Goal: Transaction & Acquisition: Purchase product/service

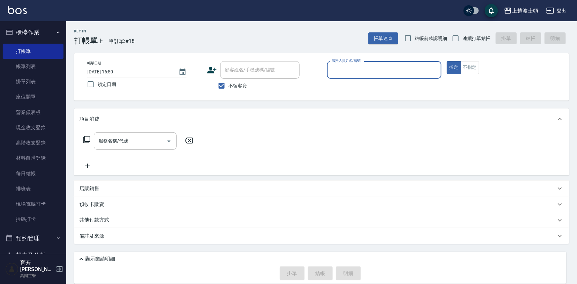
click at [230, 86] on span "不留客資" at bounding box center [237, 85] width 19 height 7
click at [228, 86] on input "不留客資" at bounding box center [221, 86] width 14 height 14
checkbox input "false"
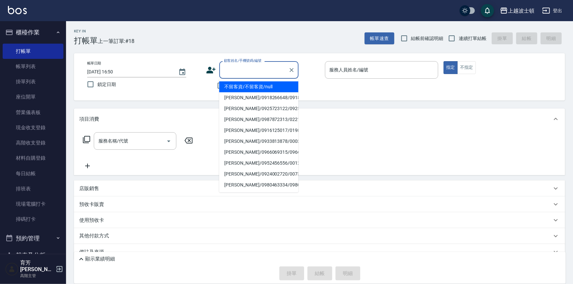
click at [229, 71] on input "顧客姓名/手機號碼/編號" at bounding box center [253, 70] width 63 height 12
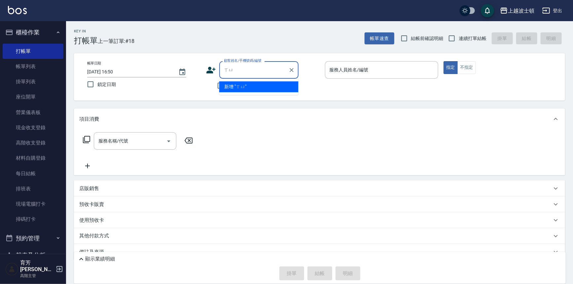
type input "徐"
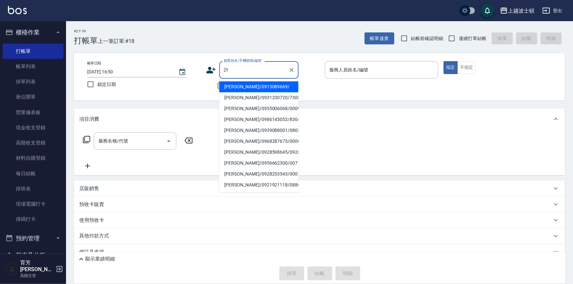
click at [250, 96] on li "[PERSON_NAME]/0931230720/730804" at bounding box center [258, 97] width 79 height 11
type input "[PERSON_NAME]/0931230720/730804"
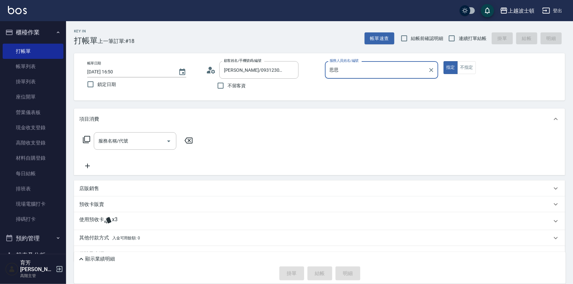
type input "思"
type input "怡廷-41"
type button "true"
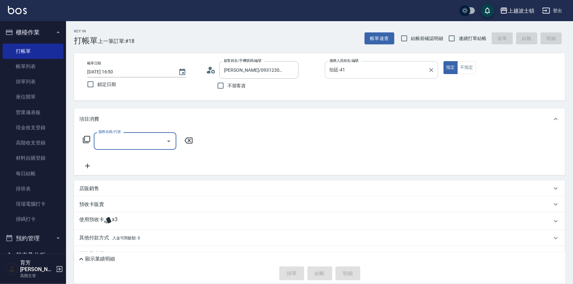
type input "2"
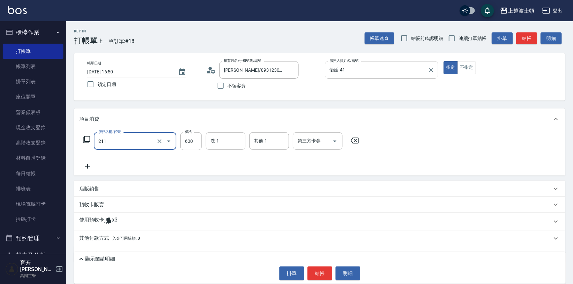
type input "舒壓洗髮(211)"
type input "540"
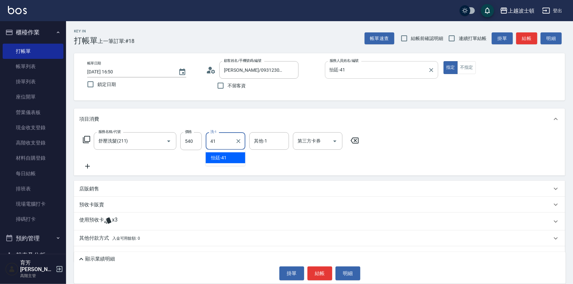
type input "怡廷-41"
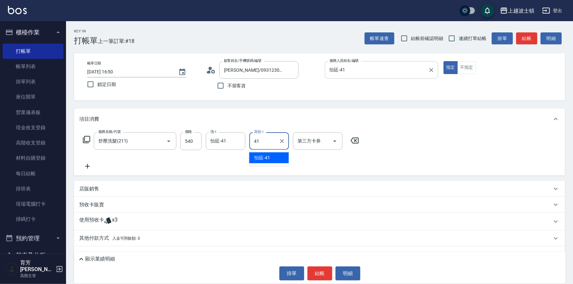
type input "怡廷-41"
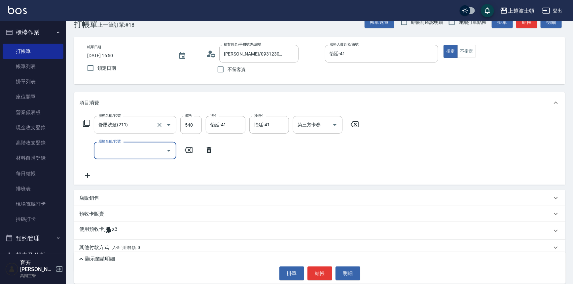
scroll to position [30, 0]
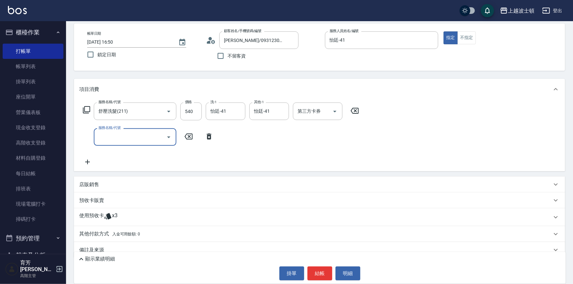
click at [89, 108] on icon at bounding box center [87, 110] width 8 height 8
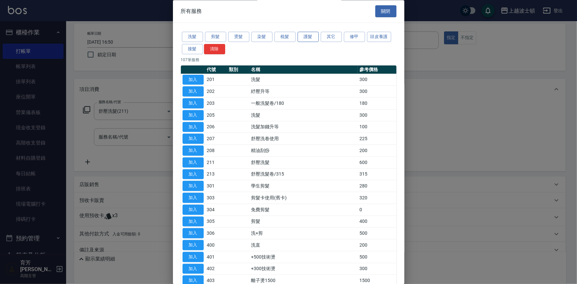
click at [313, 40] on button "護髮" at bounding box center [307, 37] width 21 height 10
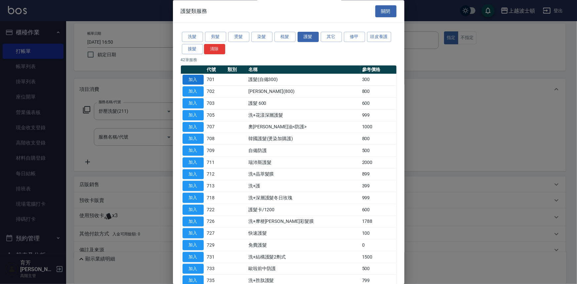
click at [203, 81] on button "加入" at bounding box center [192, 80] width 21 height 10
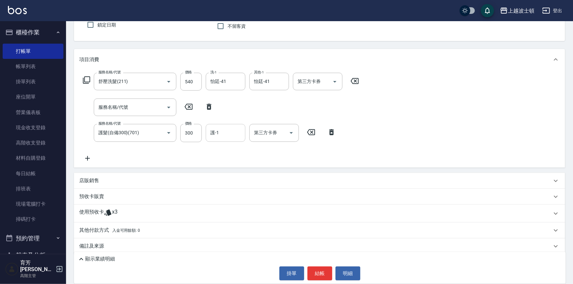
scroll to position [60, 0]
click at [225, 125] on div "護-1" at bounding box center [226, 133] width 40 height 18
type input "怡廷-41"
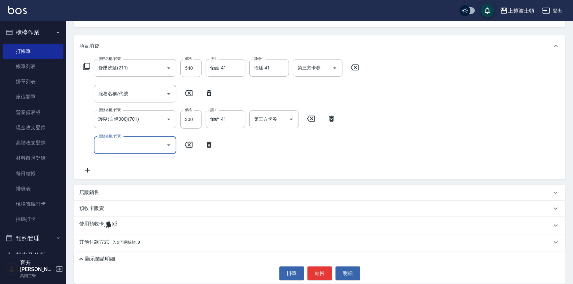
scroll to position [91, 0]
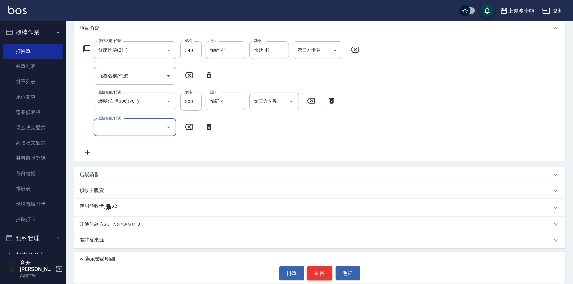
click at [324, 273] on button "結帳" at bounding box center [320, 273] width 25 height 14
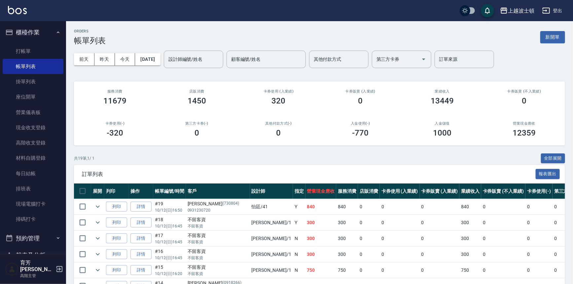
click at [306, 237] on td "300" at bounding box center [321, 239] width 31 height 16
click at [306, 238] on td "300" at bounding box center [321, 239] width 31 height 16
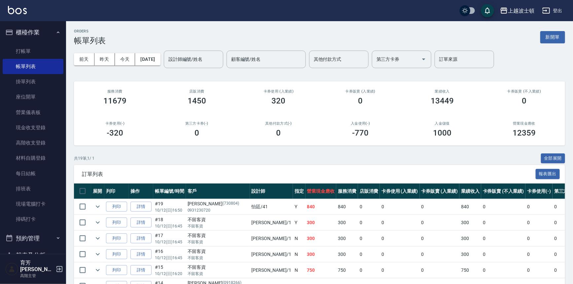
click at [209, 59] on input "設計師編號/姓名" at bounding box center [194, 60] width 54 height 12
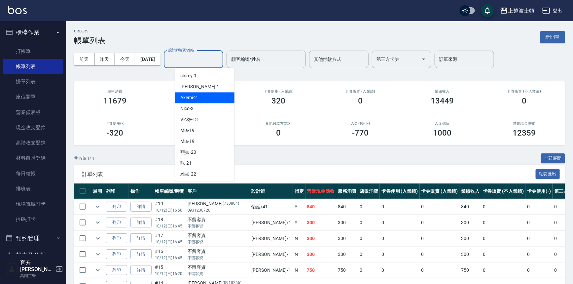
click at [215, 98] on div "Akemi -2" at bounding box center [204, 97] width 59 height 11
type input "Akemi-2"
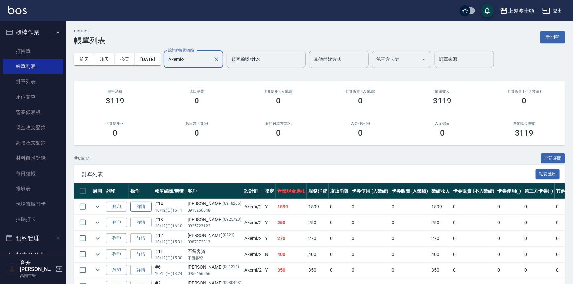
click at [140, 207] on link "詳情" at bounding box center [141, 207] width 21 height 10
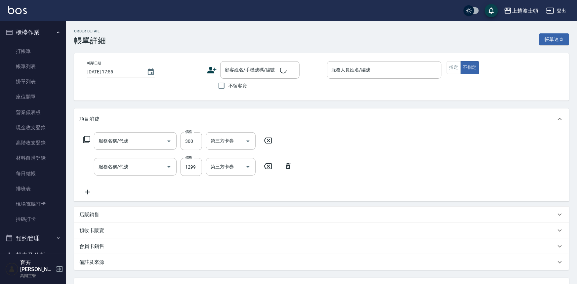
type input "2025/10/12 16:11"
type input "Akemi-2"
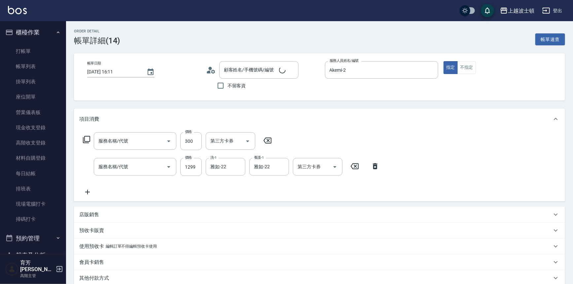
type input "曾沛涵/0918266648/0918266"
type input "紓壓升等(202)"
type input "薑檸頭皮護理(724)"
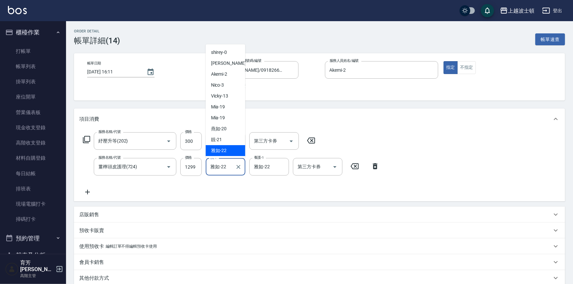
drag, startPoint x: 211, startPoint y: 168, endPoint x: 228, endPoint y: 171, distance: 17.4
click at [228, 171] on input "雅如-22" at bounding box center [221, 167] width 24 height 12
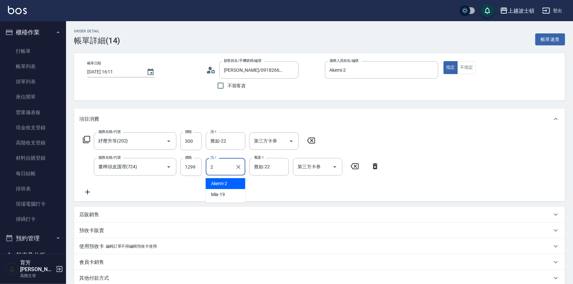
click at [228, 182] on div "Akemi -2" at bounding box center [226, 183] width 40 height 11
type input "Akemi-2"
click at [485, 127] on div "項目消費" at bounding box center [319, 118] width 491 height 21
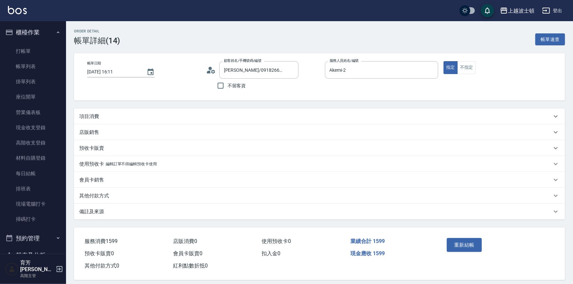
click at [89, 112] on div "項目消費" at bounding box center [319, 116] width 491 height 16
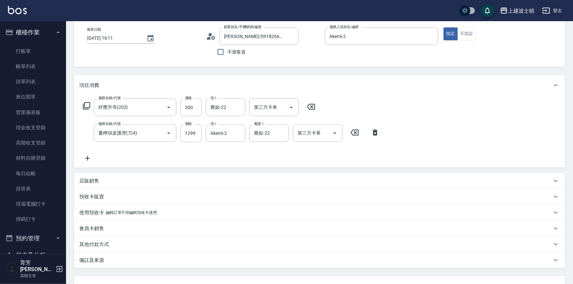
scroll to position [88, 0]
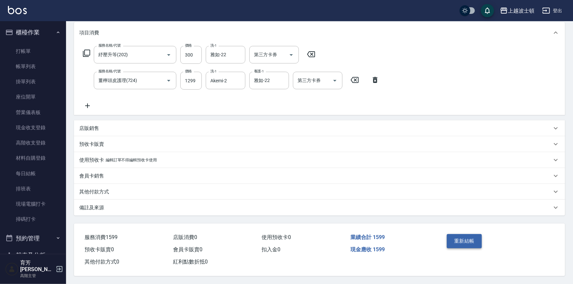
click at [468, 241] on button "重新結帳" at bounding box center [464, 241] width 35 height 14
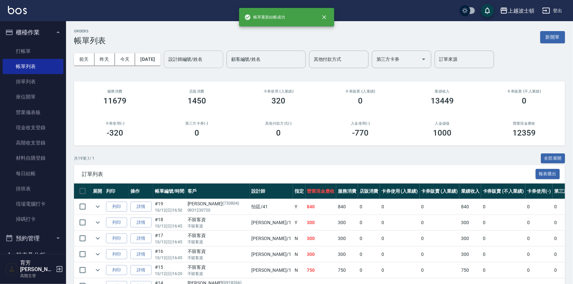
click at [210, 58] on input "設計師編號/姓名" at bounding box center [194, 60] width 54 height 12
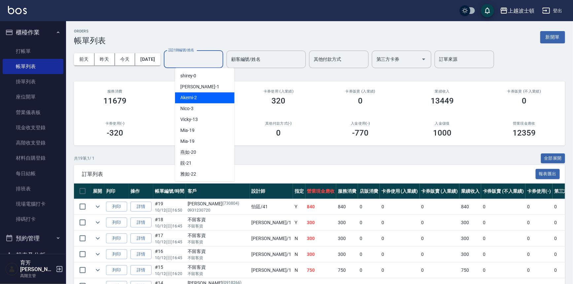
click at [209, 94] on div "Akemi -2" at bounding box center [204, 97] width 59 height 11
type input "Akemi-2"
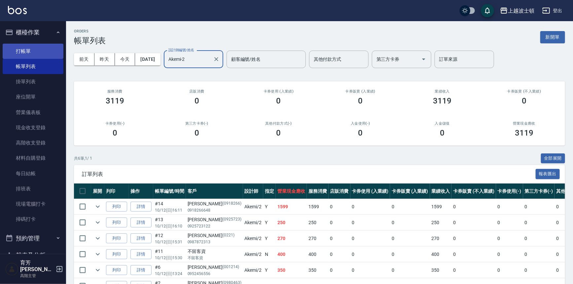
click at [30, 49] on link "打帳單" at bounding box center [33, 51] width 61 height 15
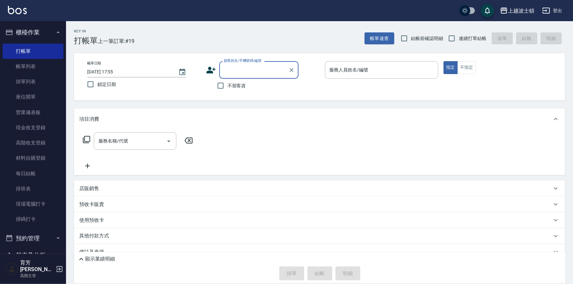
click at [231, 89] on span "不留客資" at bounding box center [237, 85] width 19 height 7
click at [228, 89] on input "不留客資" at bounding box center [221, 86] width 14 height 14
checkbox input "true"
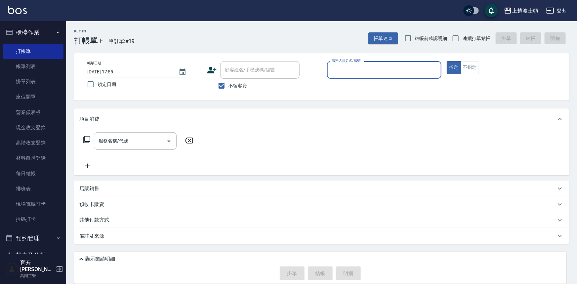
click at [362, 67] on input "服務人員姓名/編號" at bounding box center [384, 70] width 108 height 12
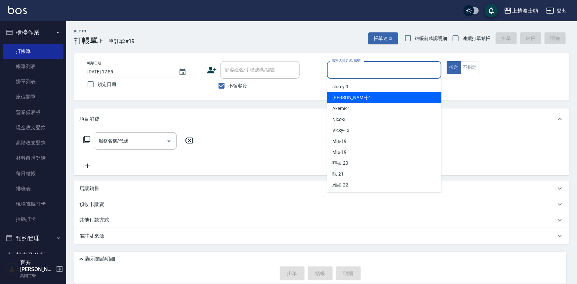
click at [354, 95] on div "麥可 -1" at bounding box center [384, 97] width 114 height 11
type input "麥可-1"
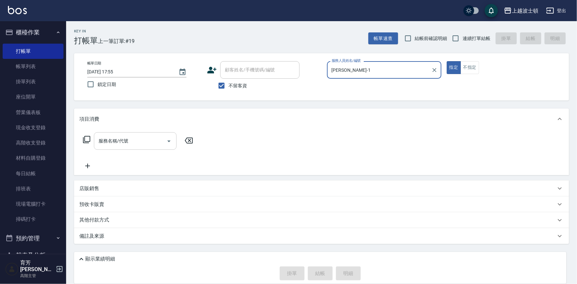
click at [133, 141] on input "服務名稱/代號" at bounding box center [130, 141] width 67 height 12
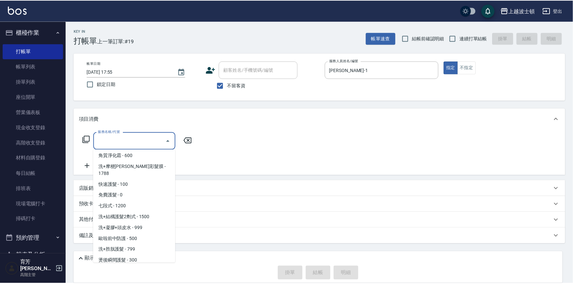
scroll to position [611, 0]
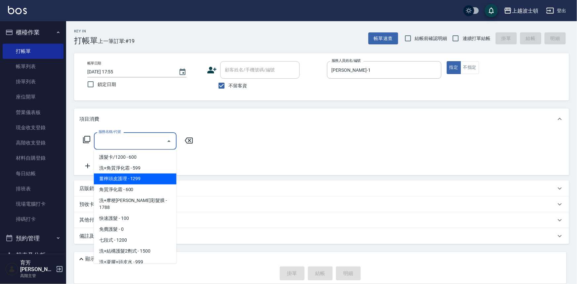
click at [149, 179] on span "薑檸頭皮護理 - 1299" at bounding box center [135, 178] width 83 height 11
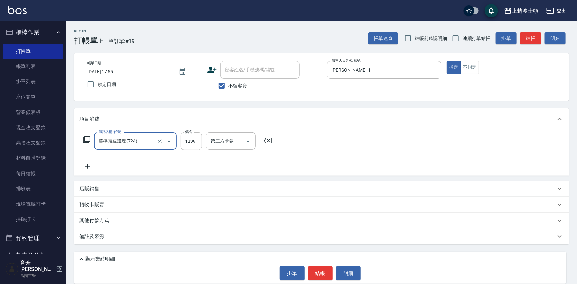
type input "薑檸頭皮護理(724)"
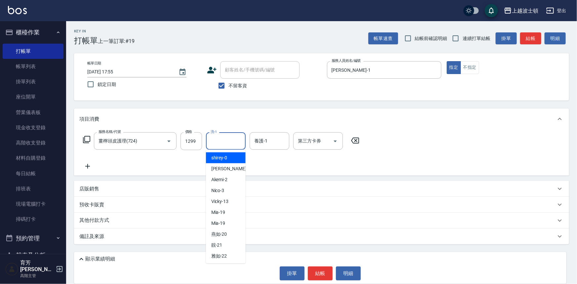
click at [219, 137] on input "洗-1" at bounding box center [226, 141] width 34 height 12
click at [219, 258] on span "雅如 -22" at bounding box center [219, 255] width 16 height 7
type input "雅如-22"
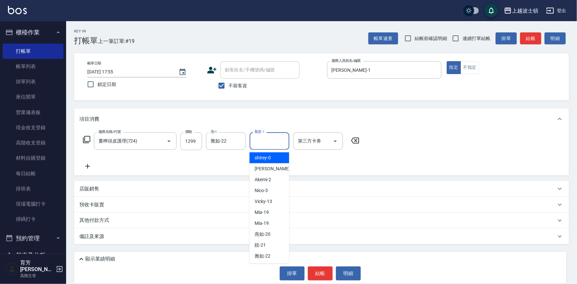
click at [258, 145] on input "養護-1" at bounding box center [269, 141] width 34 height 12
click at [262, 169] on span "麥可 -1" at bounding box center [274, 168] width 39 height 7
type input "麥可-1"
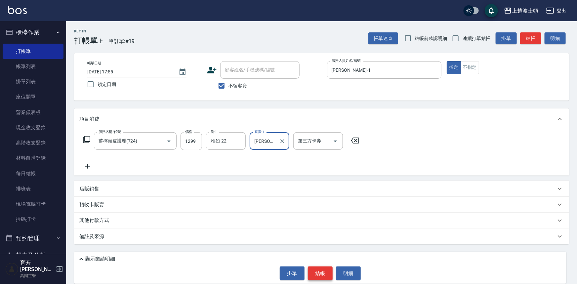
click at [318, 279] on button "結帳" at bounding box center [320, 273] width 25 height 14
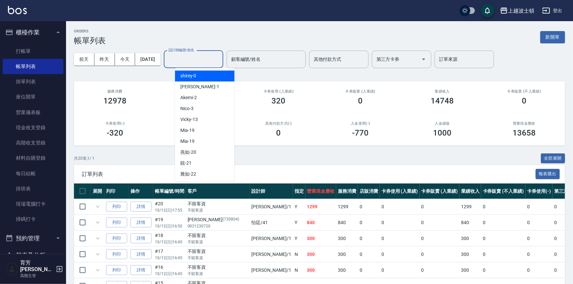
click at [189, 60] on input "設計師編號/姓名" at bounding box center [194, 60] width 54 height 12
click at [193, 83] on div "麥可 -1" at bounding box center [204, 86] width 59 height 11
type input "麥可-1"
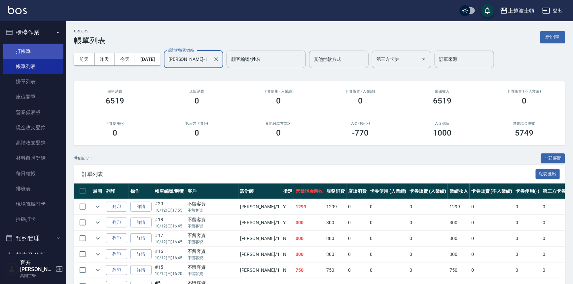
click at [28, 52] on link "打帳單" at bounding box center [33, 51] width 61 height 15
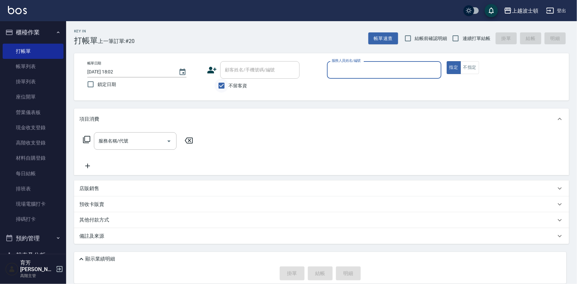
click at [223, 86] on input "不留客資" at bounding box center [221, 86] width 14 height 14
checkbox input "false"
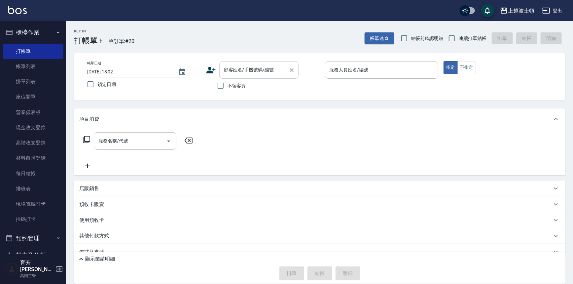
click at [229, 69] on input "顧客姓名/手機號碼/編號" at bounding box center [253, 70] width 63 height 12
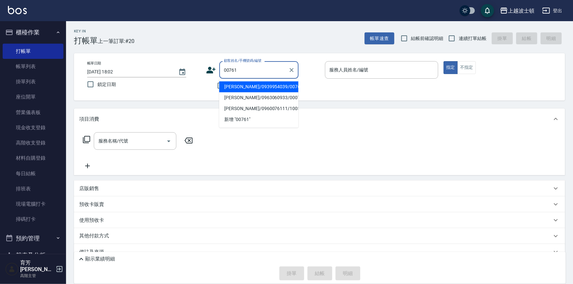
click at [236, 86] on li "何玉美/0939954039/00761" at bounding box center [258, 86] width 79 height 11
type input "何玉美/0939954039/00761"
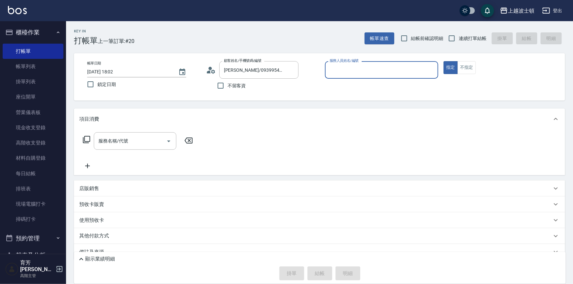
type input "麥可-1"
click at [139, 141] on input "服務名稱/代號" at bounding box center [130, 141] width 67 height 12
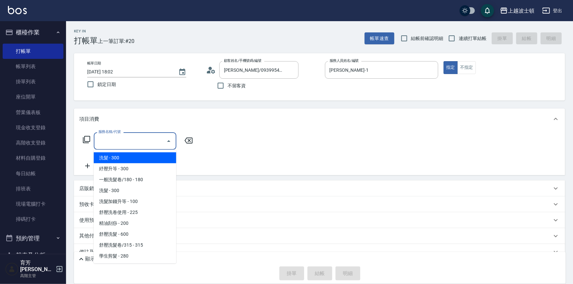
click at [136, 155] on span "洗髮 - 300" at bounding box center [135, 157] width 83 height 11
type input "洗髮(201)"
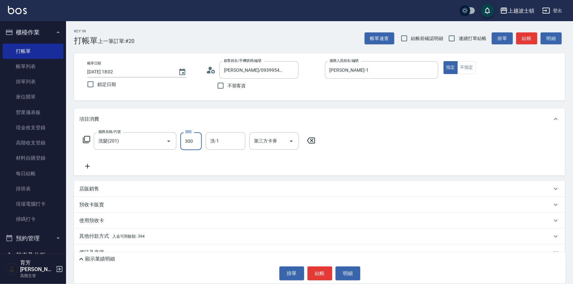
click at [195, 141] on input "300" at bounding box center [190, 141] width 21 height 18
click at [208, 143] on div "洗-1" at bounding box center [226, 141] width 40 height 18
type input "270"
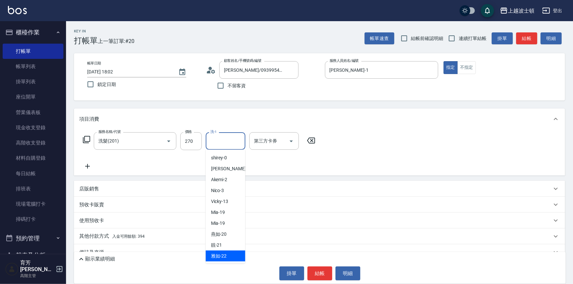
drag, startPoint x: 230, startPoint y: 256, endPoint x: 229, endPoint y: 251, distance: 5.0
click at [229, 255] on div "雅如 -22" at bounding box center [226, 255] width 40 height 11
type input "雅如-22"
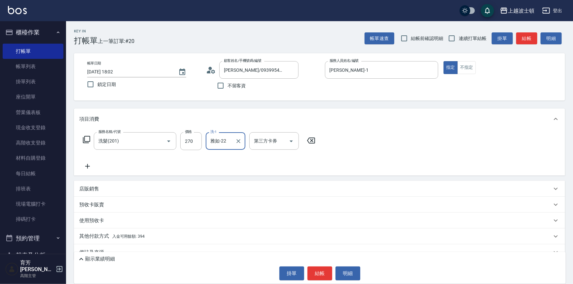
scroll to position [13, 0]
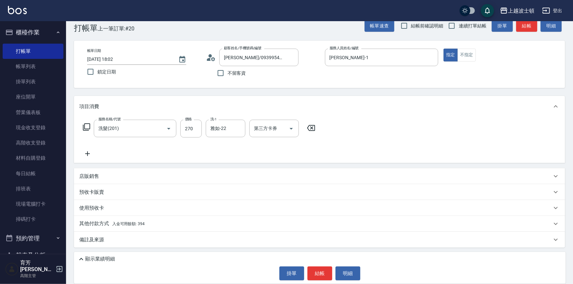
click at [115, 220] on p "其他付款方式 入金可用餘額: 394" at bounding box center [111, 223] width 65 height 7
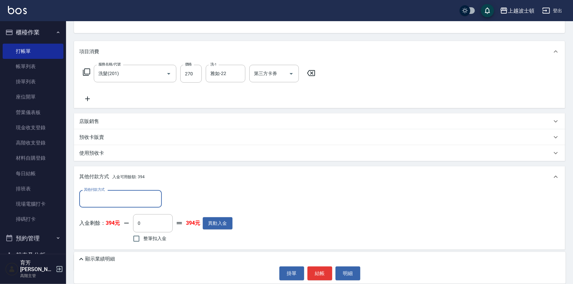
scroll to position [90, 0]
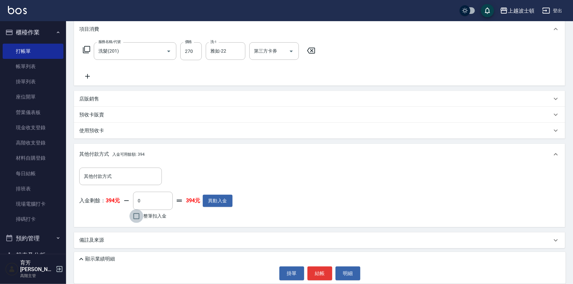
click at [141, 216] on input "整筆扣入金" at bounding box center [137, 216] width 14 height 14
checkbox input "true"
type input "270"
click at [318, 271] on button "結帳" at bounding box center [320, 273] width 25 height 14
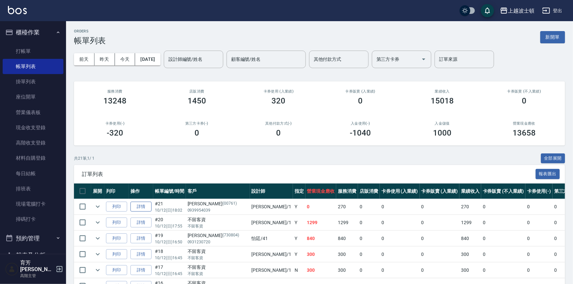
click at [135, 203] on link "詳情" at bounding box center [141, 207] width 21 height 10
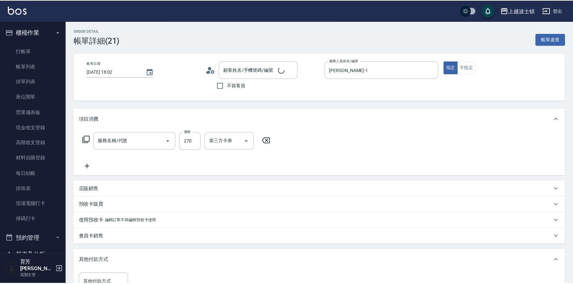
type input "麥可-1"
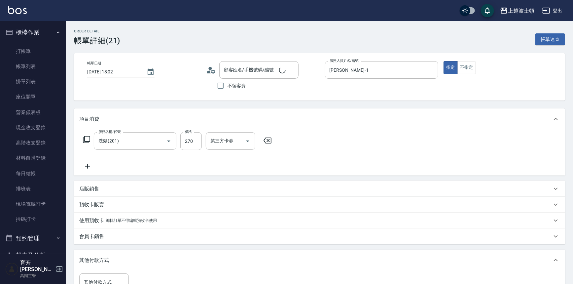
type input "洗髮(201)"
type input "何玉美/0939954039/00761"
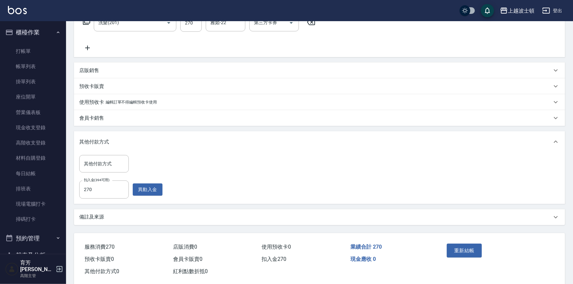
scroll to position [122, 0]
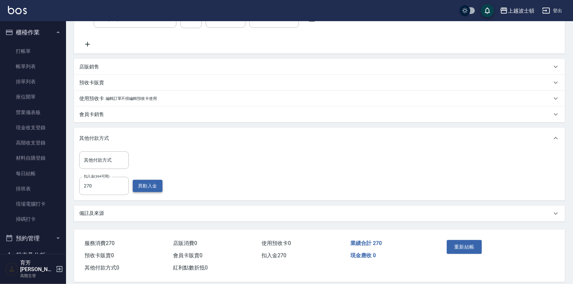
click at [152, 185] on button "異動入金" at bounding box center [148, 186] width 30 height 12
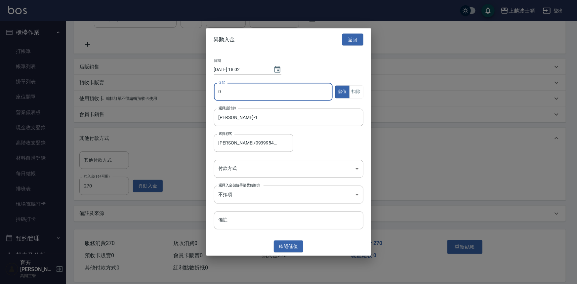
click at [227, 92] on input "0" at bounding box center [273, 92] width 119 height 18
type input "1000"
click at [247, 170] on body "上越波士頓 登出 櫃檯作業 打帳單 帳單列表 掛單列表 座位開單 營業儀表板 現金收支登錄 高階收支登錄 材料自購登錄 每日結帳 排班表 現場電腦打卡 掃碼打…" at bounding box center [288, 84] width 577 height 412
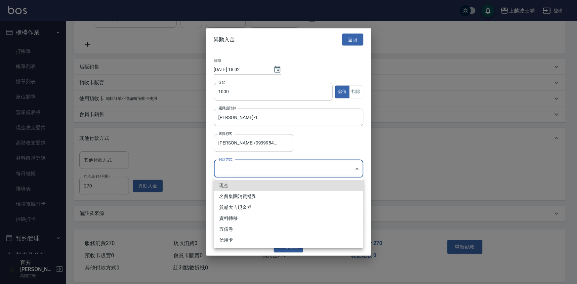
click at [248, 187] on li "現金" at bounding box center [288, 185] width 149 height 11
type input "現金"
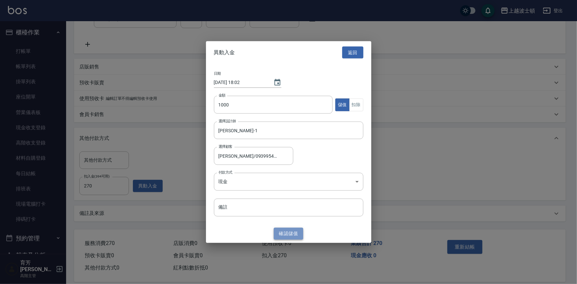
click at [293, 232] on button "確認 儲值" at bounding box center [289, 233] width 30 height 12
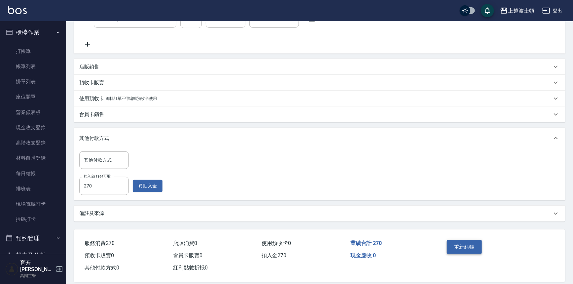
click at [456, 246] on button "重新結帳" at bounding box center [464, 247] width 35 height 14
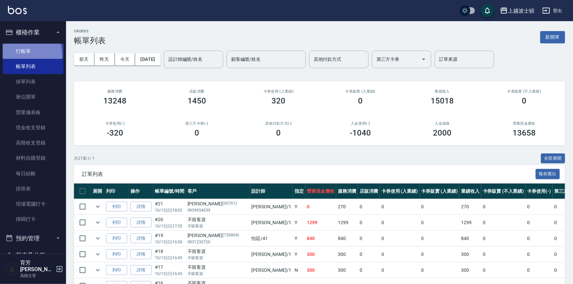
click at [5, 56] on link "打帳單" at bounding box center [33, 51] width 61 height 15
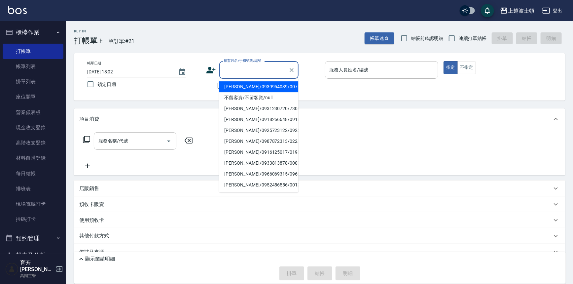
click at [228, 73] on input "顧客姓名/手機號碼/編號" at bounding box center [253, 70] width 63 height 12
click at [231, 86] on li "何玉美/0939954039/00761" at bounding box center [258, 86] width 79 height 11
type input "何玉美/0939954039/00761"
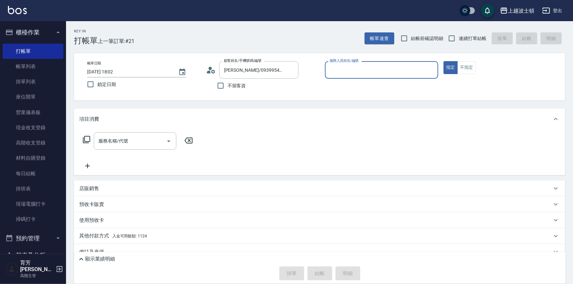
type input "麥可-1"
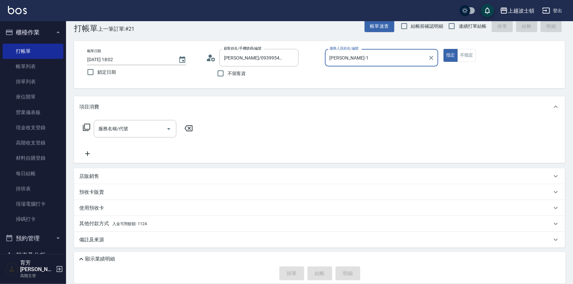
click at [149, 231] on div "項目消費 服務名稱/代號 服務名稱/代號 店販銷售 服務人員姓名/編號 服務人員姓名/編號 商品代號/名稱 商品代號/名稱 預收卡販賣 卡券名稱/代號 卡券名…" at bounding box center [319, 171] width 491 height 151
click at [149, 232] on div "備註及來源" at bounding box center [319, 240] width 491 height 16
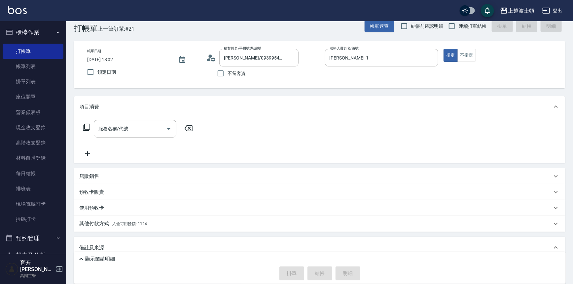
click at [151, 232] on div "項目消費 服務名稱/代號 服務名稱/代號 店販銷售 服務人員姓名/編號 服務人員姓名/編號 商品代號/名稱 商品代號/名稱 預收卡販賣 卡券名稱/代號 卡券名…" at bounding box center [319, 194] width 491 height 196
click at [51, 82] on link "掛單列表" at bounding box center [33, 81] width 61 height 15
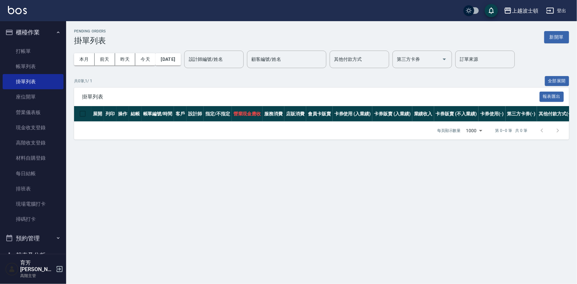
click at [17, 10] on img at bounding box center [17, 10] width 19 height 8
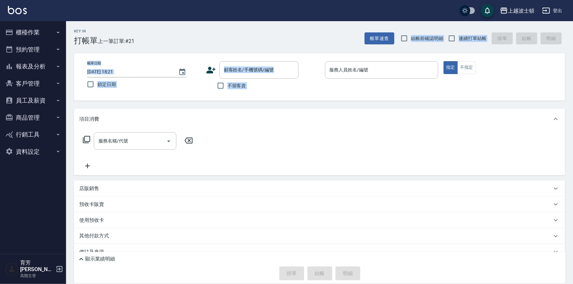
drag, startPoint x: 360, startPoint y: 24, endPoint x: 184, endPoint y: 154, distance: 218.6
click at [242, 129] on div "Key In 打帳單 上一筆訂單:#21 帳單速查 結帳前確認明細 連續打單結帳 掛單 結帳 明細 帳單日期 2025/10/12 18:21 鎖定日期 顧客…" at bounding box center [319, 158] width 507 height 275
drag, startPoint x: 254, startPoint y: 81, endPoint x: 239, endPoint y: 81, distance: 14.5
click at [253, 81] on div "不留客資" at bounding box center [252, 86] width 93 height 14
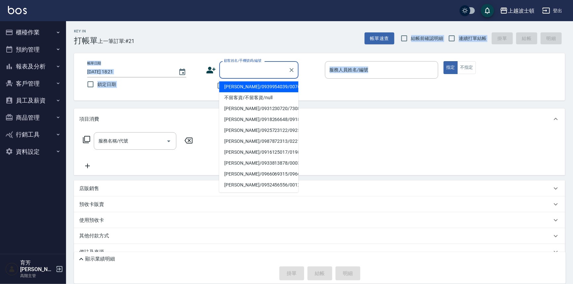
click at [239, 74] on input "顧客姓名/手機號碼/編號" at bounding box center [253, 70] width 63 height 12
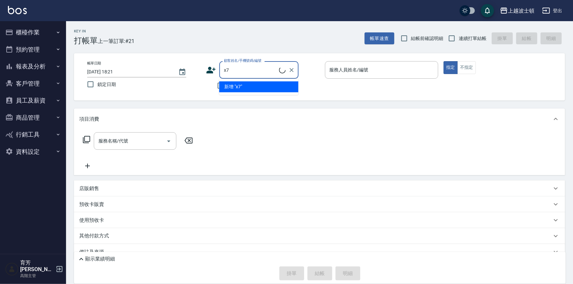
type input "x"
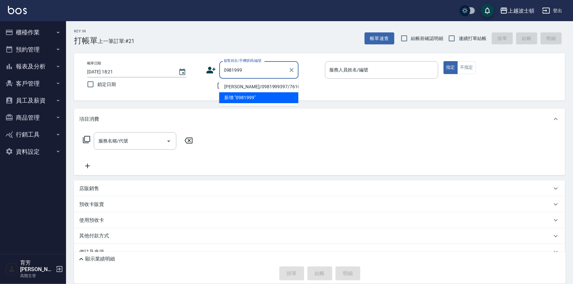
click at [269, 84] on li "劉柏伸/0981999397/761019" at bounding box center [258, 86] width 79 height 11
type input "劉柏伸/0981999397/761019"
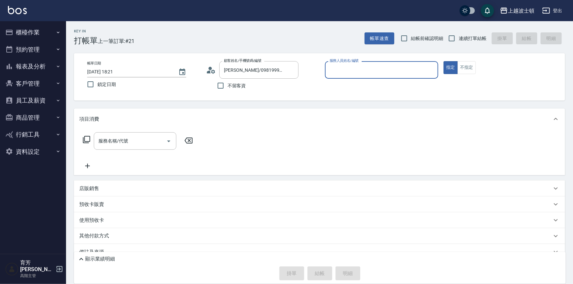
type input "思思-35"
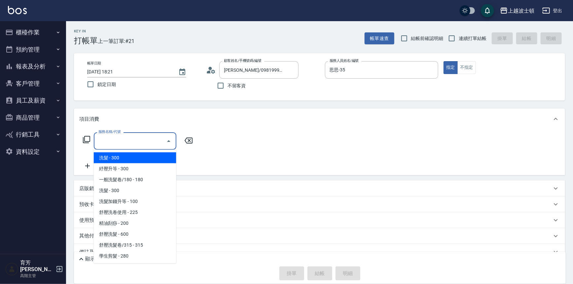
click at [135, 141] on input "服務名稱/代號" at bounding box center [130, 141] width 67 height 12
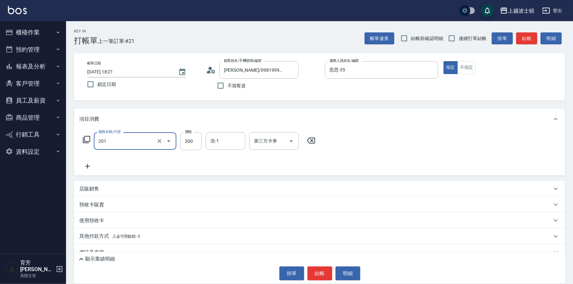
type input "洗髮(201)"
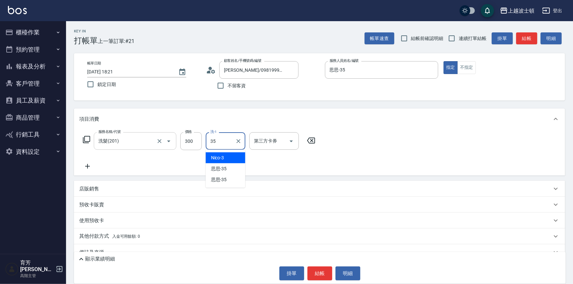
type input "思思-35"
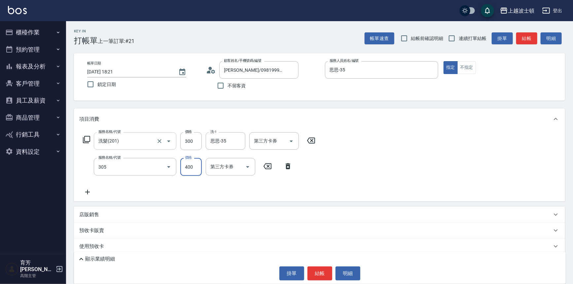
type input "剪髮(305)"
type input "350"
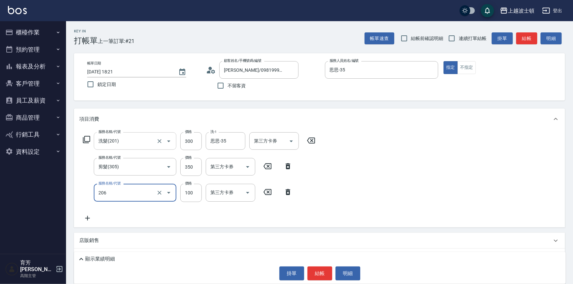
type input "洗髮加錢升等(206)"
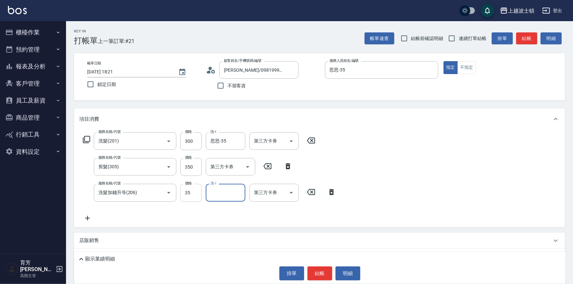
click at [194, 195] on input "35" at bounding box center [190, 193] width 21 height 18
type input "100"
type input "思思-35"
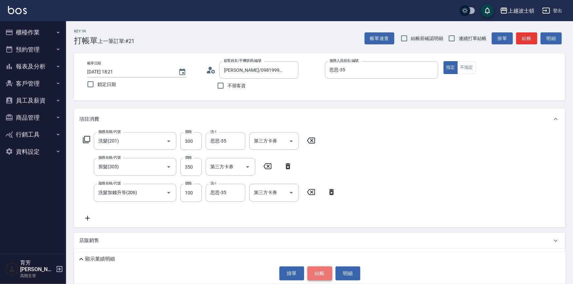
click at [326, 275] on button "結帳" at bounding box center [320, 273] width 25 height 14
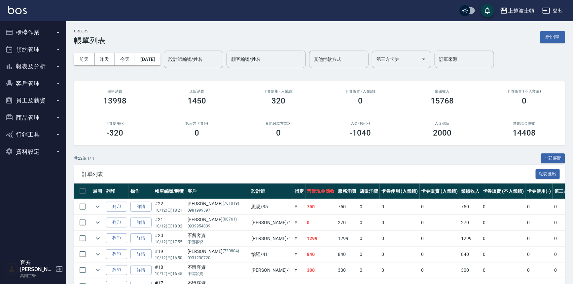
click at [12, 9] on img at bounding box center [17, 10] width 19 height 8
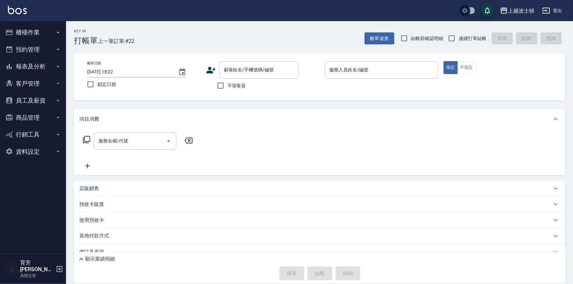
click at [231, 89] on span "不留客資" at bounding box center [237, 85] width 19 height 7
click at [228, 89] on input "不留客資" at bounding box center [221, 86] width 14 height 14
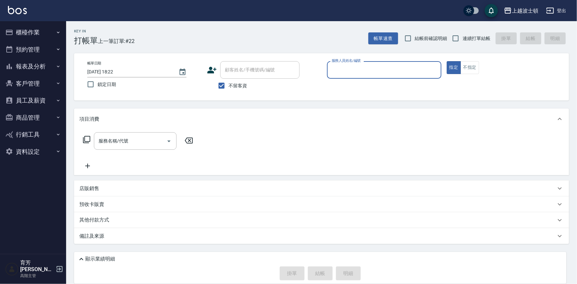
click at [235, 90] on label "不留客資" at bounding box center [230, 86] width 32 height 14
click at [228, 90] on input "不留客資" at bounding box center [221, 86] width 14 height 14
checkbox input "false"
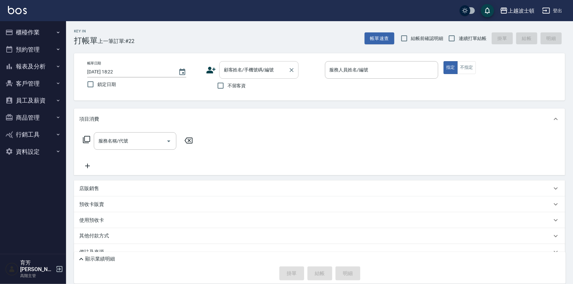
click at [241, 76] on div "顧客姓名/手機號碼/編號" at bounding box center [258, 70] width 79 height 18
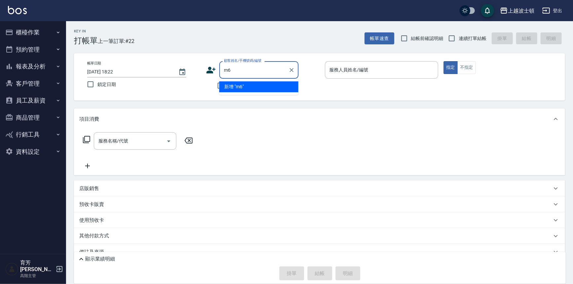
type input "m"
type input "於"
type input "餘"
type input "瑀"
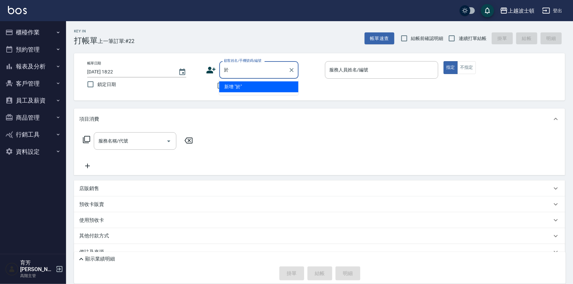
type input "于"
click at [254, 89] on li "詹于慧/0975298355/950426" at bounding box center [258, 86] width 79 height 11
type input "詹于慧/0975298355/950426"
type input "思思-35"
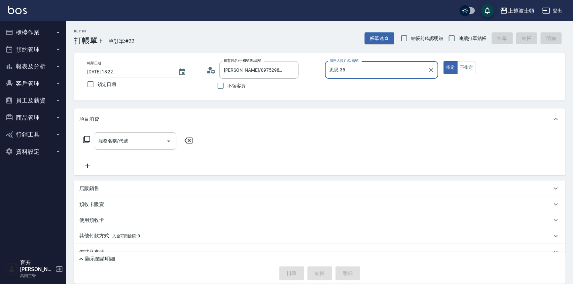
click at [87, 141] on icon at bounding box center [87, 139] width 8 height 8
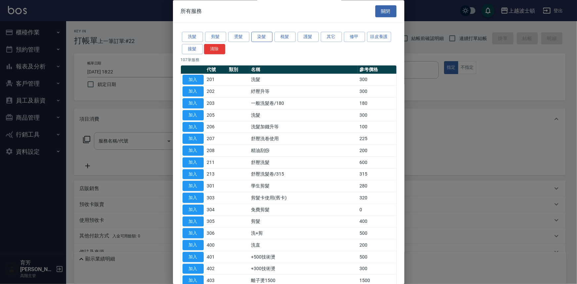
click at [261, 40] on button "染髮" at bounding box center [261, 37] width 21 height 10
click at [262, 40] on button "染髮" at bounding box center [261, 37] width 21 height 10
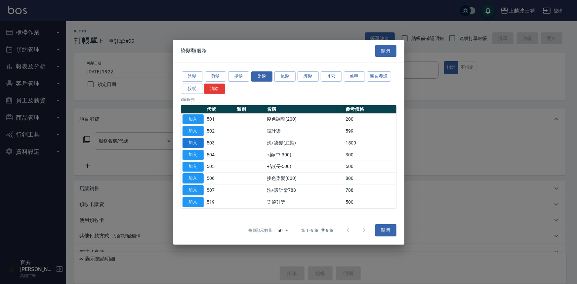
click at [201, 142] on button "加入" at bounding box center [192, 143] width 21 height 10
type input "洗+染髮(底染)(503)"
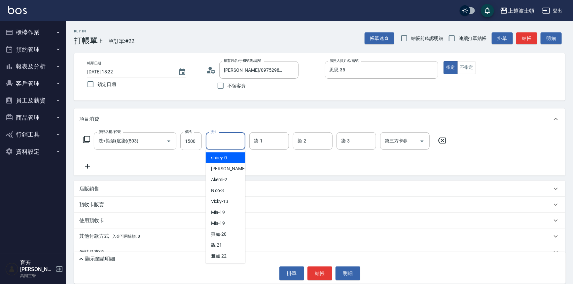
click at [217, 140] on input "洗-1" at bounding box center [226, 141] width 34 height 12
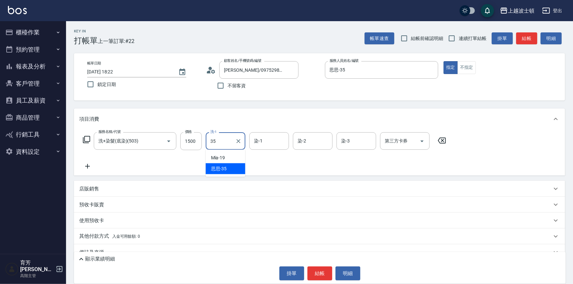
type input "思思-35"
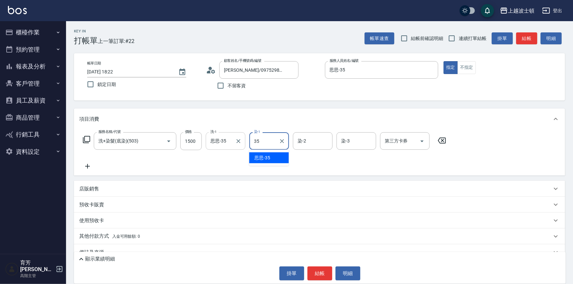
type input "思思-35"
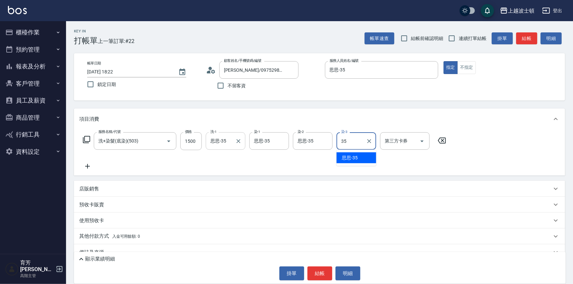
type input "思思-35"
click at [86, 140] on icon at bounding box center [87, 139] width 8 height 8
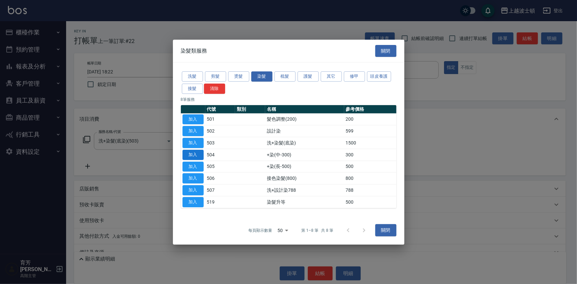
click at [192, 155] on button "加入" at bounding box center [192, 155] width 21 height 10
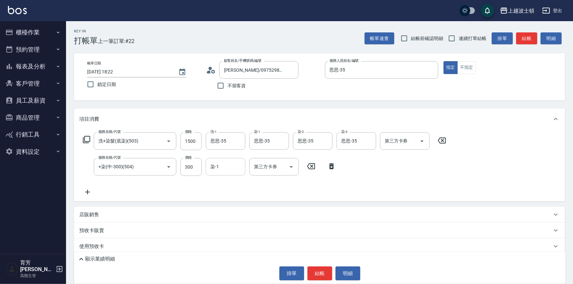
click at [227, 166] on input "染-1" at bounding box center [226, 167] width 34 height 12
type input "思思-35"
click at [97, 221] on div "店販銷售" at bounding box center [319, 215] width 491 height 16
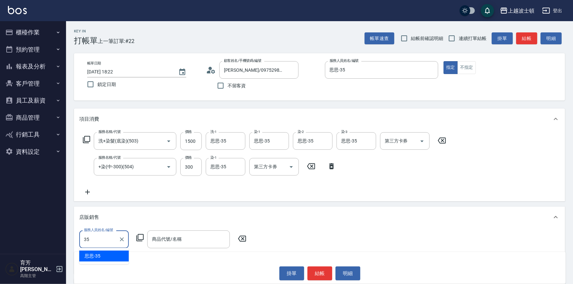
type input "思思-35"
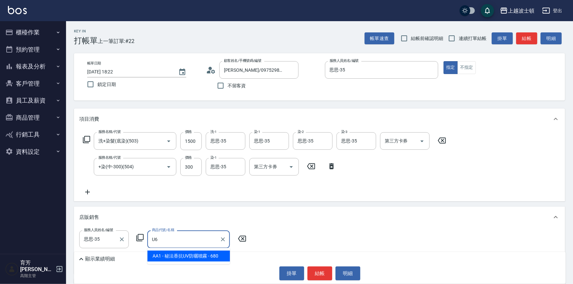
type input "U"
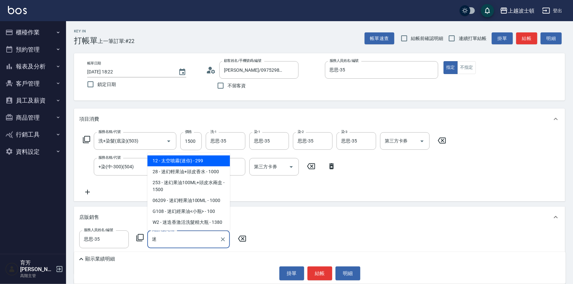
click at [173, 213] on span "G108 - 迷幻經果油<小瓶> - 100" at bounding box center [188, 211] width 83 height 11
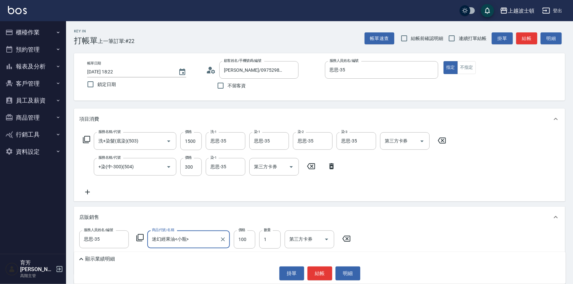
type input "迷幻經果油<小瓶>"
click at [86, 137] on icon at bounding box center [87, 139] width 8 height 8
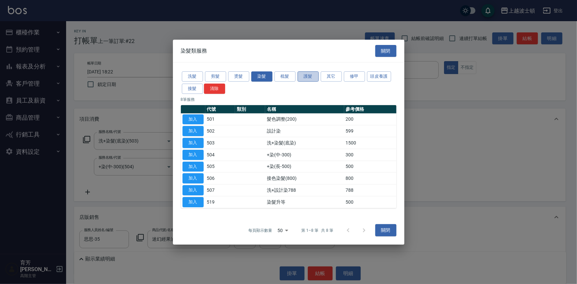
click at [305, 75] on button "護髮" at bounding box center [307, 76] width 21 height 10
click at [305, 75] on div "洗髮 剪髮 燙髮 染髮 梳髮 護髮 其它 修甲 頭皮養護 接髮 清除 8 筆服務 代號 類別 名稱 參考價格 加入 501 髮色調整(200) 200 加入 …" at bounding box center [288, 139] width 231 height 154
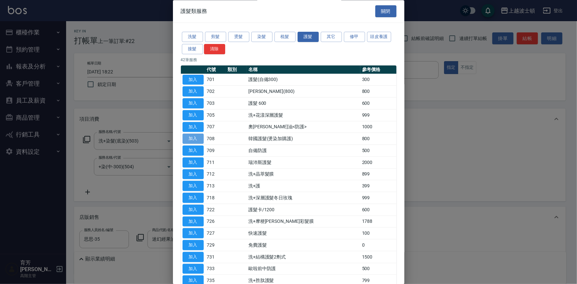
click at [190, 139] on button "加入" at bounding box center [192, 139] width 21 height 10
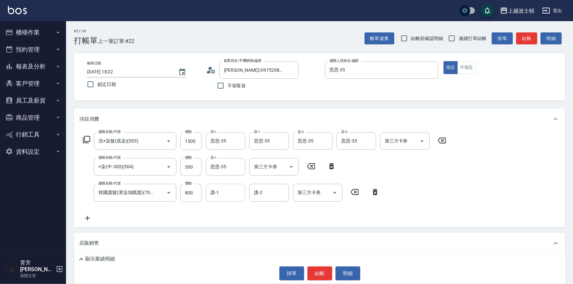
click at [223, 193] on input "護-1" at bounding box center [226, 193] width 34 height 12
type input "思思-35"
click at [115, 261] on p "顯示業績明細" at bounding box center [100, 258] width 30 height 7
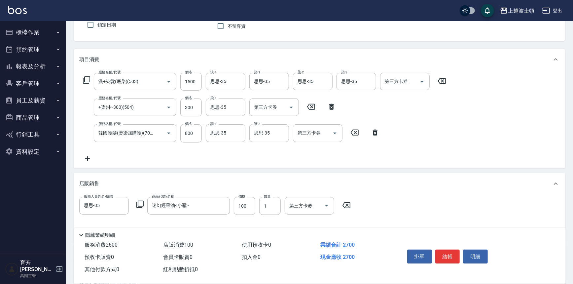
scroll to position [60, 0]
click at [86, 79] on icon at bounding box center [87, 80] width 8 height 8
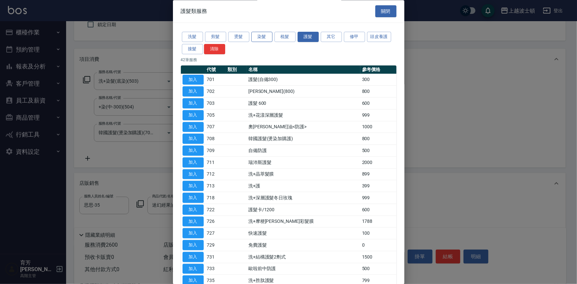
click at [253, 34] on button "染髮" at bounding box center [261, 37] width 21 height 10
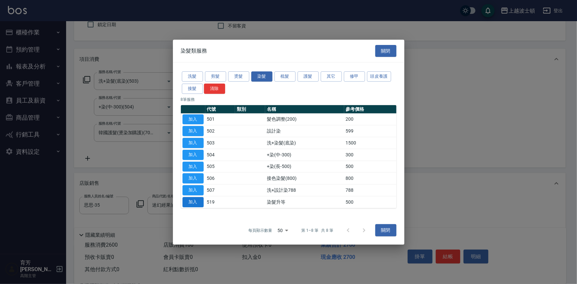
click at [202, 202] on button "加入" at bounding box center [192, 202] width 21 height 10
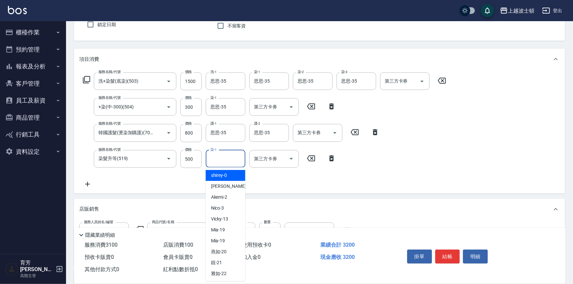
click at [217, 163] on input "染-1" at bounding box center [226, 159] width 34 height 12
type input "思思-35"
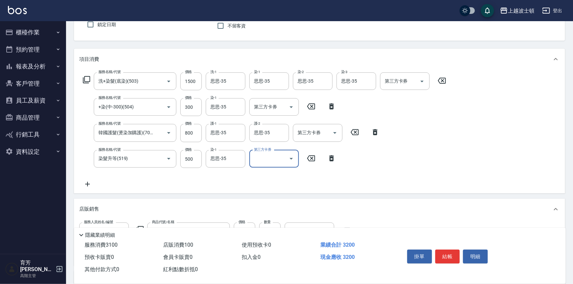
click at [85, 78] on icon at bounding box center [87, 80] width 8 height 8
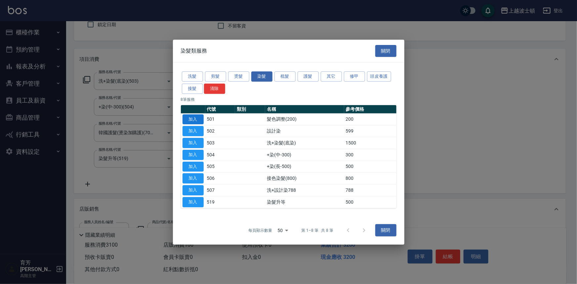
click at [199, 119] on button "加入" at bounding box center [192, 119] width 21 height 10
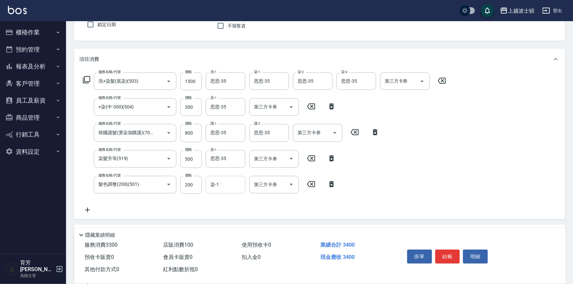
click at [218, 180] on input "染-1" at bounding box center [226, 185] width 34 height 12
type input "怡廷-41"
click at [87, 77] on icon at bounding box center [87, 80] width 8 height 8
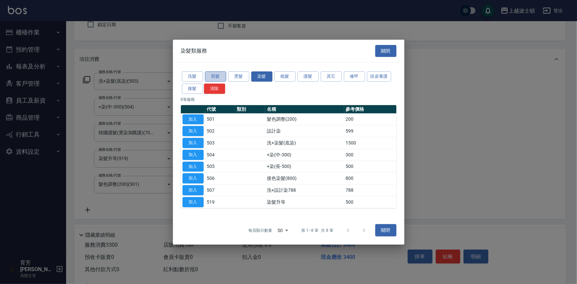
click at [221, 77] on button "剪髮" at bounding box center [215, 76] width 21 height 10
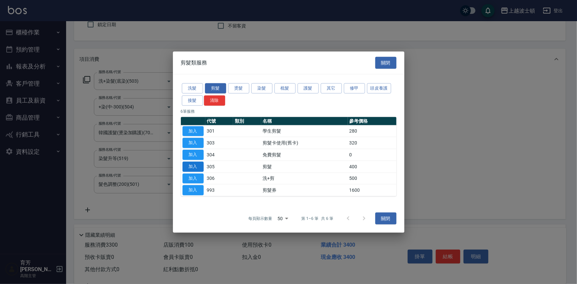
click at [198, 167] on button "加入" at bounding box center [192, 166] width 21 height 10
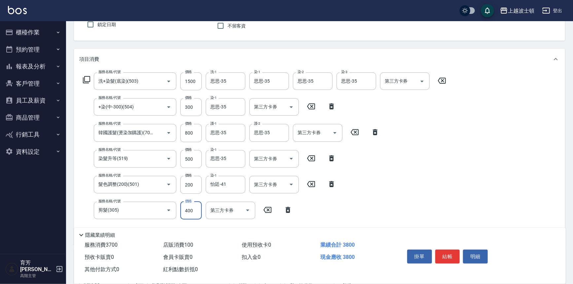
click at [192, 203] on input "400" at bounding box center [190, 211] width 21 height 18
click at [192, 203] on input "300" at bounding box center [190, 211] width 21 height 18
type input "300"
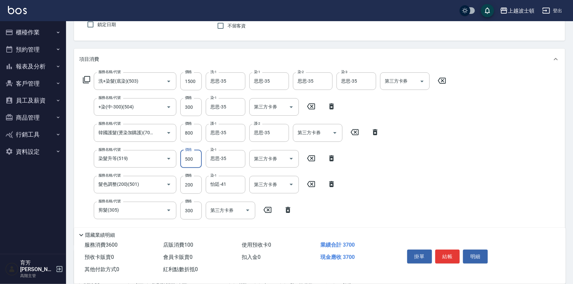
click at [196, 159] on input "500" at bounding box center [190, 159] width 21 height 18
type input "400"
click at [271, 45] on div "Key In 打帳單 上一筆訂單:#22 帳單速查 結帳前確認明細 連續打單結帳 掛單 結帳 明細 帳單日期 2025/10/12 18:22 鎖定日期 顧客…" at bounding box center [319, 204] width 507 height 487
click at [202, 182] on div "服務名稱/代號 髮色調整(200)(501) 服務名稱/代號 價格 200 價格 染-1 怡廷-41 染-1 第三方卡券 第三方卡券" at bounding box center [209, 185] width 261 height 18
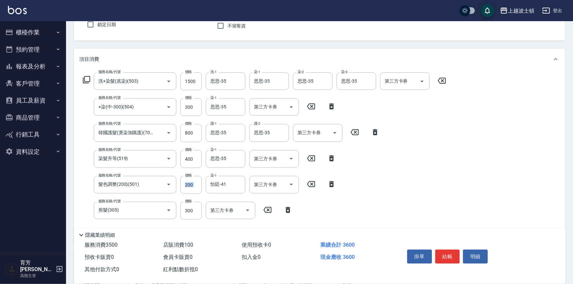
click at [179, 183] on div "服務名稱/代號 髮色調整(200)(501) 服務名稱/代號 價格 200 價格 染-1 怡廷-41 染-1 第三方卡券 第三方卡券" at bounding box center [209, 185] width 261 height 18
click at [195, 188] on input "200" at bounding box center [190, 185] width 21 height 18
type input "300"
click at [181, 209] on input "300" at bounding box center [190, 211] width 21 height 18
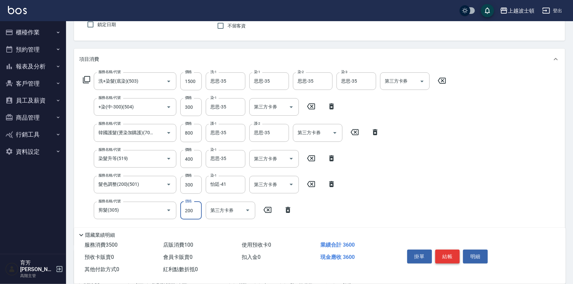
type input "200"
click at [456, 252] on button "結帳" at bounding box center [448, 256] width 25 height 14
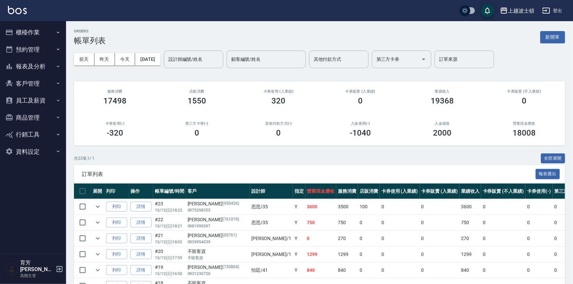
click at [28, 11] on div "上越波士頓 登出" at bounding box center [286, 10] width 573 height 21
click at [26, 12] on div "上越波士頓 登出" at bounding box center [286, 10] width 573 height 21
click at [23, 13] on img at bounding box center [17, 10] width 19 height 8
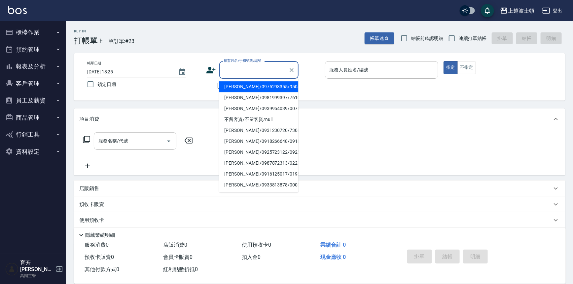
click at [247, 69] on input "顧客姓名/手機號碼/編號" at bounding box center [253, 70] width 63 height 12
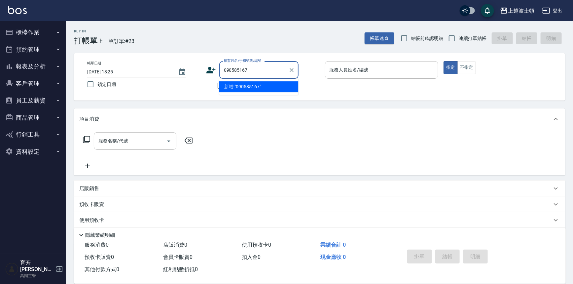
type input "0905851676"
click at [248, 70] on input "0905851676" at bounding box center [253, 70] width 63 height 12
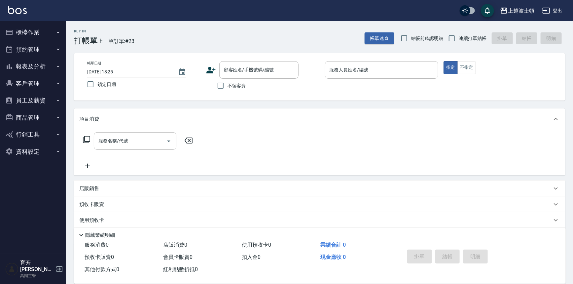
click at [236, 82] on span "不留客資" at bounding box center [237, 85] width 19 height 7
click at [228, 82] on input "不留客資" at bounding box center [221, 86] width 14 height 14
checkbox input "true"
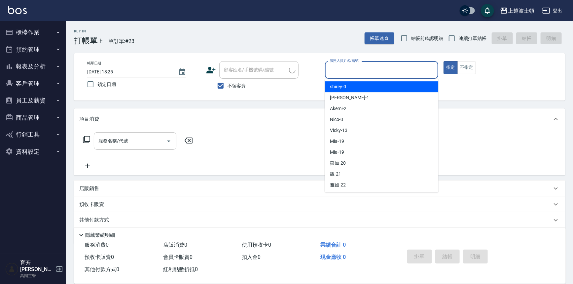
click at [340, 64] on input "服務人員姓名/編號" at bounding box center [382, 70] width 108 height 12
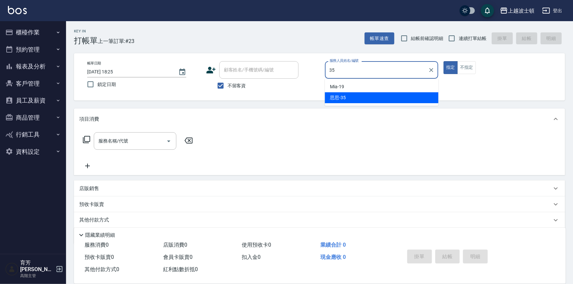
type input "思思-35"
type button "true"
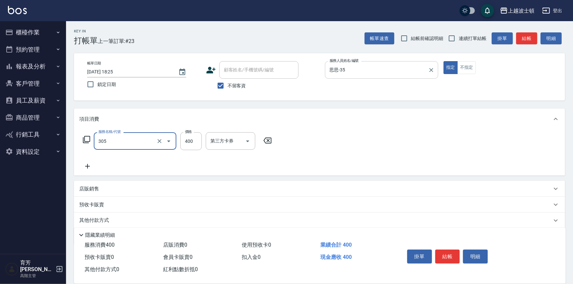
type input "剪髮(305)"
type input "350"
click at [441, 254] on button "結帳" at bounding box center [448, 256] width 25 height 14
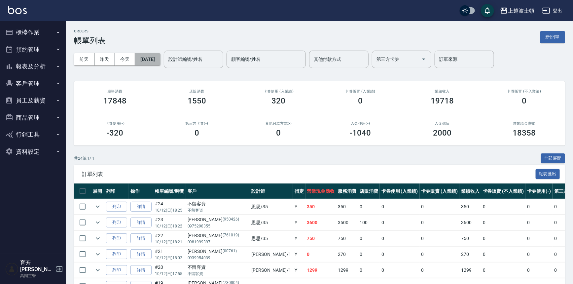
click at [160, 57] on button "[DATE]" at bounding box center [147, 59] width 25 height 12
click at [184, 53] on div "設計師編號/姓名 設計師編號/姓名" at bounding box center [193, 60] width 59 height 18
click at [188, 61] on input "5" at bounding box center [189, 60] width 44 height 12
click at [189, 62] on input "5" at bounding box center [189, 60] width 44 height 12
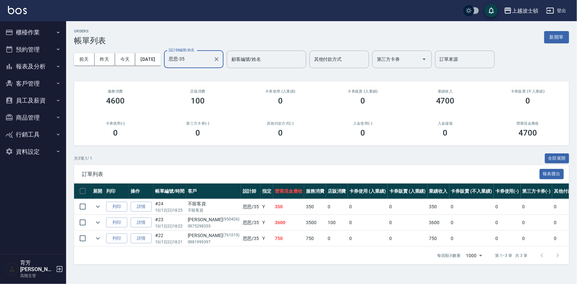
type input "思思-35"
click at [42, 75] on button "客戶管理" at bounding box center [33, 83] width 61 height 17
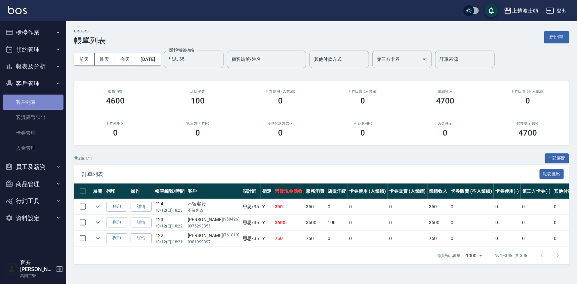
click at [36, 99] on link "客戶列表" at bounding box center [33, 102] width 61 height 15
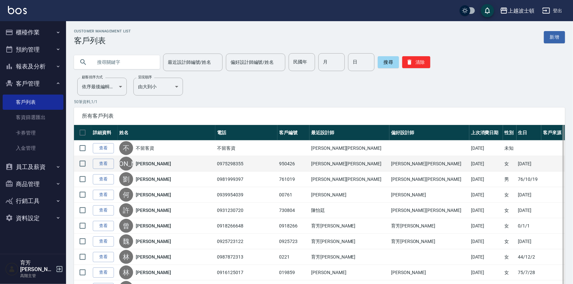
click at [106, 157] on td "查看" at bounding box center [104, 164] width 26 height 16
click at [105, 162] on link "查看" at bounding box center [103, 164] width 21 height 10
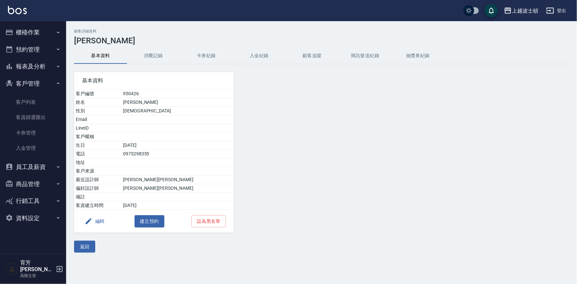
click at [151, 60] on button "消費記錄" at bounding box center [153, 56] width 53 height 16
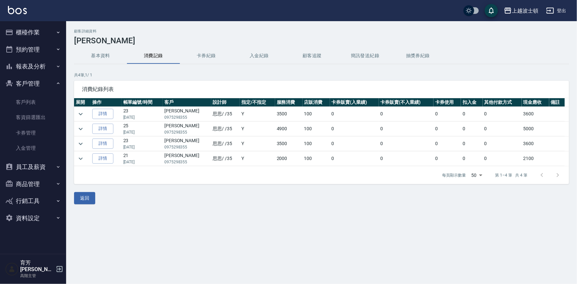
click at [151, 60] on button "消費記錄" at bounding box center [153, 56] width 53 height 16
click at [78, 125] on icon "expand row" at bounding box center [81, 129] width 8 height 8
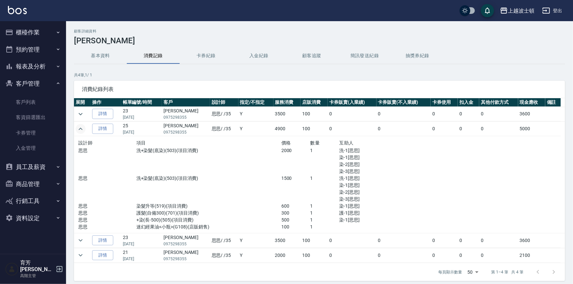
click at [79, 126] on icon "expand row" at bounding box center [81, 129] width 8 height 8
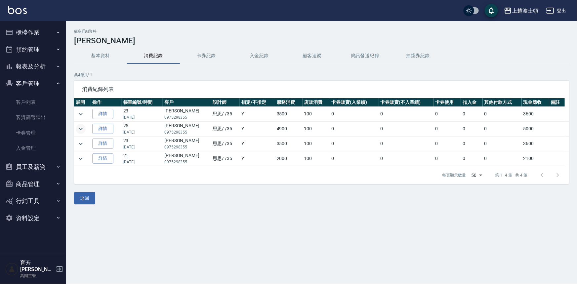
click at [21, 10] on img at bounding box center [17, 10] width 19 height 8
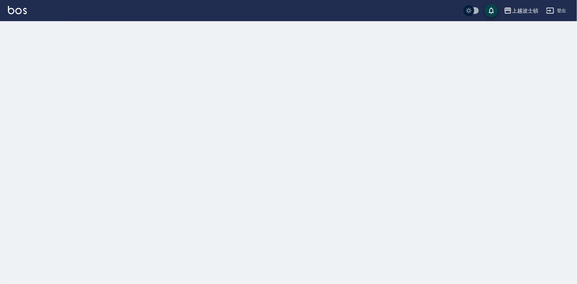
click at [21, 11] on img at bounding box center [17, 10] width 19 height 8
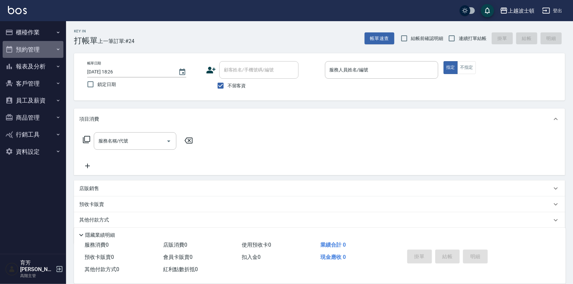
click at [27, 45] on button "預約管理" at bounding box center [33, 49] width 61 height 17
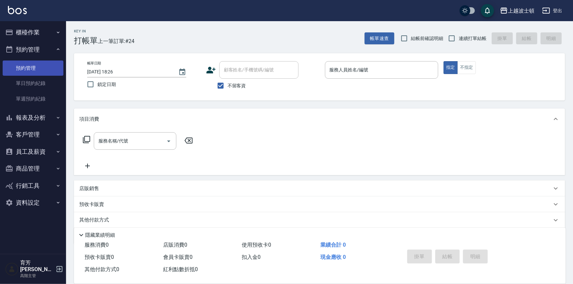
drag, startPoint x: 33, startPoint y: 69, endPoint x: 37, endPoint y: 68, distance: 4.2
click at [34, 69] on link "預約管理" at bounding box center [33, 67] width 61 height 15
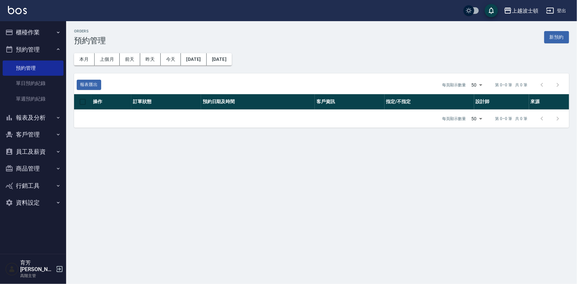
click at [57, 36] on button "櫃檯作業" at bounding box center [33, 32] width 61 height 17
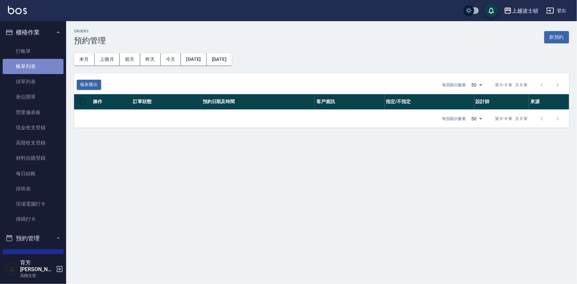
click at [51, 66] on link "帳單列表" at bounding box center [33, 66] width 61 height 15
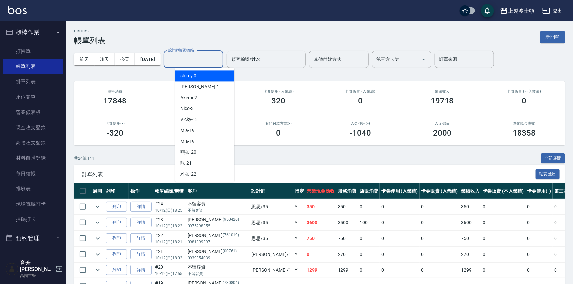
click at [200, 62] on input "設計師編號/姓名" at bounding box center [194, 60] width 54 height 12
click at [201, 76] on div "shirey -0" at bounding box center [204, 75] width 59 height 11
type input "shirey-0"
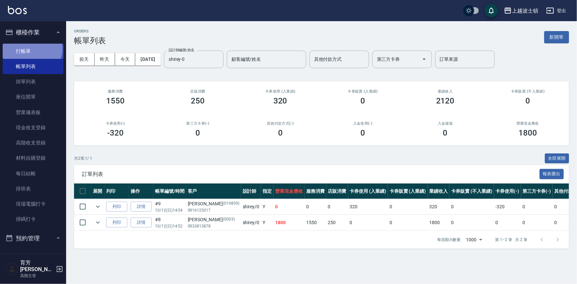
click at [31, 48] on link "打帳單" at bounding box center [33, 51] width 61 height 15
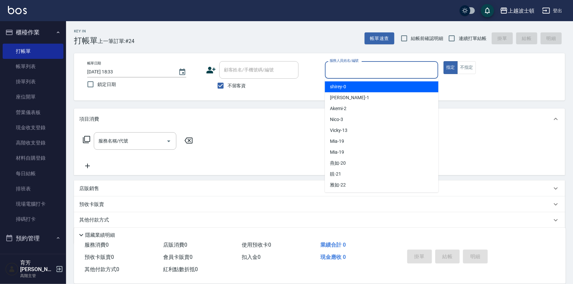
click at [370, 70] on input "服務人員姓名/編號" at bounding box center [382, 70] width 108 height 12
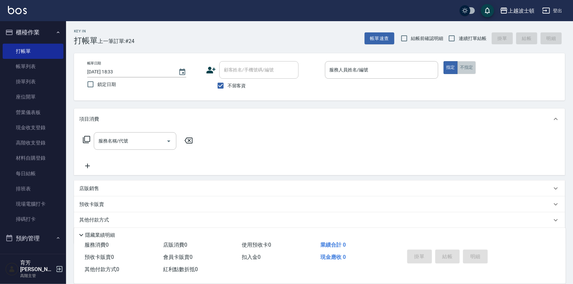
click at [467, 67] on button "不指定" at bounding box center [467, 67] width 19 height 13
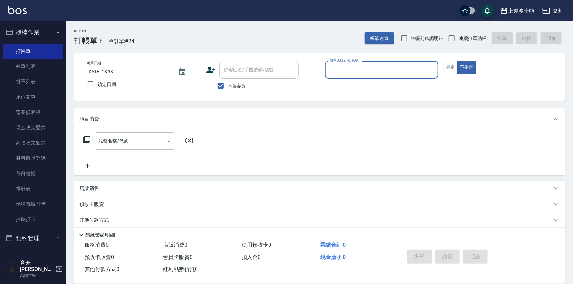
click at [353, 74] on input "服務人員姓名/編號" at bounding box center [382, 70] width 108 height 12
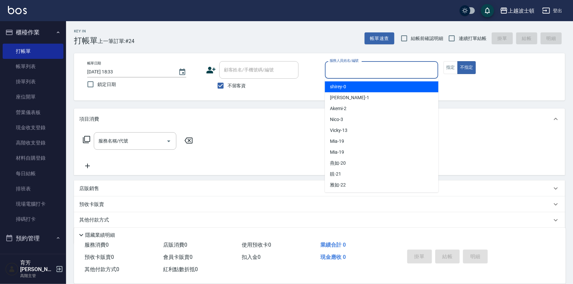
click at [347, 83] on div "shirey -0" at bounding box center [382, 86] width 114 height 11
type input "shirey-0"
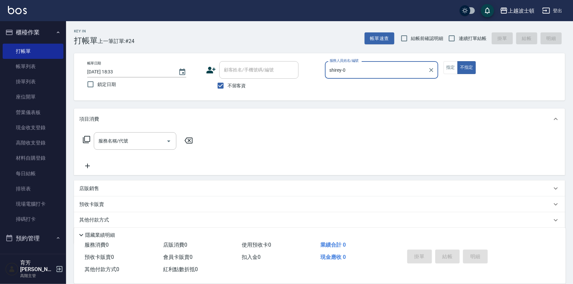
click at [84, 139] on icon at bounding box center [87, 139] width 8 height 8
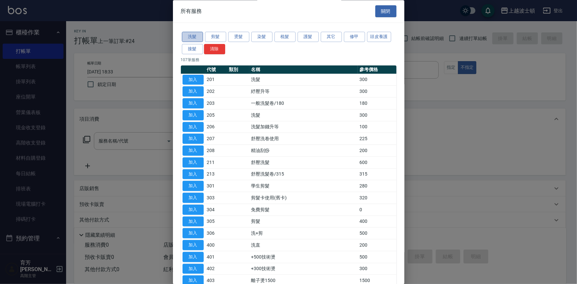
click at [197, 36] on button "洗髮" at bounding box center [192, 37] width 21 height 10
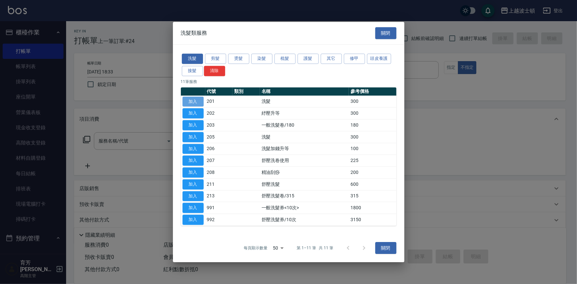
click at [201, 102] on button "加入" at bounding box center [192, 101] width 21 height 10
type input "洗髮(201)"
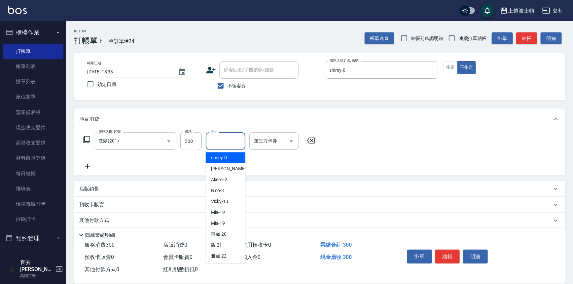
click at [233, 145] on input "洗-1" at bounding box center [226, 141] width 34 height 12
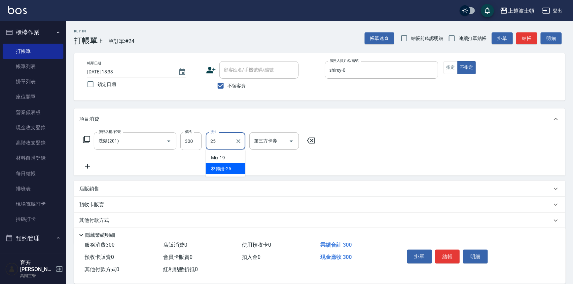
click at [229, 166] on span "林佩姍 -25" at bounding box center [221, 168] width 20 height 7
type input "林佩姍-25"
click at [84, 140] on icon at bounding box center [87, 139] width 8 height 8
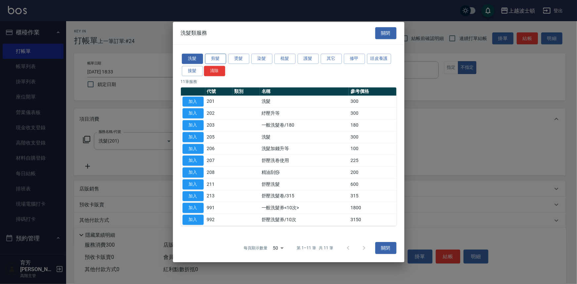
click at [222, 56] on button "剪髮" at bounding box center [215, 59] width 21 height 10
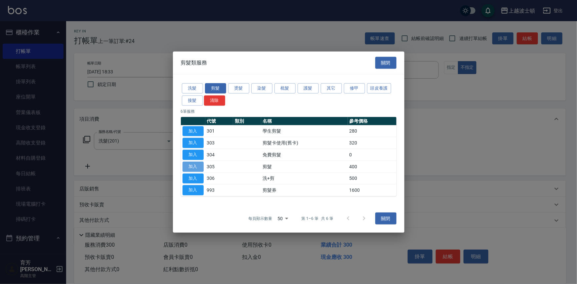
click at [190, 165] on button "加入" at bounding box center [192, 166] width 21 height 10
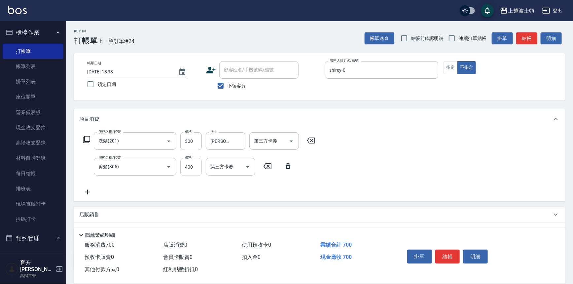
click at [197, 168] on input "400" at bounding box center [190, 167] width 21 height 18
type input "350"
click at [446, 249] on button "結帳" at bounding box center [448, 256] width 25 height 14
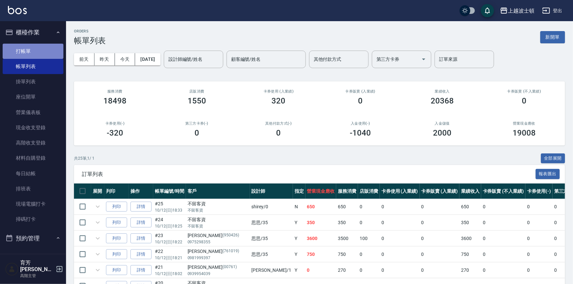
click at [39, 47] on link "打帳單" at bounding box center [33, 51] width 61 height 15
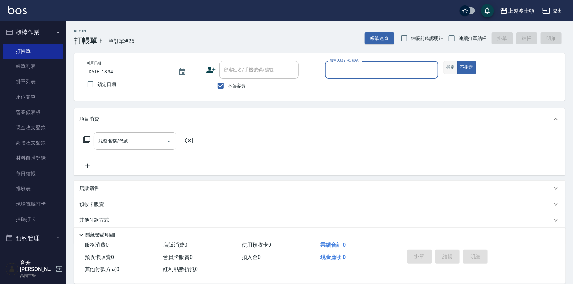
click at [450, 67] on button "指定" at bounding box center [451, 67] width 14 height 13
click at [412, 68] on input "服務人員姓名/編號" at bounding box center [382, 70] width 108 height 12
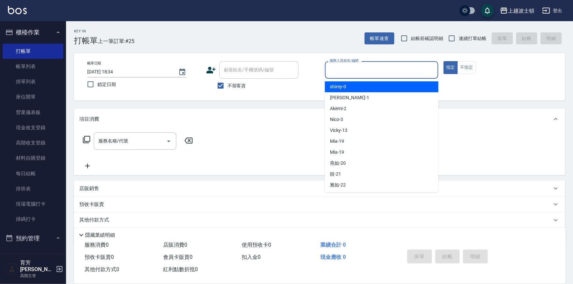
drag, startPoint x: 399, startPoint y: 85, endPoint x: 325, endPoint y: 86, distance: 74.0
click at [398, 86] on div "shirey -0" at bounding box center [382, 86] width 114 height 11
type input "shirey-0"
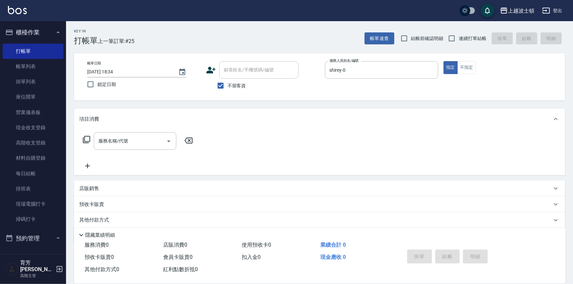
click at [86, 136] on icon at bounding box center [87, 139] width 8 height 8
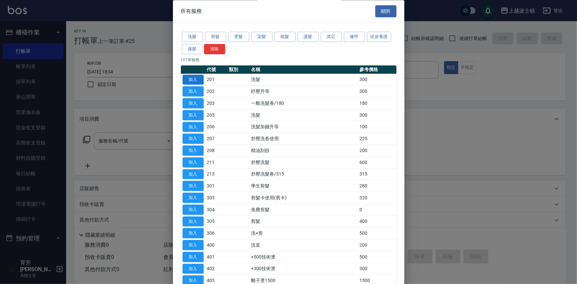
click at [199, 79] on button "加入" at bounding box center [192, 80] width 21 height 10
type input "洗髮(201)"
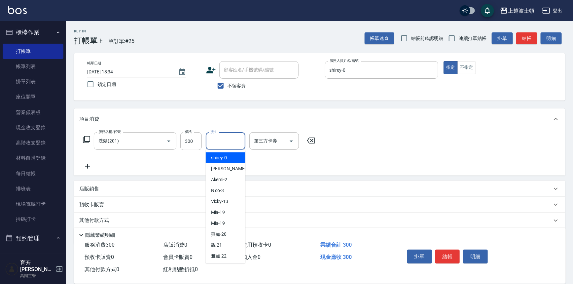
click at [222, 144] on input "洗-1" at bounding box center [226, 141] width 34 height 12
click at [223, 152] on div "shirey -0" at bounding box center [226, 157] width 40 height 11
type input "shirey-0"
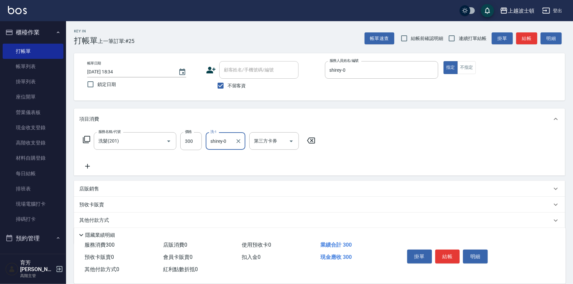
click at [86, 139] on icon at bounding box center [87, 139] width 8 height 8
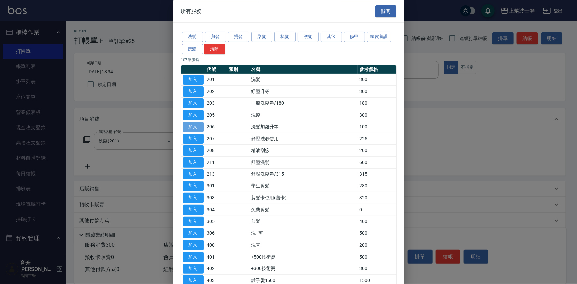
click at [192, 125] on button "加入" at bounding box center [192, 127] width 21 height 10
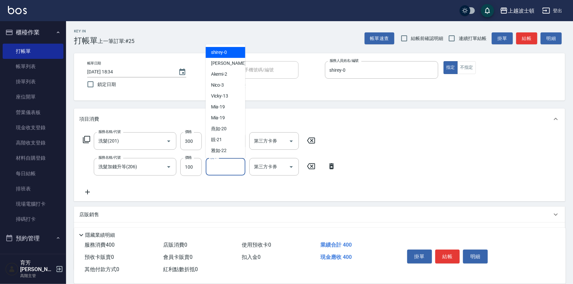
click at [236, 167] on input "洗-1" at bounding box center [226, 167] width 34 height 12
click at [219, 55] on span "shirey -0" at bounding box center [219, 52] width 16 height 7
type input "shirey-0"
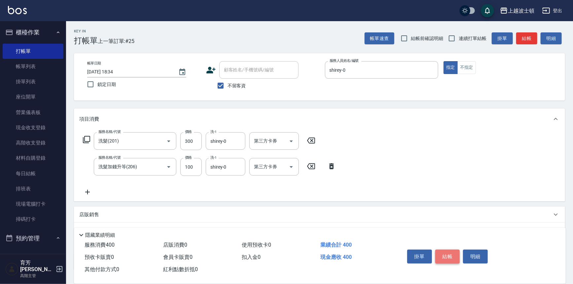
click at [453, 259] on button "結帳" at bounding box center [448, 256] width 25 height 14
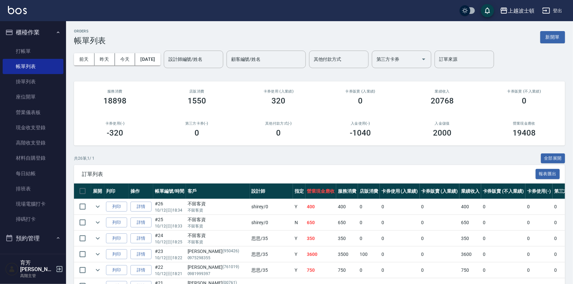
click at [21, 43] on ul "打帳單 帳單列表 掛單列表 座位開單 營業儀表板 現金收支登錄 高階收支登錄 材料自購登錄 每日結帳 排班表 現場電腦打卡 掃碼打卡" at bounding box center [33, 135] width 61 height 189
click at [24, 52] on link "打帳單" at bounding box center [33, 51] width 61 height 15
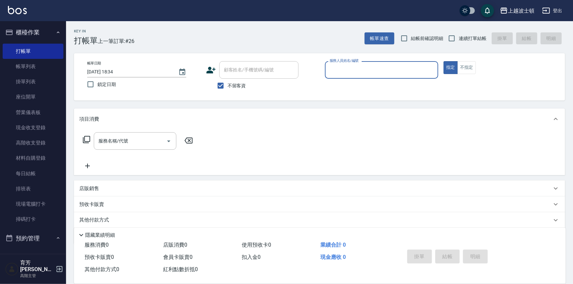
click at [341, 67] on input "服務人員姓名/編號" at bounding box center [382, 70] width 108 height 12
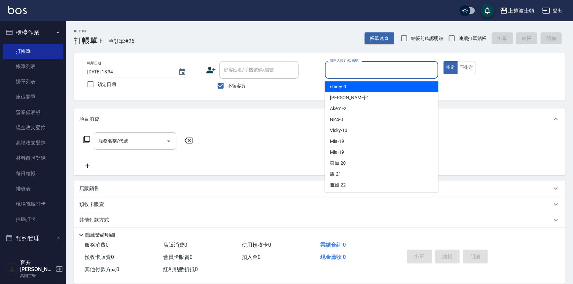
click at [352, 87] on div "shirey -0" at bounding box center [382, 86] width 114 height 11
type input "shirey-0"
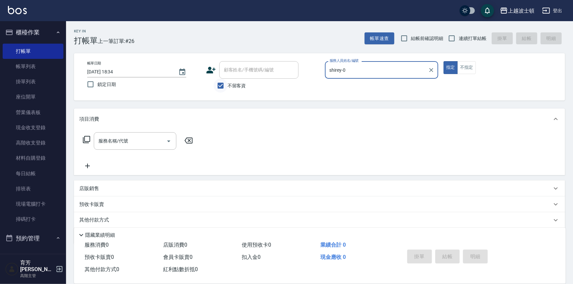
click at [225, 81] on input "不留客資" at bounding box center [221, 86] width 14 height 14
checkbox input "false"
click at [227, 74] on input "顧客姓名/手機號碼/編號" at bounding box center [253, 70] width 63 height 12
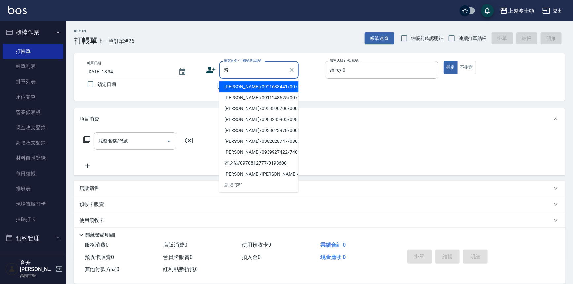
click at [254, 87] on li "齊偉雅/0921683441/00735" at bounding box center [258, 86] width 79 height 11
type input "齊偉雅/0921683441/00735"
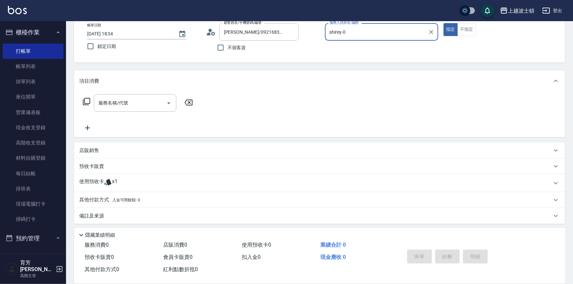
scroll to position [40, 0]
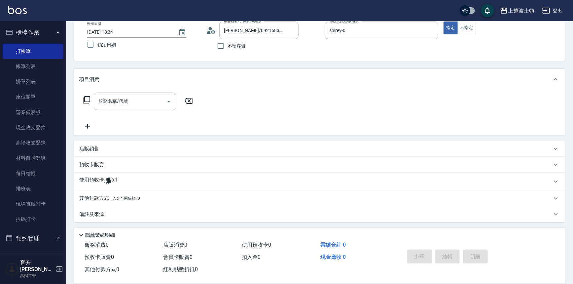
click at [86, 99] on icon at bounding box center [87, 100] width 8 height 8
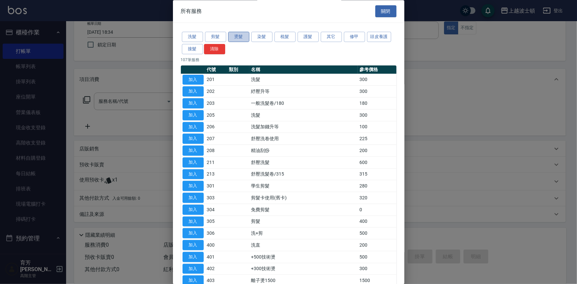
click at [238, 36] on button "燙髮" at bounding box center [238, 37] width 21 height 10
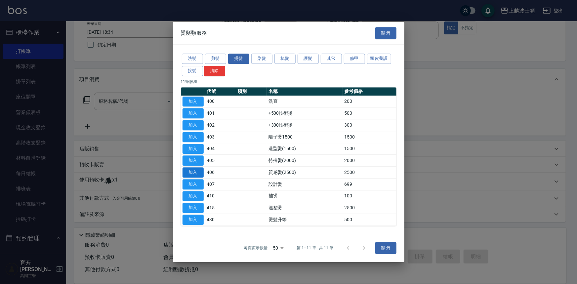
click at [201, 169] on button "加入" at bounding box center [192, 172] width 21 height 10
type input "質感燙(2500)(406)"
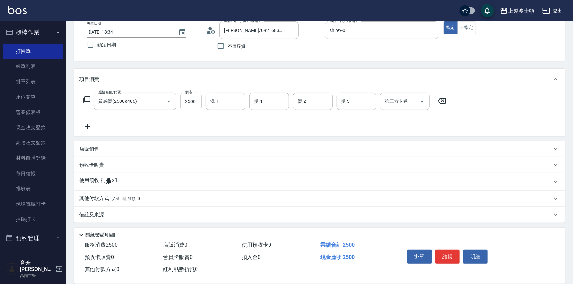
click at [193, 97] on input "2500" at bounding box center [190, 102] width 21 height 18
type input "2000"
click at [100, 149] on div "店販銷售" at bounding box center [315, 149] width 473 height 7
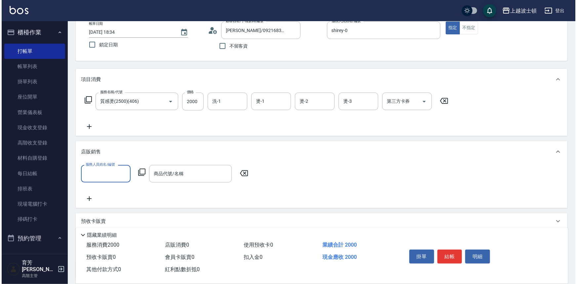
scroll to position [0, 0]
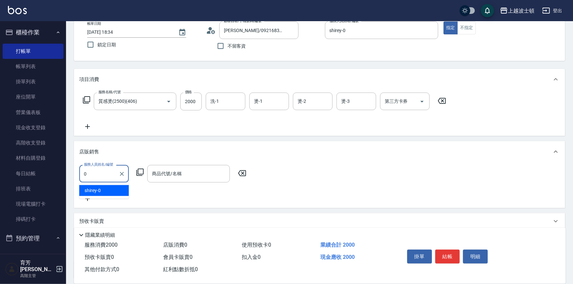
click at [119, 186] on div "shirey -0" at bounding box center [104, 190] width 50 height 11
type input "shirey-0"
click at [138, 171] on icon at bounding box center [139, 172] width 7 height 7
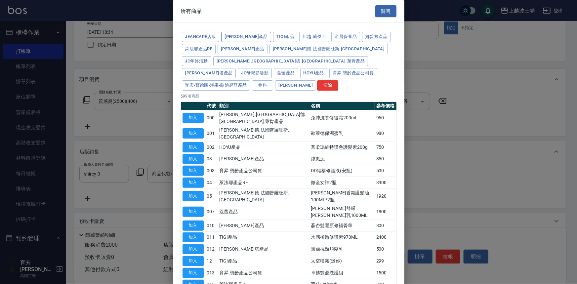
click at [237, 34] on button "華旭產品" at bounding box center [246, 37] width 50 height 10
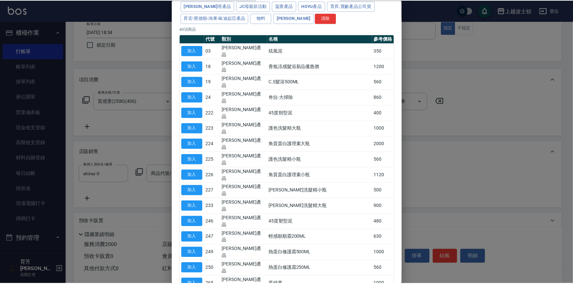
scroll to position [87, 0]
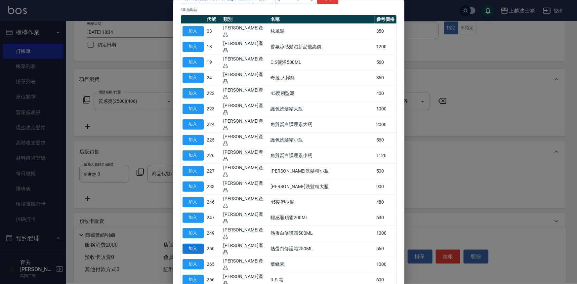
click at [197, 244] on button "加入" at bounding box center [192, 249] width 21 height 10
type input "熱蛋白修護霜250ML"
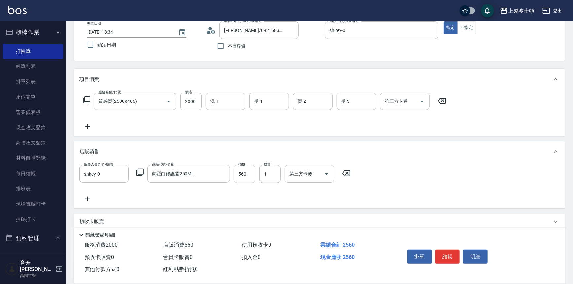
click at [244, 170] on input "560" at bounding box center [244, 174] width 21 height 18
type input "450"
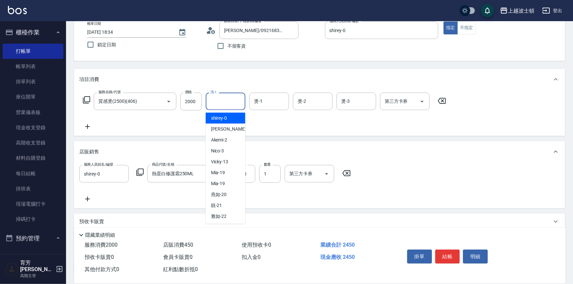
click at [224, 96] on input "洗-1" at bounding box center [226, 101] width 34 height 12
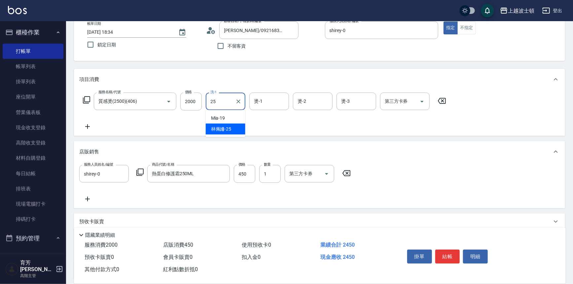
click at [229, 128] on span "林佩姍 -25" at bounding box center [221, 129] width 20 height 7
type input "林佩姍-25"
click at [267, 101] on input "燙-1" at bounding box center [269, 101] width 34 height 12
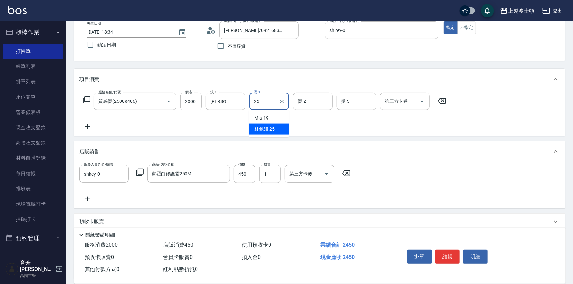
click at [267, 124] on div "林佩姍 -25" at bounding box center [269, 129] width 40 height 11
type input "林佩姍-25"
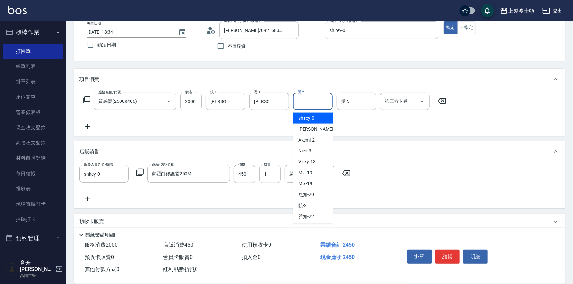
click at [310, 99] on input "燙-2" at bounding box center [313, 101] width 34 height 12
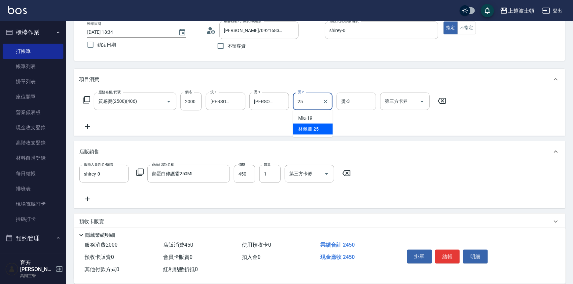
drag, startPoint x: 315, startPoint y: 128, endPoint x: 339, endPoint y: 105, distance: 33.0
click at [315, 128] on span "林佩姍 -25" at bounding box center [308, 129] width 20 height 7
type input "林佩姍-25"
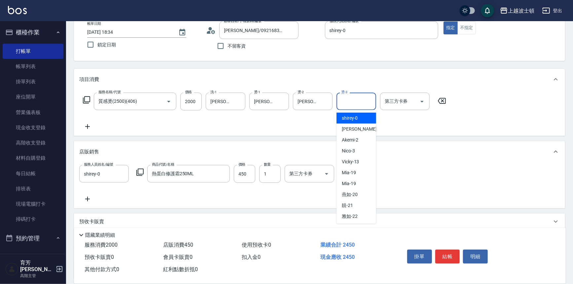
click at [347, 100] on div "燙-3 燙-3" at bounding box center [357, 102] width 40 height 18
click at [351, 115] on span "shirey -0" at bounding box center [350, 118] width 16 height 7
type input "shirey-0"
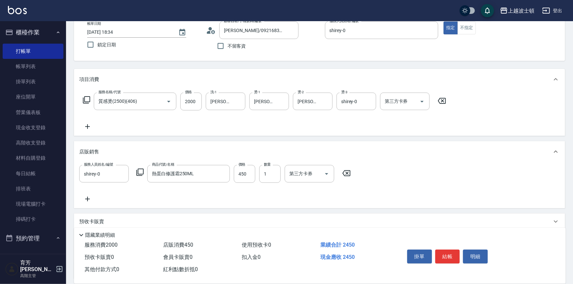
click at [81, 96] on div "服務名稱/代號 質感燙(2500)(406) 服務名稱/代號 價格 2000 價格 洗-1 林佩姍-25 洗-1 燙-1 林佩姍-25 燙-1 燙-2 林佩姍…" at bounding box center [264, 102] width 371 height 18
click at [87, 98] on icon at bounding box center [87, 100] width 8 height 8
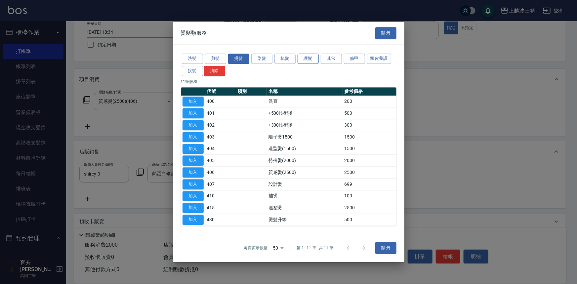
click at [313, 58] on button "護髮" at bounding box center [307, 59] width 21 height 10
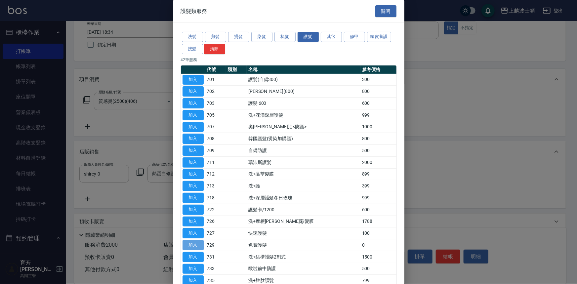
click at [188, 246] on button "加入" at bounding box center [192, 245] width 21 height 10
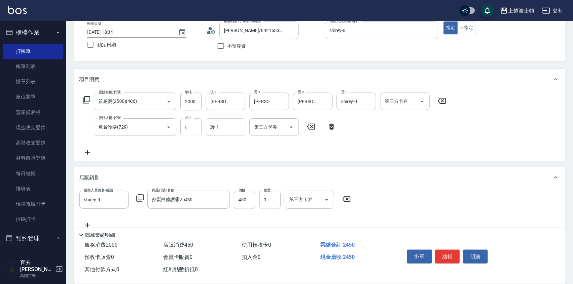
click at [227, 126] on input "護-1" at bounding box center [226, 127] width 34 height 12
click at [228, 150] on div "林佩姍 -25" at bounding box center [226, 154] width 40 height 11
type input "林佩姍-25"
click at [198, 99] on input "2000" at bounding box center [190, 102] width 21 height 18
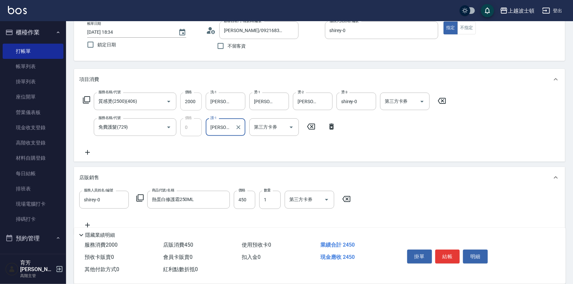
drag, startPoint x: 198, startPoint y: 99, endPoint x: 193, endPoint y: 101, distance: 5.2
click at [193, 101] on input "2000" at bounding box center [190, 102] width 21 height 18
click at [192, 102] on input "2000" at bounding box center [190, 102] width 21 height 18
click at [197, 98] on input "2000" at bounding box center [190, 102] width 21 height 18
click at [231, 123] on input "林佩姍-25" at bounding box center [221, 127] width 24 height 12
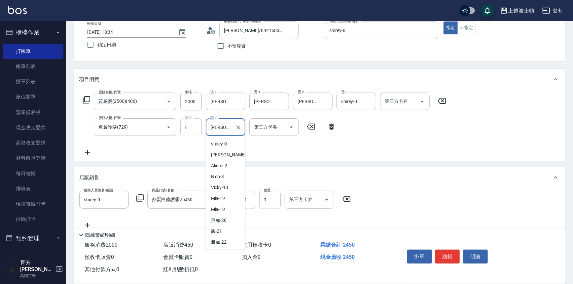
scroll to position [30, 0]
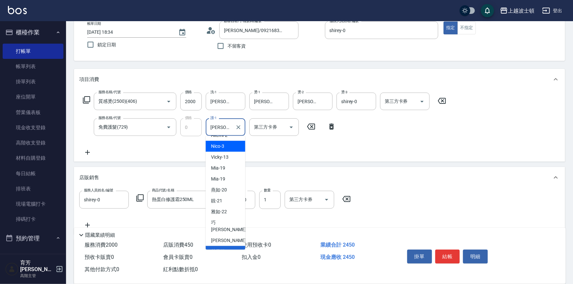
click at [443, 99] on icon at bounding box center [442, 101] width 8 height 6
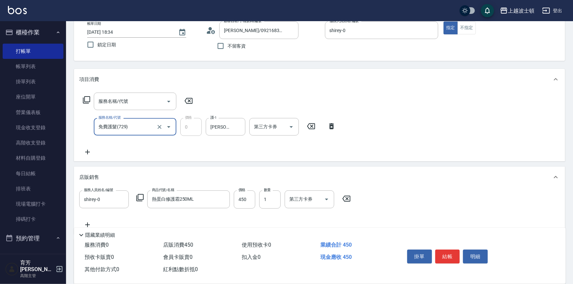
click at [85, 98] on icon at bounding box center [87, 100] width 8 height 8
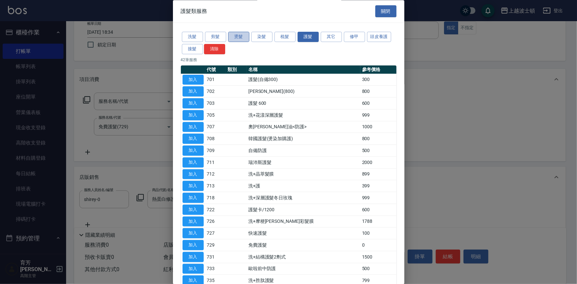
click at [241, 36] on button "燙髮" at bounding box center [238, 37] width 21 height 10
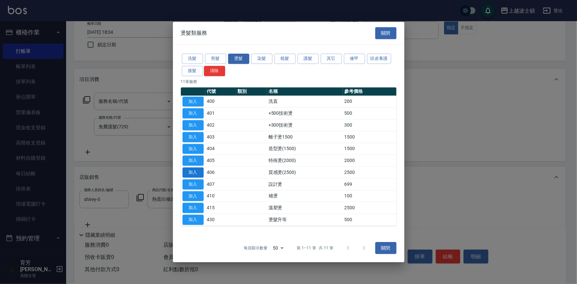
click at [200, 169] on button "加入" at bounding box center [192, 172] width 21 height 10
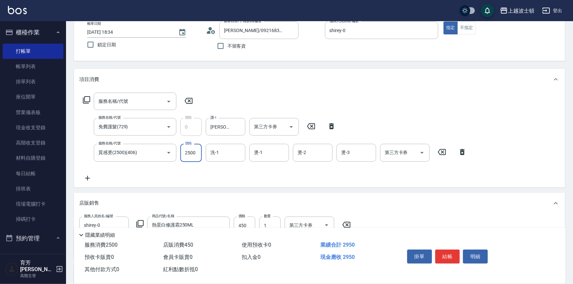
click at [199, 152] on input "2500" at bounding box center [190, 153] width 21 height 18
type input "2150"
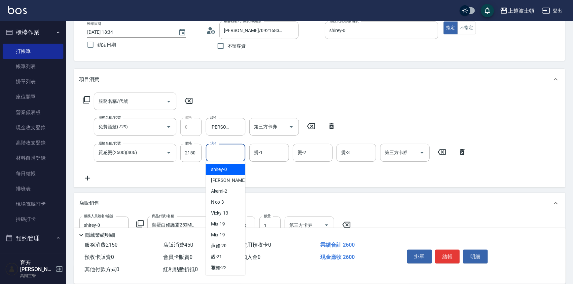
click at [228, 151] on input "洗-1" at bounding box center [226, 153] width 34 height 12
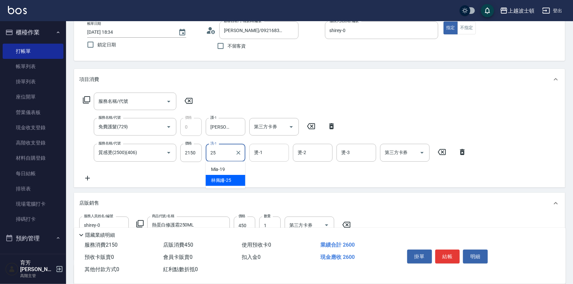
drag, startPoint x: 229, startPoint y: 179, endPoint x: 267, endPoint y: 158, distance: 43.1
click at [233, 178] on div "林佩姍 -25" at bounding box center [226, 180] width 40 height 11
type input "林佩姍-25"
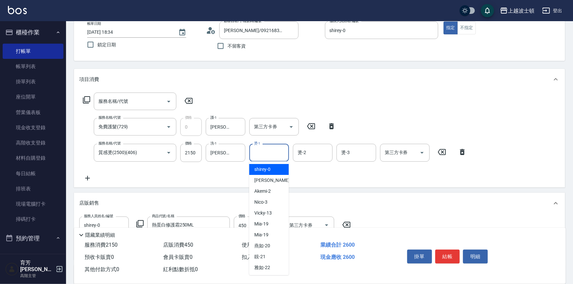
click at [270, 152] on input "燙-1" at bounding box center [269, 153] width 34 height 12
click at [271, 177] on span "林佩姍 -25" at bounding box center [265, 180] width 20 height 7
type input "林佩姍-25"
click at [301, 152] on input "燙-2" at bounding box center [313, 153] width 34 height 12
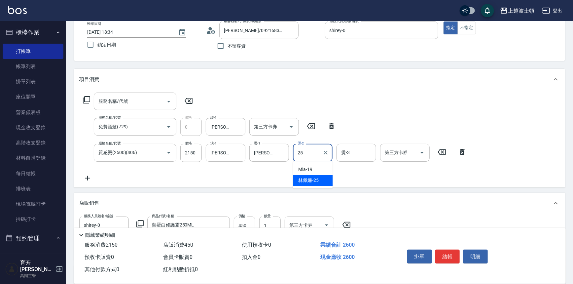
click at [305, 181] on span "林佩姍 -25" at bounding box center [308, 180] width 20 height 7
type input "林佩姍-25"
click at [354, 157] on input "燙-3" at bounding box center [357, 153] width 34 height 12
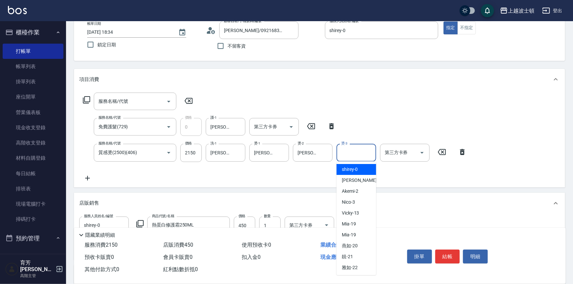
click at [355, 167] on span "shirey -0" at bounding box center [350, 169] width 16 height 7
type input "shirey-0"
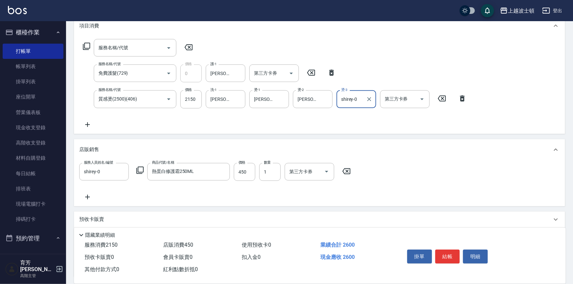
scroll to position [106, 0]
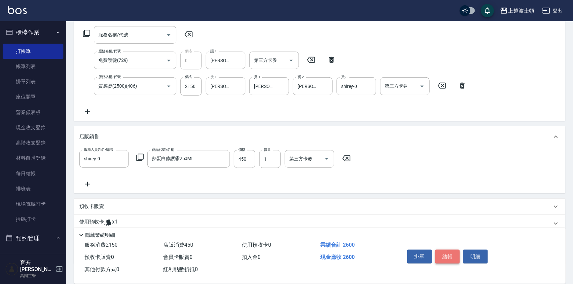
click at [443, 254] on button "結帳" at bounding box center [448, 256] width 25 height 14
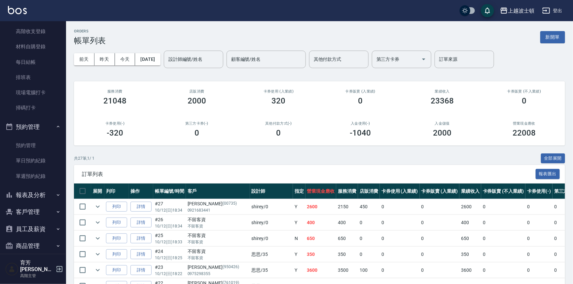
scroll to position [148, 0]
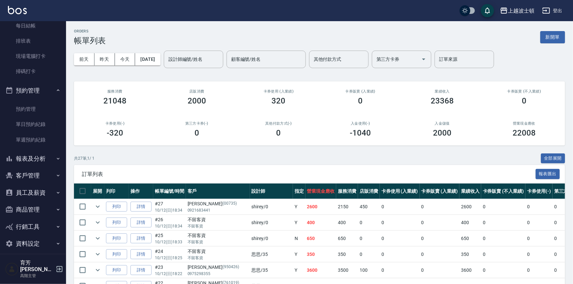
click at [44, 174] on button "客戶管理" at bounding box center [33, 175] width 61 height 17
click at [39, 192] on link "客戶列表" at bounding box center [33, 194] width 61 height 15
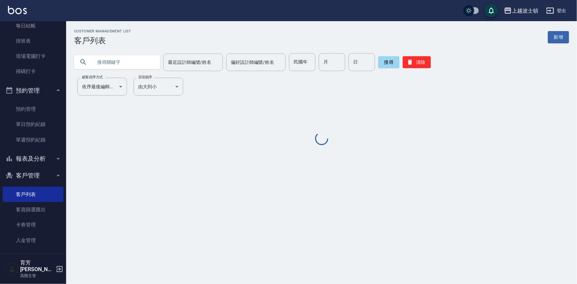
click at [132, 60] on input "text" at bounding box center [124, 62] width 62 height 18
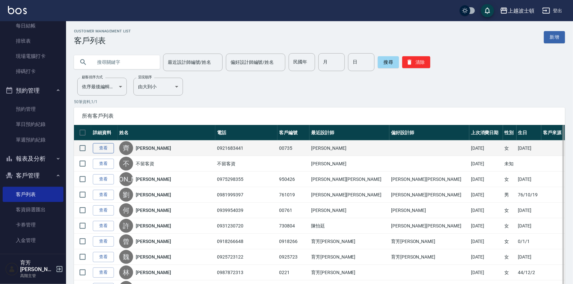
click at [102, 147] on link "查看" at bounding box center [103, 148] width 21 height 10
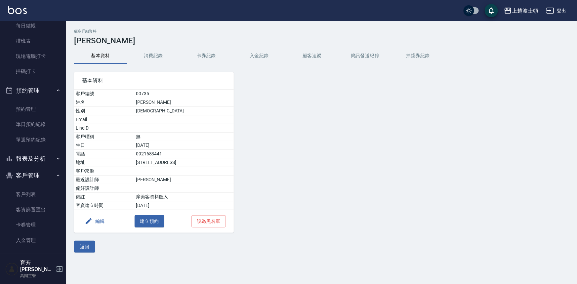
click at [155, 54] on button "消費記錄" at bounding box center [153, 56] width 53 height 16
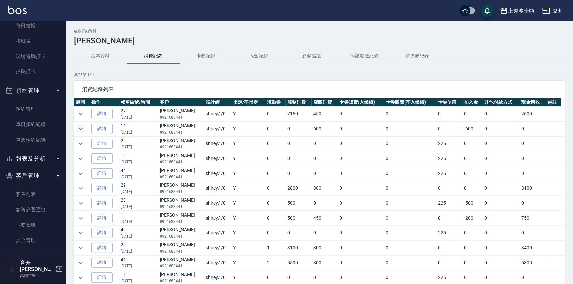
click at [81, 127] on icon "expand row" at bounding box center [81, 129] width 8 height 8
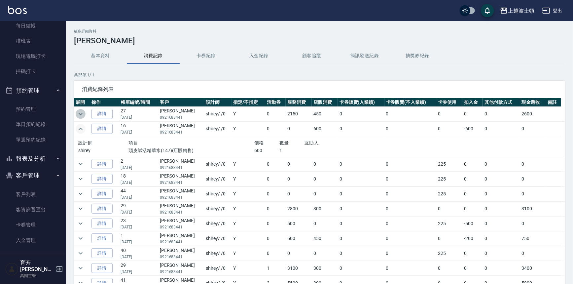
click at [79, 113] on icon "expand row" at bounding box center [81, 114] width 4 height 2
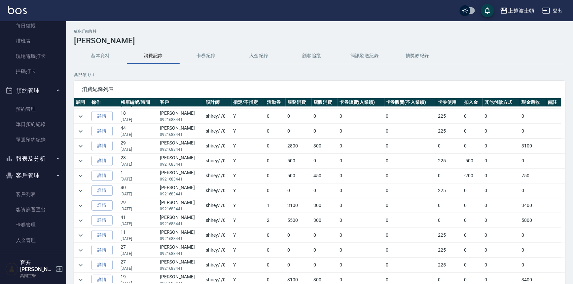
scroll to position [119, 0]
click at [80, 145] on icon "expand row" at bounding box center [81, 145] width 8 height 8
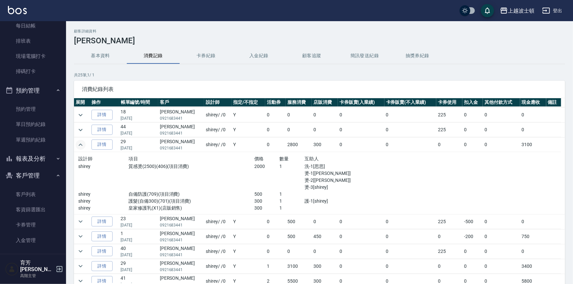
drag, startPoint x: 567, startPoint y: 168, endPoint x: 568, endPoint y: 180, distance: 11.9
click at [568, 180] on div "顧客詳細資料 齊偉雅 基本資料 消費記錄 卡券紀錄 入金紀錄 顧客追蹤 簡訊發送紀錄 抽獎券紀錄 共 25 筆, 1 / 1 消費紀錄列表 展開 操作 帳單編…" at bounding box center [319, 175] width 507 height 292
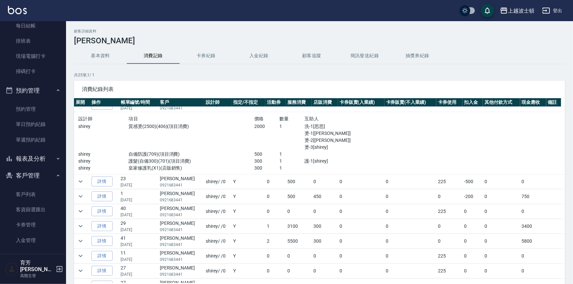
scroll to position [170, 0]
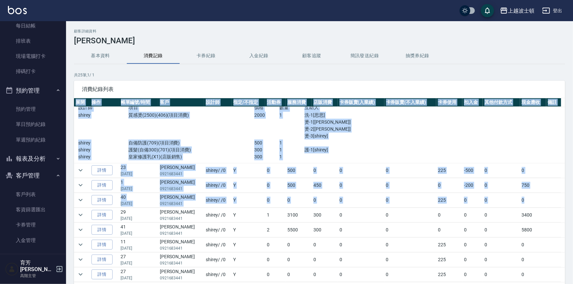
drag, startPoint x: 565, startPoint y: 161, endPoint x: 561, endPoint y: 191, distance: 30.7
click at [561, 197] on div "顧客詳細資料 齊偉雅 基本資料 消費記錄 卡券紀錄 入金紀錄 顧客追蹤 簡訊發送紀錄 抽獎券紀錄 共 25 筆, 1 / 1 消費紀錄列表 展開 操作 帳單編…" at bounding box center [319, 175] width 507 height 292
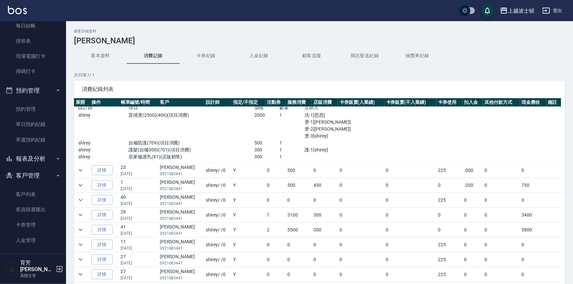
click at [552, 59] on div "基本資料 消費記錄 卡券紀錄 入金紀錄 顧客追蹤 簡訊發送紀錄 抽獎券紀錄" at bounding box center [319, 56] width 491 height 16
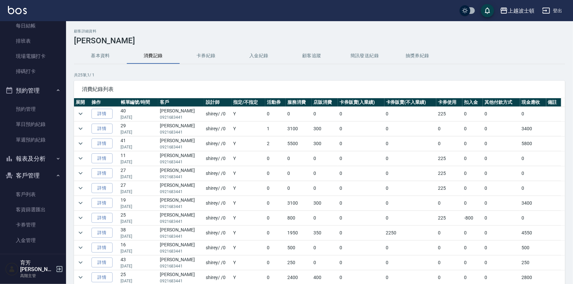
scroll to position [286, 0]
click at [83, 249] on icon "expand row" at bounding box center [81, 248] width 8 height 8
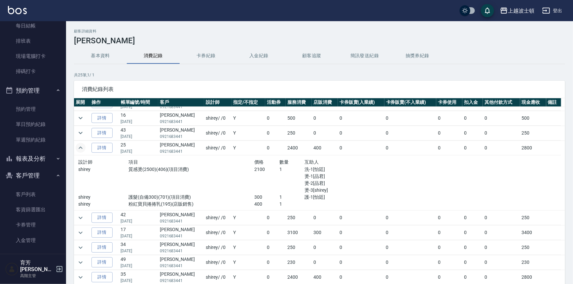
scroll to position [0, 0]
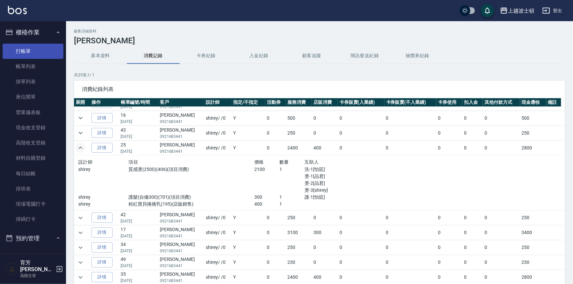
click at [24, 51] on link "打帳單" at bounding box center [33, 51] width 61 height 15
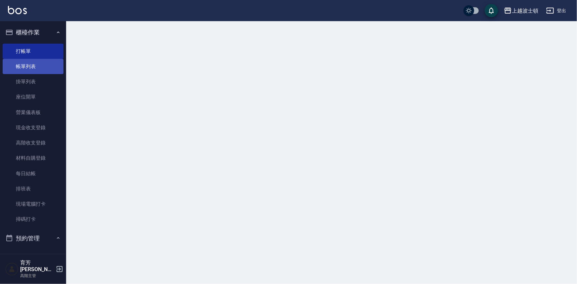
click at [29, 69] on link "帳單列表" at bounding box center [33, 66] width 61 height 15
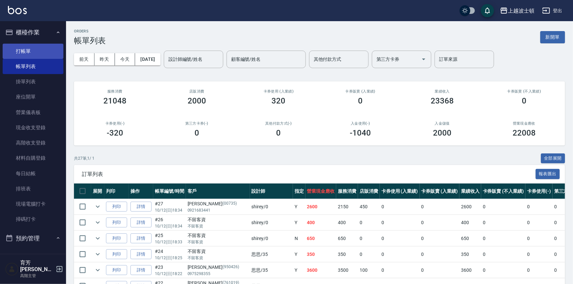
click at [18, 50] on link "打帳單" at bounding box center [33, 51] width 61 height 15
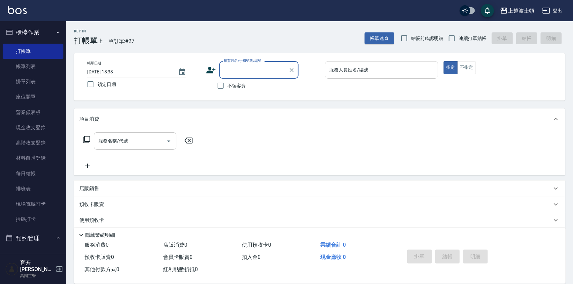
click at [356, 72] on input "服務人員姓名/編號" at bounding box center [382, 70] width 108 height 12
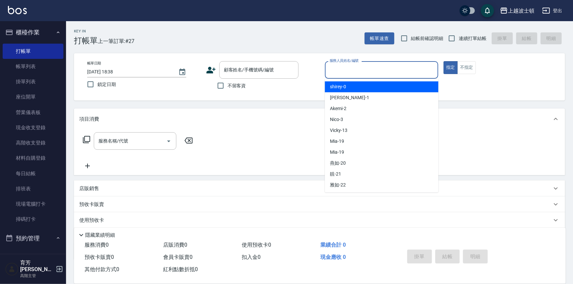
click at [356, 86] on div "shirey -0" at bounding box center [382, 86] width 114 height 11
type input "shirey-0"
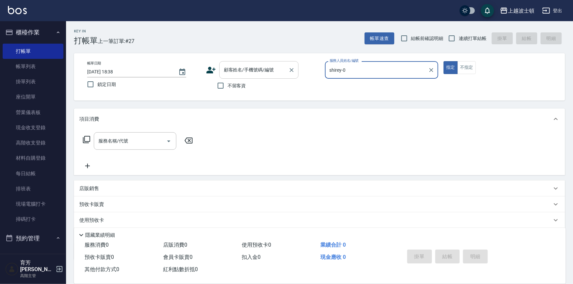
click at [235, 73] on input "顧客姓名/手機號碼/編號" at bounding box center [253, 70] width 63 height 12
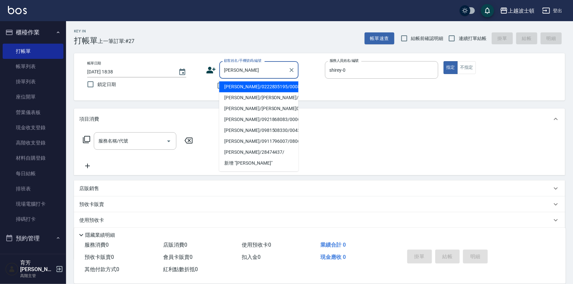
click at [250, 85] on li "葉麗玲/0222835195/000885" at bounding box center [258, 86] width 79 height 11
type input "葉麗玲/0222835195/000885"
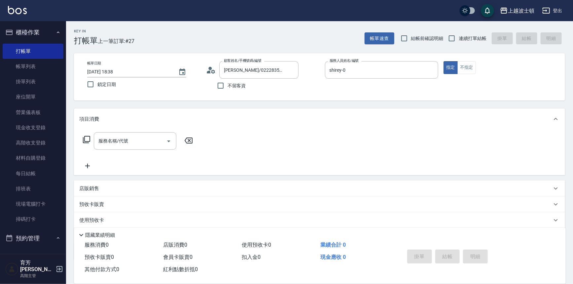
click at [86, 138] on icon at bounding box center [87, 139] width 8 height 8
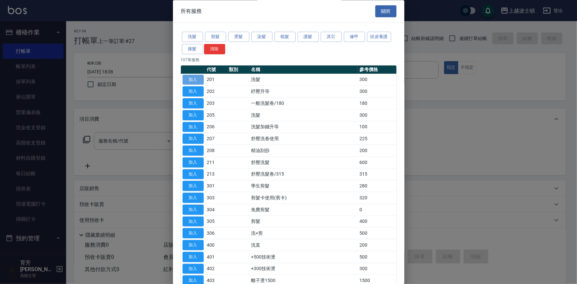
click at [197, 78] on button "加入" at bounding box center [192, 80] width 21 height 10
type input "洗髮(201)"
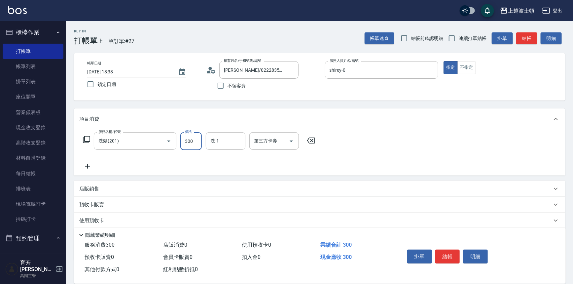
click at [196, 139] on input "300" at bounding box center [190, 141] width 21 height 18
click at [228, 148] on div "洗-1" at bounding box center [226, 141] width 40 height 18
type input "270"
click at [226, 167] on span "林佩姍 -25" at bounding box center [221, 168] width 20 height 7
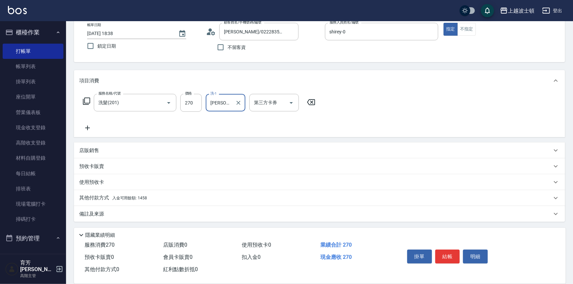
type input "林佩姍-25"
click at [141, 199] on span "入金可用餘額: 1458" at bounding box center [129, 198] width 35 height 5
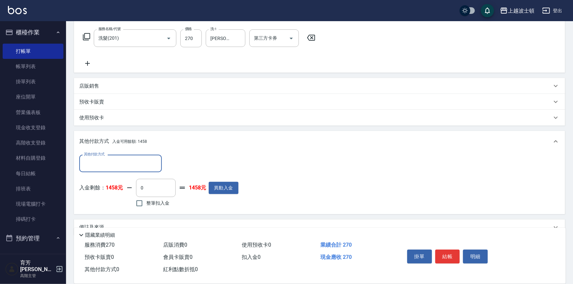
scroll to position [116, 0]
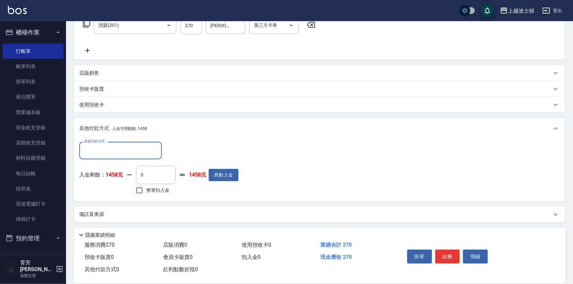
click at [140, 193] on input "整筆扣入金" at bounding box center [140, 190] width 14 height 14
checkbox input "true"
type input "270"
click at [447, 250] on button "結帳" at bounding box center [448, 256] width 25 height 14
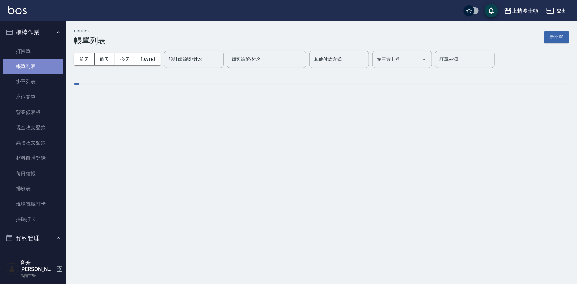
click at [34, 66] on link "帳單列表" at bounding box center [33, 66] width 61 height 15
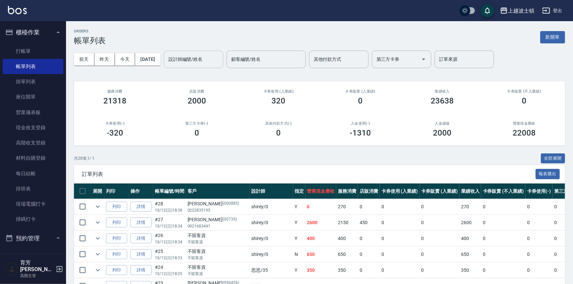
click at [195, 53] on div "設計師編號/姓名" at bounding box center [193, 60] width 59 height 18
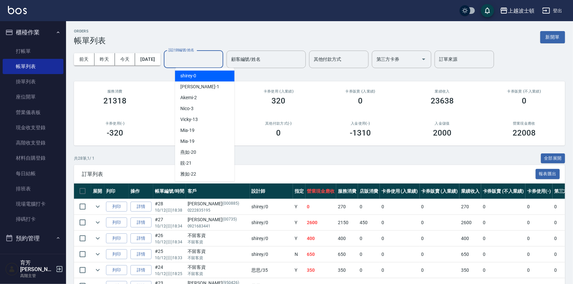
click at [197, 72] on div "shirey -0" at bounding box center [204, 75] width 59 height 11
type input "shirey-0"
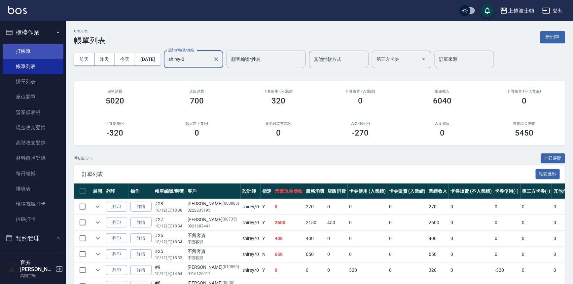
click at [42, 53] on link "打帳單" at bounding box center [33, 51] width 61 height 15
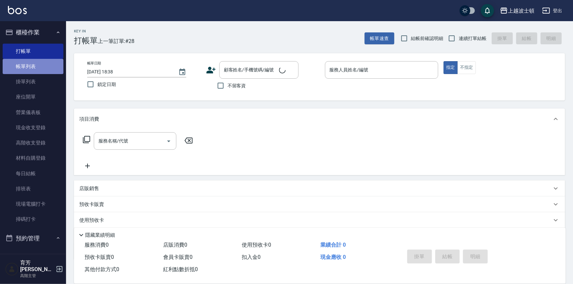
click at [36, 63] on link "帳單列表" at bounding box center [33, 66] width 61 height 15
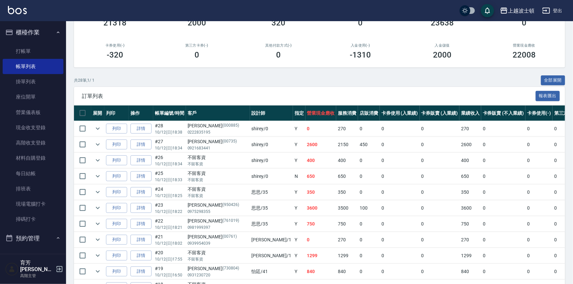
scroll to position [109, 0]
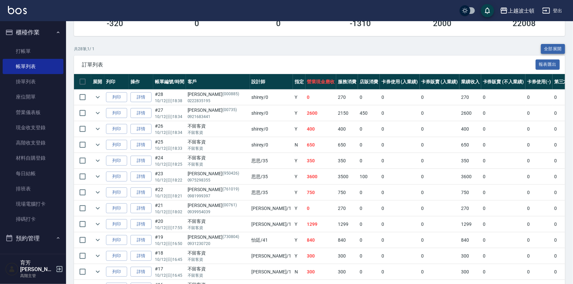
click at [552, 45] on button "全部展開" at bounding box center [553, 49] width 24 height 10
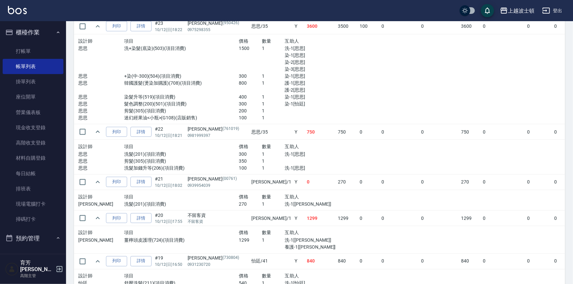
scroll to position [420, 0]
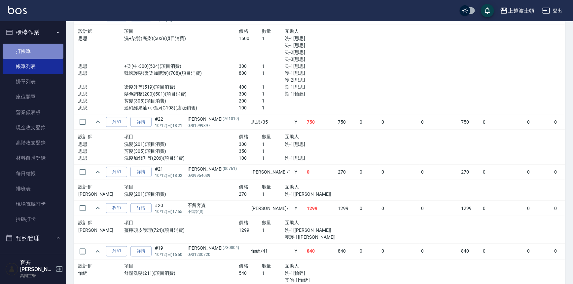
click at [44, 48] on link "打帳單" at bounding box center [33, 51] width 61 height 15
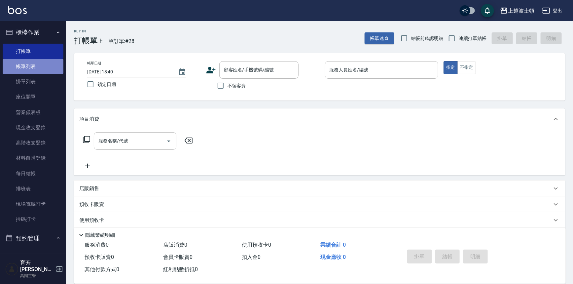
click at [57, 63] on link "帳單列表" at bounding box center [33, 66] width 61 height 15
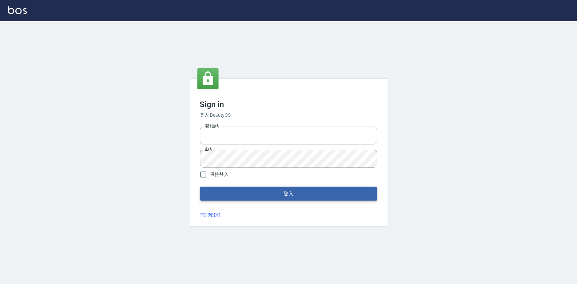
type input "0922670776"
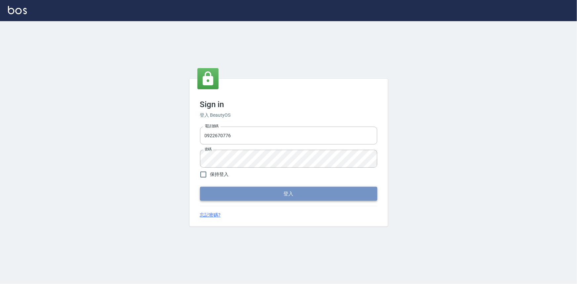
click at [268, 189] on button "登入" at bounding box center [288, 194] width 177 height 14
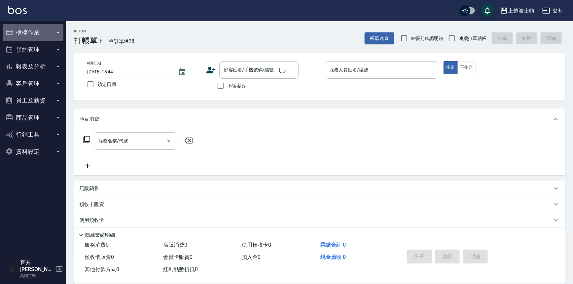
click at [31, 32] on button "櫃檯作業" at bounding box center [33, 32] width 61 height 17
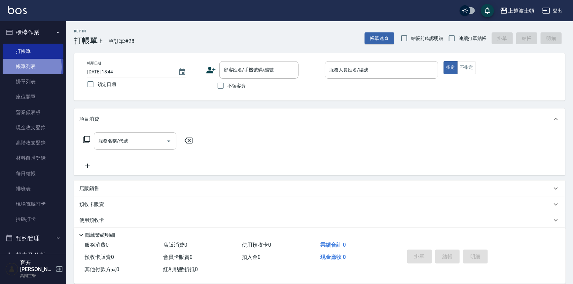
click at [30, 67] on link "帳單列表" at bounding box center [33, 66] width 61 height 15
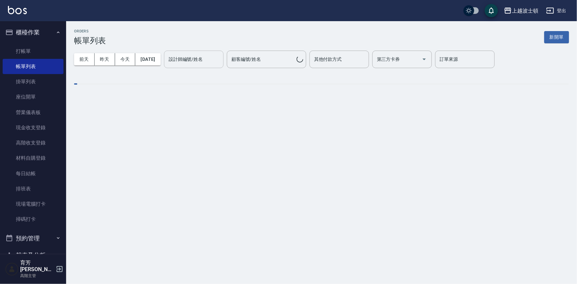
click at [196, 56] on input "設計師編號/姓名" at bounding box center [194, 60] width 54 height 12
click at [197, 63] on input "設計師編號/姓名" at bounding box center [194, 60] width 54 height 12
click at [201, 56] on input "設計師編號/姓名" at bounding box center [194, 60] width 54 height 12
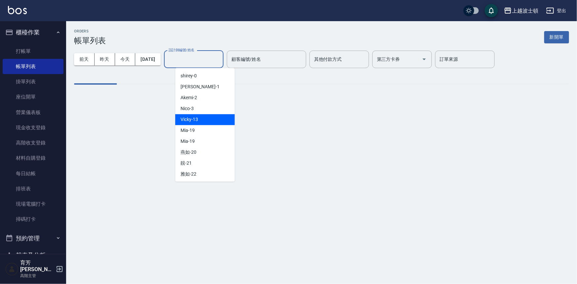
click at [198, 123] on div "Vicky -13" at bounding box center [204, 119] width 59 height 11
type input "Vicky-13"
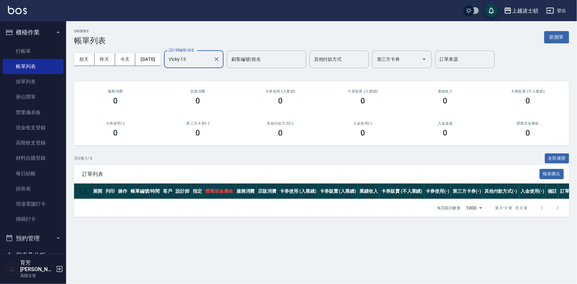
click at [205, 62] on input "Vicky-13" at bounding box center [189, 60] width 44 height 12
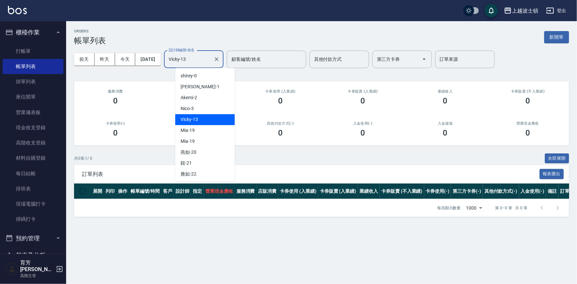
click at [195, 124] on div "Vicky -13" at bounding box center [204, 119] width 59 height 11
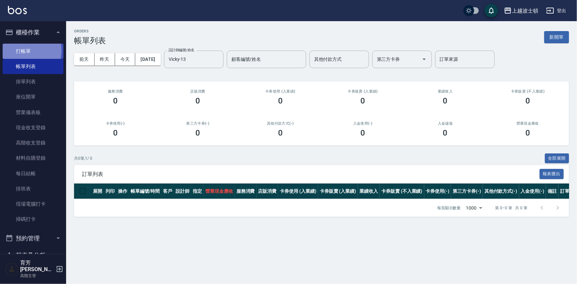
click at [25, 50] on link "打帳單" at bounding box center [33, 51] width 61 height 15
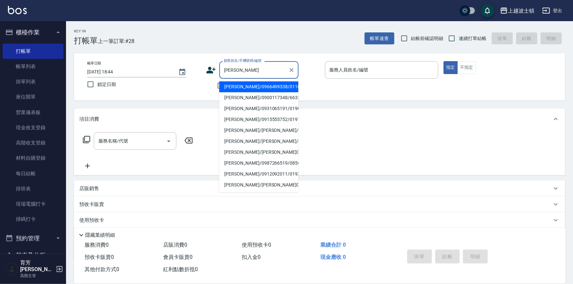
click at [235, 87] on li "陳慧娟/0966499338/0110319" at bounding box center [258, 86] width 79 height 11
type input "陳慧娟/0966499338/0110319"
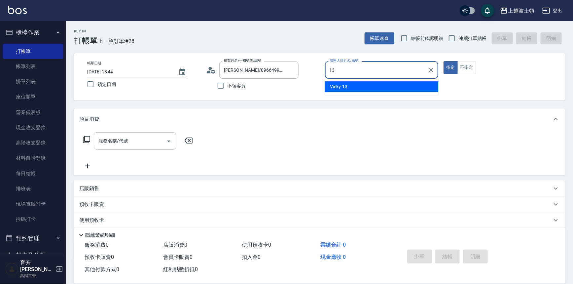
type input "Vicky-13"
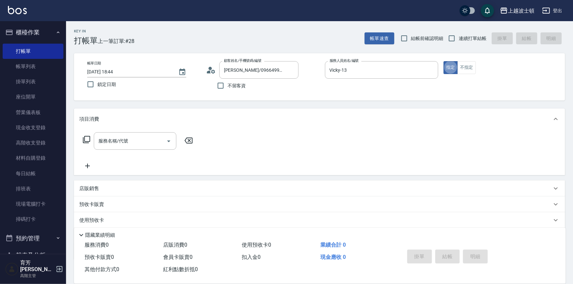
type button "true"
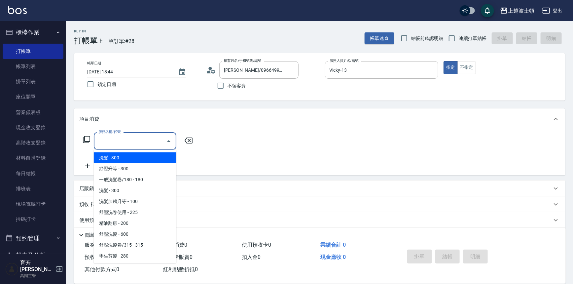
click at [138, 144] on input "服務名稱/代號" at bounding box center [130, 141] width 67 height 12
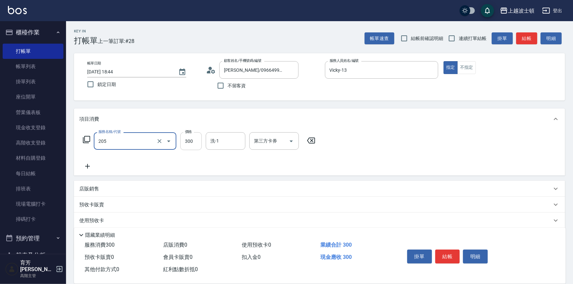
type input "洗髮(205)"
click at [194, 137] on input "300" at bounding box center [190, 141] width 21 height 18
type input "270"
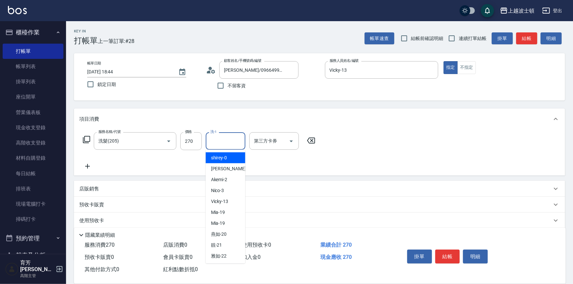
click at [218, 137] on input "洗-1" at bounding box center [226, 141] width 34 height 12
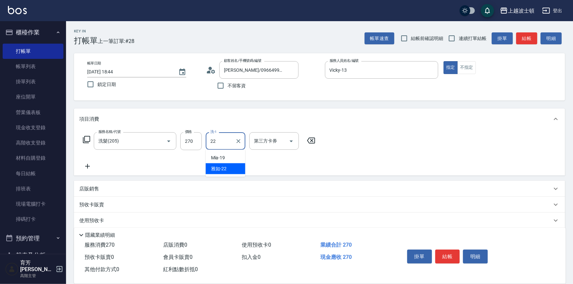
type input "雅如-22"
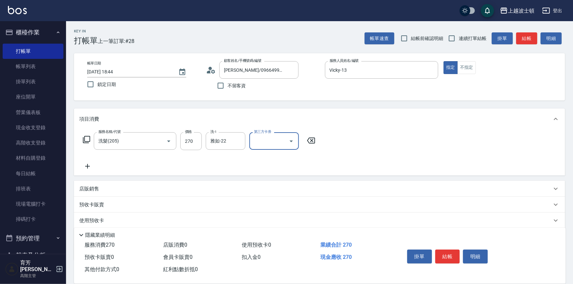
scroll to position [38, 0]
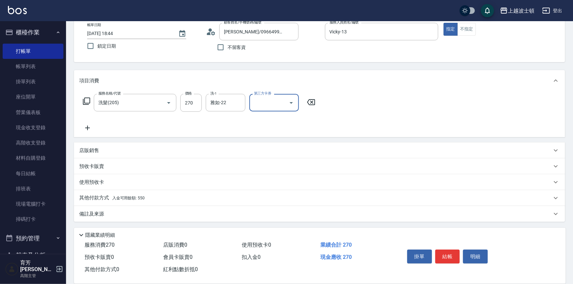
click at [93, 198] on p "其他付款方式 入金可用餘額: 550" at bounding box center [111, 197] width 65 height 7
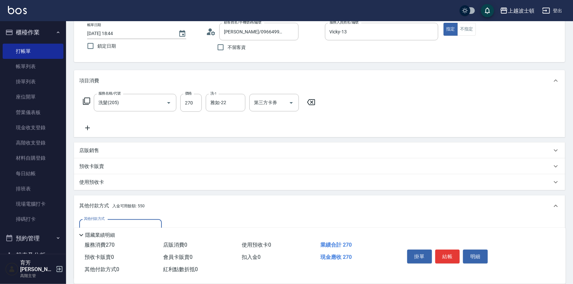
scroll to position [115, 0]
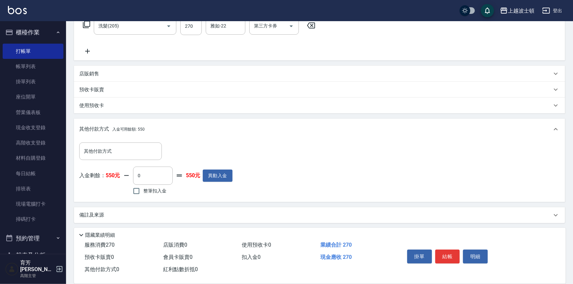
click at [157, 192] on span "整筆扣入金" at bounding box center [154, 190] width 23 height 7
click at [143, 192] on input "整筆扣入金" at bounding box center [137, 191] width 14 height 14
checkbox input "true"
type input "270"
click at [442, 252] on button "結帳" at bounding box center [448, 256] width 25 height 14
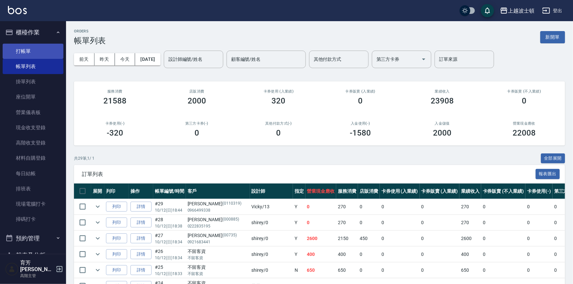
drag, startPoint x: 25, startPoint y: 53, endPoint x: 27, endPoint y: 45, distance: 8.2
click at [25, 53] on link "打帳單" at bounding box center [33, 51] width 61 height 15
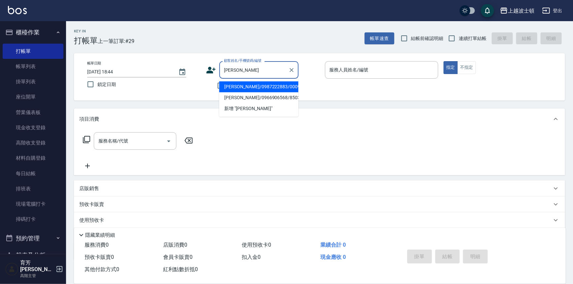
click at [240, 85] on li "林儀欣/0987222883/000952" at bounding box center [258, 86] width 79 height 11
type input "林儀欣/0987222883/000952"
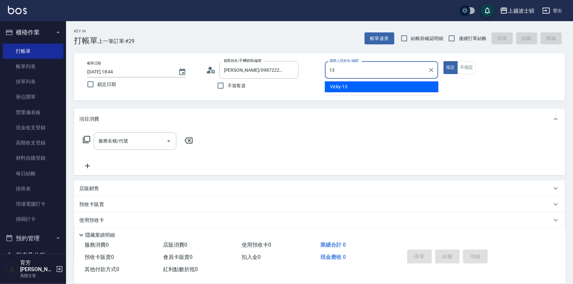
type input "Vicky-13"
type button "true"
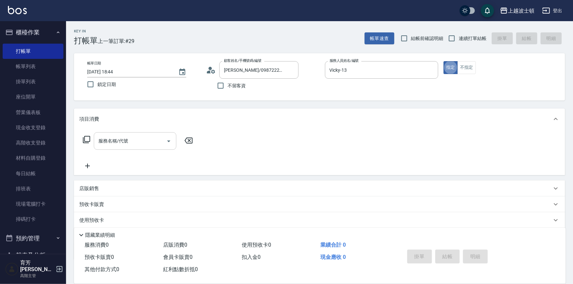
click at [117, 144] on input "服務名稱/代號" at bounding box center [130, 141] width 67 height 12
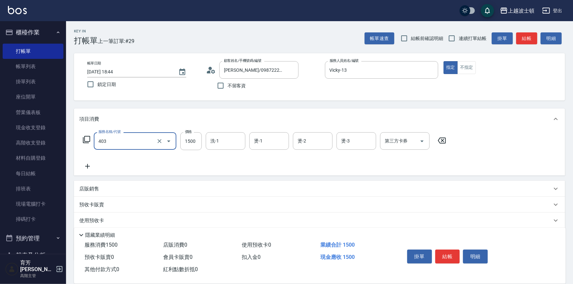
type input "離子燙1500(403)"
click at [84, 166] on icon at bounding box center [87, 166] width 17 height 8
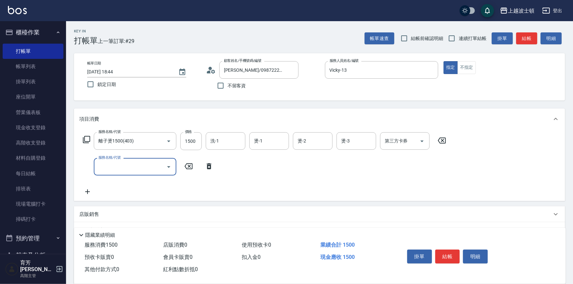
click at [120, 157] on label "服務名稱/代號" at bounding box center [109, 157] width 22 height 5
click at [120, 161] on input "服務名稱/代號" at bounding box center [130, 167] width 67 height 12
click at [121, 161] on input "服務名稱/代號" at bounding box center [130, 167] width 67 height 12
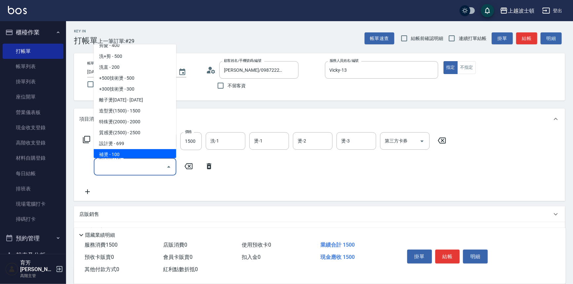
scroll to position [137, 0]
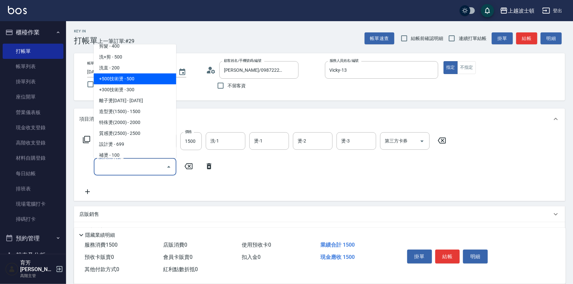
click at [130, 77] on span "+500技術燙 - 500" at bounding box center [135, 78] width 83 height 11
type input "+500技術燙(401)"
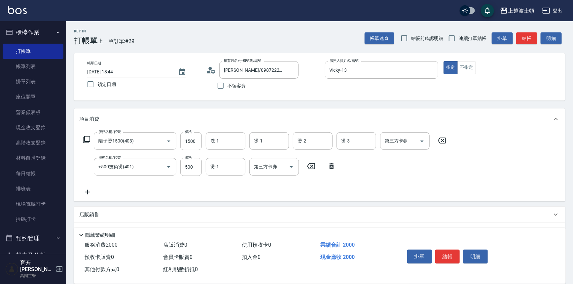
click at [89, 192] on icon at bounding box center [87, 192] width 17 height 8
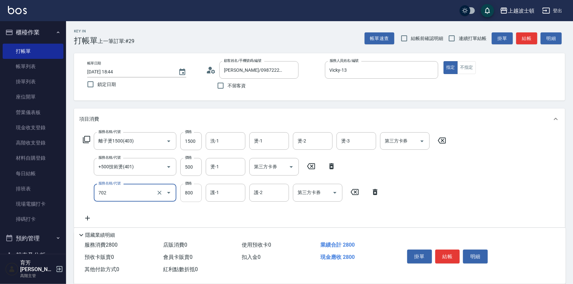
type input "晶亮(800)(702)"
click at [191, 190] on input "800" at bounding box center [190, 193] width 21 height 18
drag, startPoint x: 199, startPoint y: 191, endPoint x: 178, endPoint y: 194, distance: 21.4
click at [178, 194] on div "服務名稱/代號 晶亮(800)(702) 服務名稱/代號 價格 400 價格 護-1 護-1 護-2 護-2 第三方卡券 第三方卡券" at bounding box center [231, 193] width 304 height 18
type input "400"
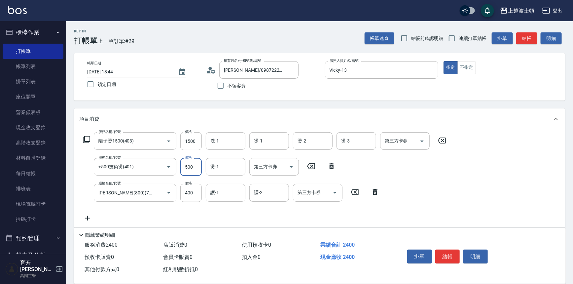
click at [198, 166] on input "500" at bounding box center [190, 167] width 21 height 18
type input "600"
click at [218, 142] on input "洗-1" at bounding box center [226, 141] width 34 height 12
type input "林佩姍-25"
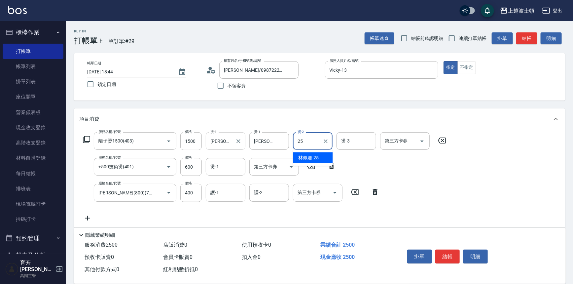
type input "林佩姍-25"
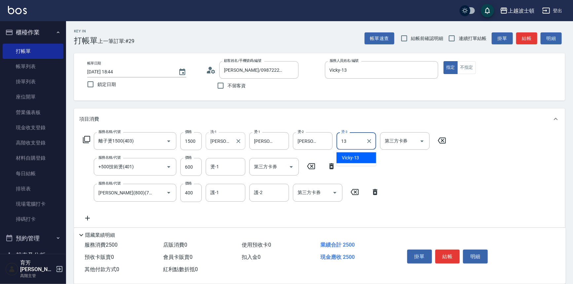
type input "Vicky-13"
click at [218, 168] on input "燙-1" at bounding box center [226, 167] width 34 height 12
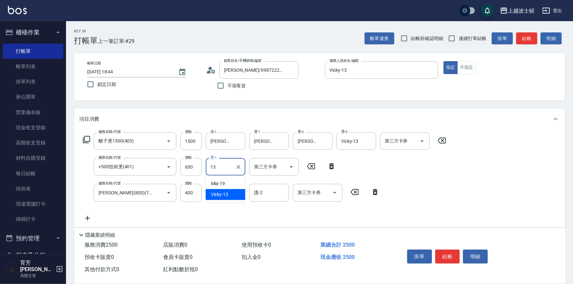
type input "13"
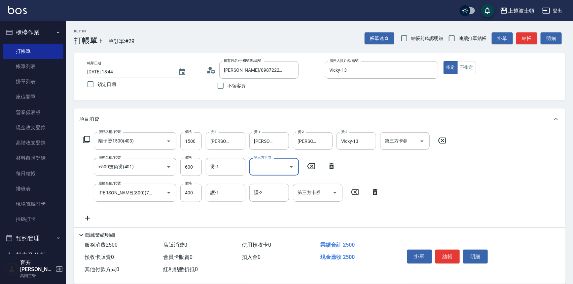
click at [229, 198] on input "護-1" at bounding box center [226, 193] width 34 height 12
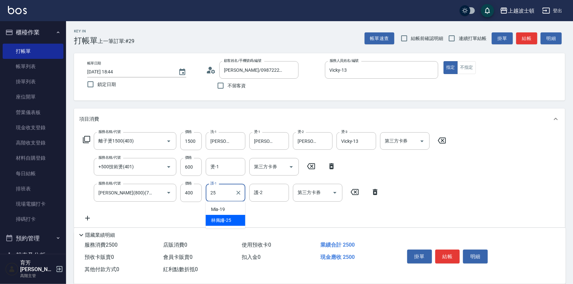
type input "林佩姍-25"
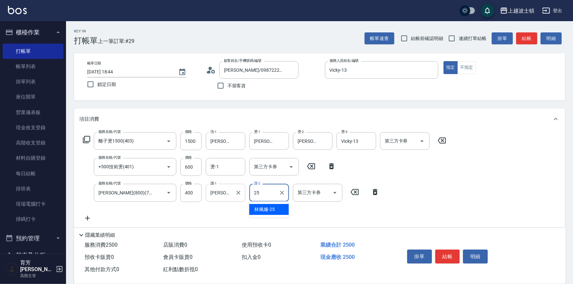
type input "林佩姍-25"
click at [224, 173] on div "燙-1" at bounding box center [226, 167] width 40 height 18
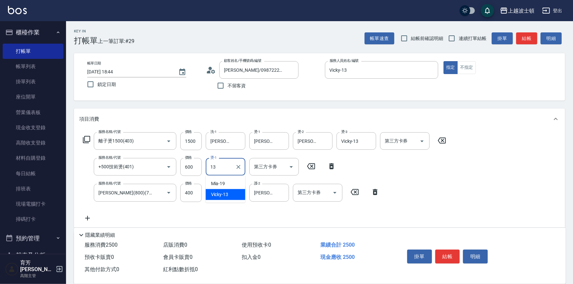
type input "Vicky-13"
click at [380, 173] on div "服務名稱/代號 離子燙1500(403) 服務名稱/代號 價格 1500 價格 洗-1 林佩姍-25 洗-1 燙-1 林佩姍-25 燙-1 燙-2 林佩姍-2…" at bounding box center [264, 177] width 371 height 90
click at [89, 216] on icon at bounding box center [87, 218] width 17 height 8
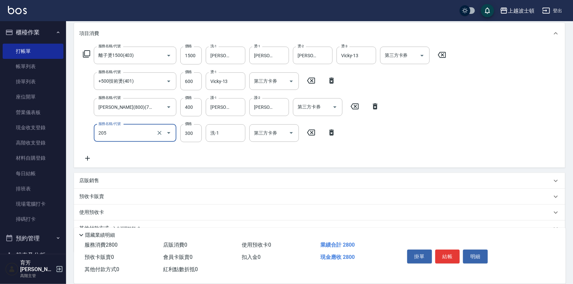
scroll to position [89, 0]
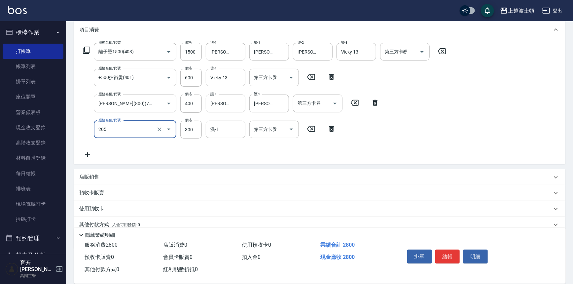
type input "洗髮(205)"
click at [87, 156] on icon at bounding box center [87, 155] width 17 height 8
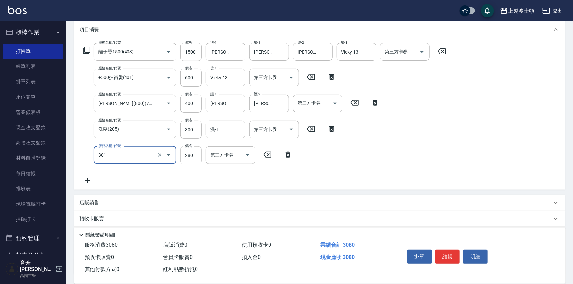
type input "學生剪髮(301)"
click at [190, 152] on input "280" at bounding box center [190, 155] width 21 height 18
type input "100"
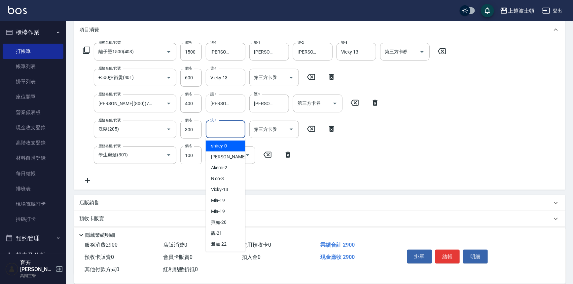
click at [227, 132] on input "洗-1" at bounding box center [226, 130] width 34 height 12
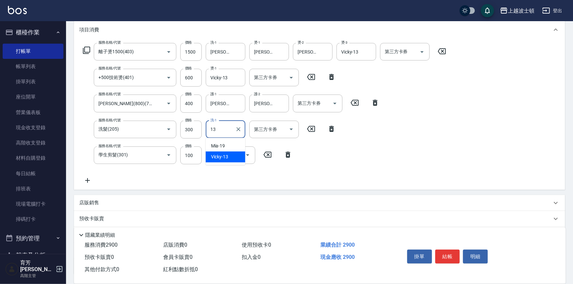
type input "Vicky-13"
click at [442, 250] on button "結帳" at bounding box center [448, 256] width 25 height 14
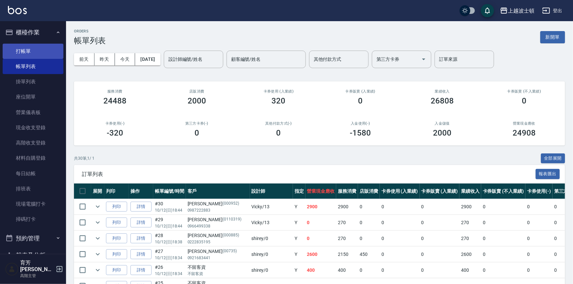
click at [22, 52] on link "打帳單" at bounding box center [33, 51] width 61 height 15
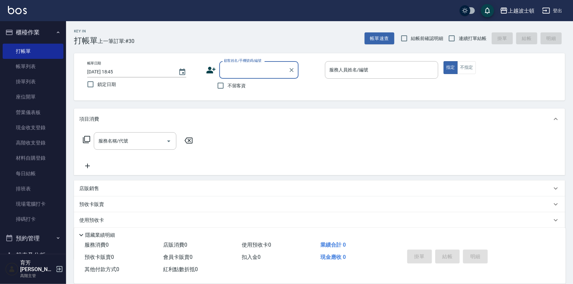
click at [229, 85] on span "不留客資" at bounding box center [237, 85] width 19 height 7
click at [228, 85] on input "不留客資" at bounding box center [221, 86] width 14 height 14
checkbox input "true"
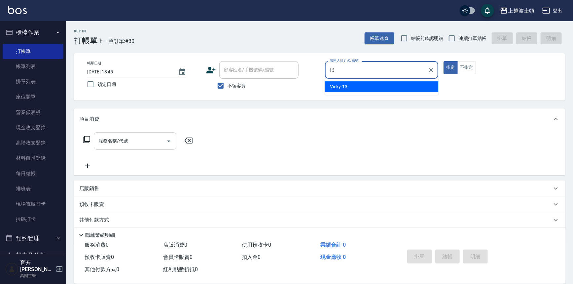
type input "Vicky-13"
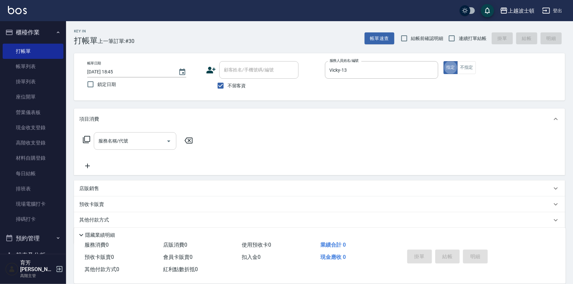
type button "true"
click at [146, 139] on input "服務名稱/代號" at bounding box center [130, 141] width 67 height 12
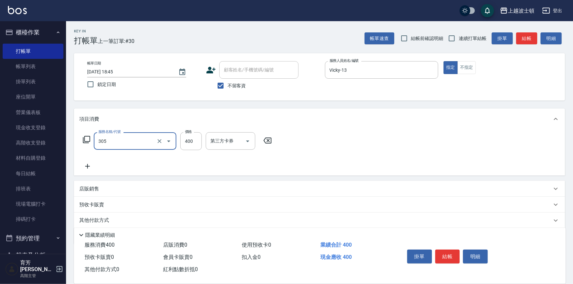
type input "剪髮(305)"
drag, startPoint x: 182, startPoint y: 139, endPoint x: 191, endPoint y: 140, distance: 9.3
click at [191, 140] on input "400" at bounding box center [190, 141] width 21 height 18
type input "350"
click at [88, 166] on icon at bounding box center [87, 166] width 5 height 5
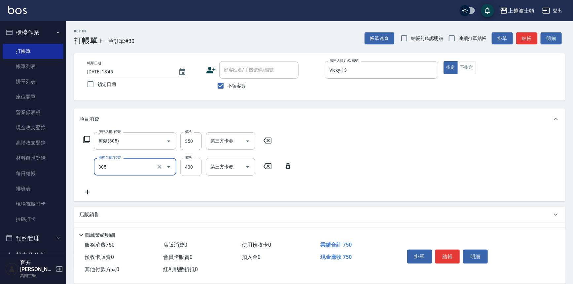
type input "剪髮(305)"
click at [196, 168] on input "400" at bounding box center [190, 167] width 21 height 18
type input "350"
click at [432, 162] on div "服務名稱/代號 剪髮(305) 服務名稱/代號 價格 350 價格 第三方卡券 第三方卡券 服務名稱/代號 剪髮(305) 服務名稱/代號 價格 350 價格…" at bounding box center [319, 166] width 491 height 72
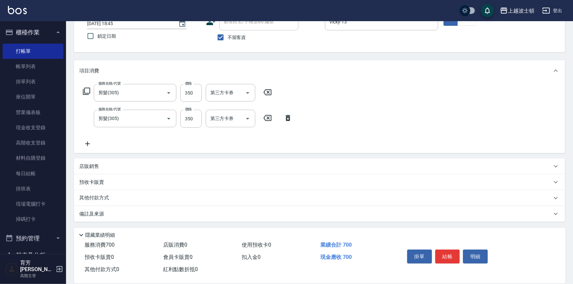
click at [89, 146] on icon at bounding box center [87, 144] width 17 height 8
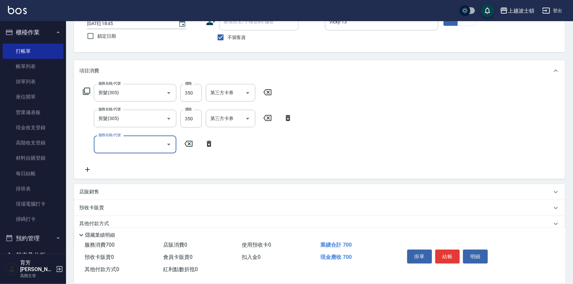
click at [288, 119] on icon at bounding box center [288, 118] width 17 height 8
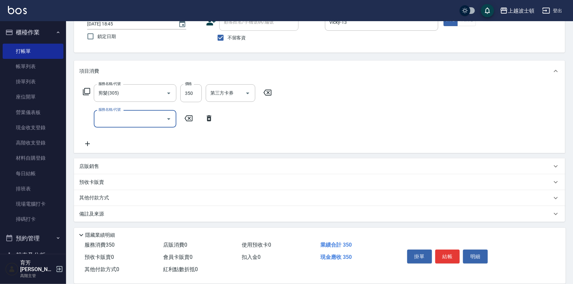
scroll to position [48, 0]
type input "洗髮(205)"
click at [193, 123] on input "300" at bounding box center [190, 119] width 21 height 18
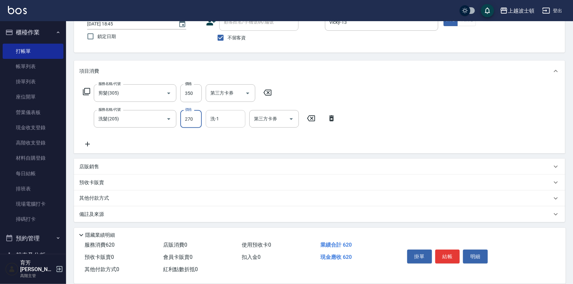
type input "270"
click at [217, 120] on input "洗-1" at bounding box center [226, 119] width 34 height 12
type input "林佩姍-25"
click at [240, 138] on div "服務名稱/代號 剪髮(305) 服務名稱/代號 價格 350 價格 第三方卡券 第三方卡券 服務名稱/代號 洗髮(205) 服務名稱/代號 價格 270 價格…" at bounding box center [209, 116] width 261 height 64
click at [89, 144] on icon at bounding box center [87, 144] width 5 height 5
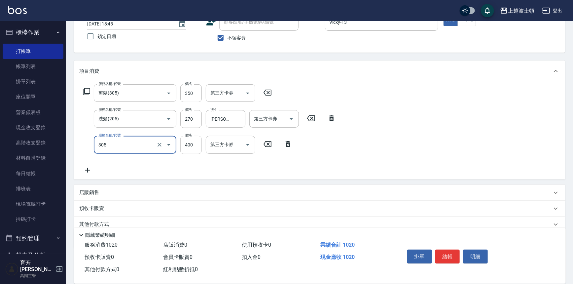
type input "剪髮(305)"
click at [188, 152] on input "400" at bounding box center [190, 145] width 21 height 18
type input "350"
click at [89, 168] on icon at bounding box center [87, 170] width 17 height 8
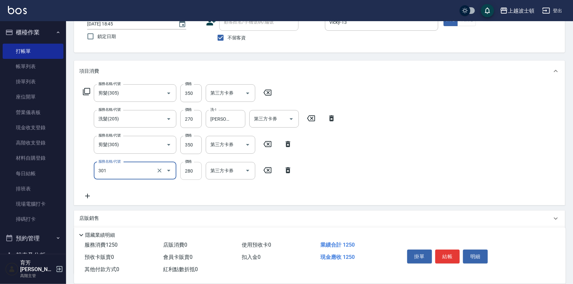
type input "學生剪髮(301)"
click at [185, 173] on input "280" at bounding box center [190, 171] width 21 height 18
type input "100"
click at [138, 199] on div "服務名稱/代號 剪髮(305) 服務名稱/代號 價格 350 價格 第三方卡券 第三方卡券 服務名稱/代號 洗髮(205) 服務名稱/代號 價格 270 價格…" at bounding box center [209, 142] width 261 height 116
click at [457, 255] on button "結帳" at bounding box center [448, 256] width 25 height 14
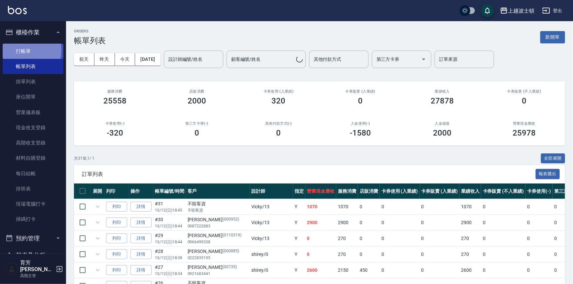
click at [21, 50] on link "打帳單" at bounding box center [33, 51] width 61 height 15
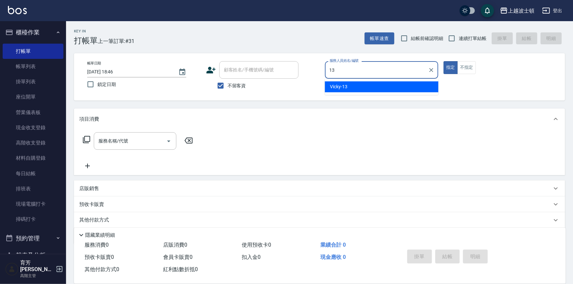
type input "Vicky-13"
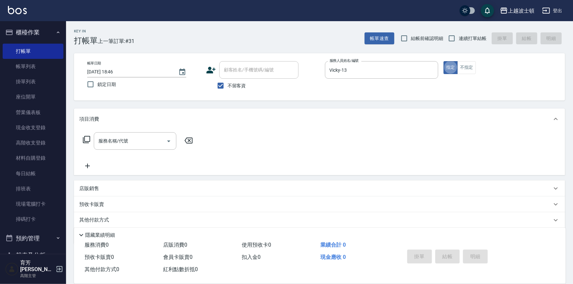
type button "true"
click at [466, 70] on button "不指定" at bounding box center [467, 67] width 19 height 13
click at [126, 141] on input "服務名稱/代號" at bounding box center [130, 141] width 67 height 12
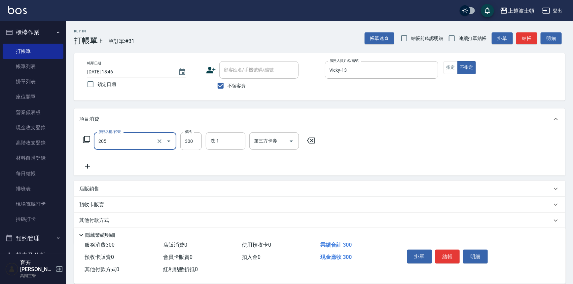
type input "洗髮(205)"
click at [87, 163] on icon at bounding box center [87, 166] width 17 height 8
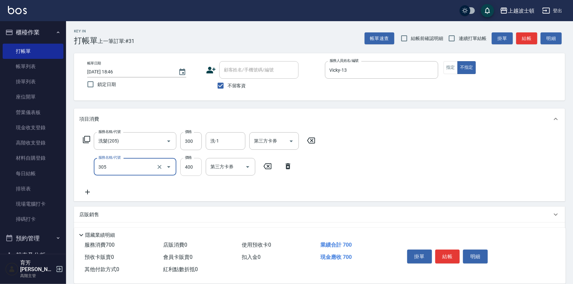
type input "剪髮(305)"
click at [193, 167] on input "400" at bounding box center [190, 167] width 21 height 18
type input "350"
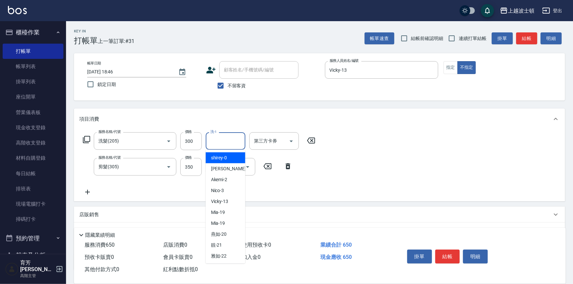
click at [217, 142] on input "洗-1" at bounding box center [226, 141] width 34 height 12
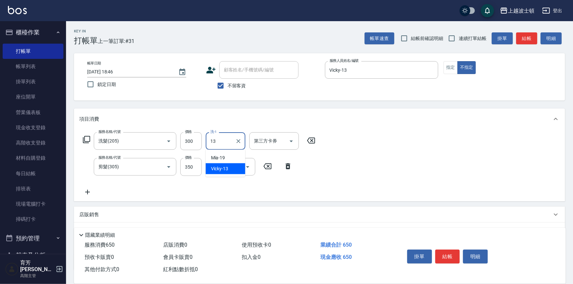
type input "Vicky-13"
click at [91, 192] on icon at bounding box center [87, 192] width 17 height 8
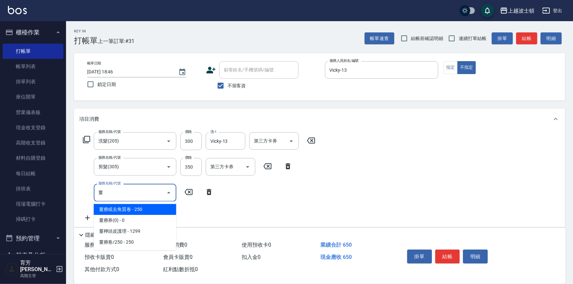
click at [123, 230] on span "薑檸頭皮護理 - 1299" at bounding box center [135, 231] width 83 height 11
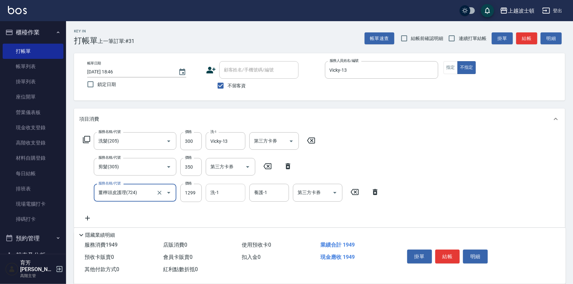
type input "薑檸頭皮護理(724)"
click at [224, 195] on input "洗-1" at bounding box center [226, 193] width 34 height 12
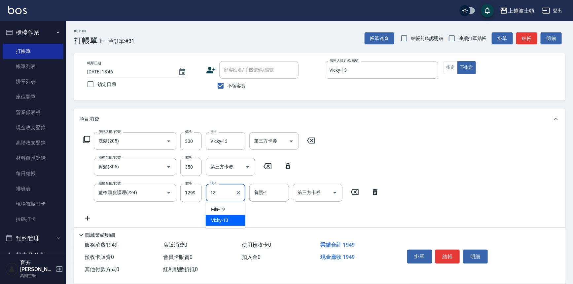
type input "Vicky-13"
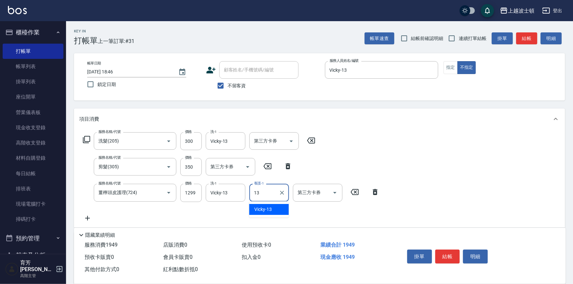
type input "Vicky-13"
click at [441, 251] on button "結帳" at bounding box center [448, 256] width 25 height 14
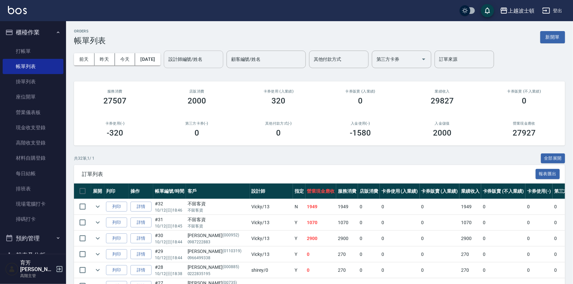
click at [200, 60] on input "設計師編號/姓名" at bounding box center [194, 60] width 54 height 12
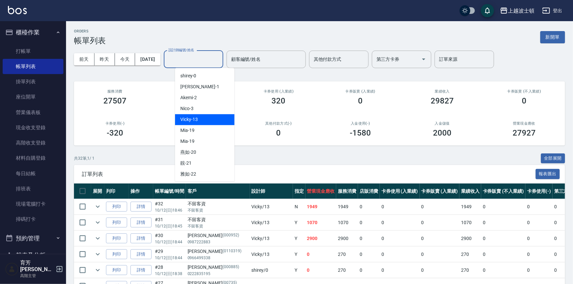
click at [195, 114] on div "Vicky -13" at bounding box center [204, 119] width 59 height 11
type input "Vicky-13"
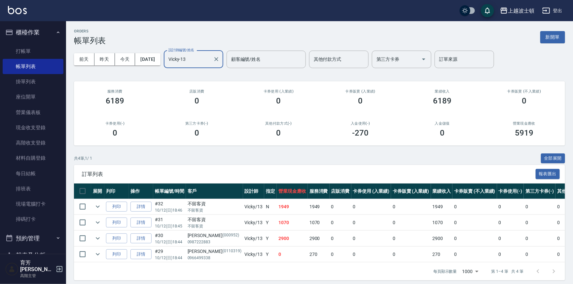
scroll to position [8, 0]
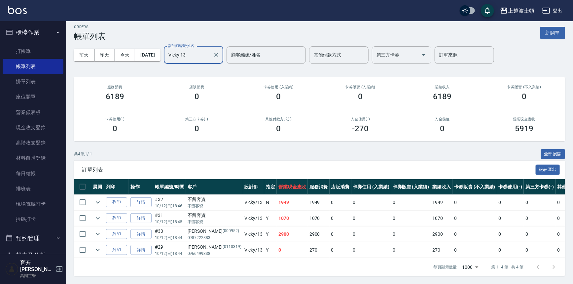
click at [414, 67] on div "ORDERS 帳單列表 新開單 前天 昨天 今天 2025/10/12 設計師編號/姓名 Vicky-13 設計師編號/姓名 顧客編號/姓名 顧客編號/姓名 …" at bounding box center [319, 150] width 507 height 267
click at [96, 246] on icon "expand row" at bounding box center [98, 250] width 8 height 8
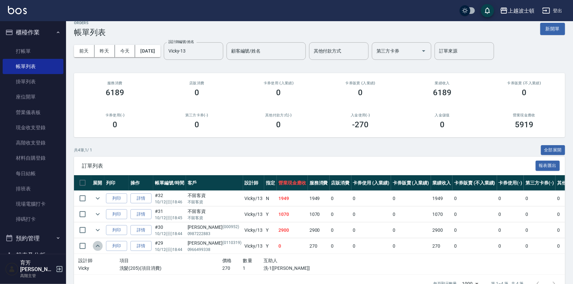
click at [96, 246] on icon "expand row" at bounding box center [98, 246] width 8 height 8
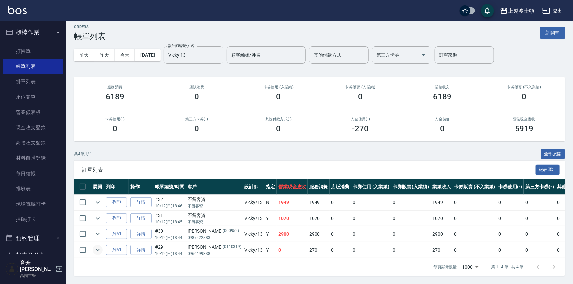
click at [98, 250] on button "expand row" at bounding box center [98, 250] width 10 height 10
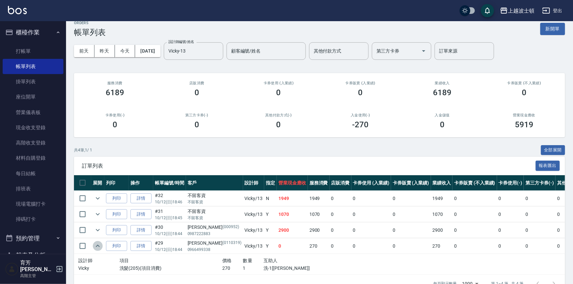
click at [98, 250] on button "expand row" at bounding box center [98, 246] width 10 height 10
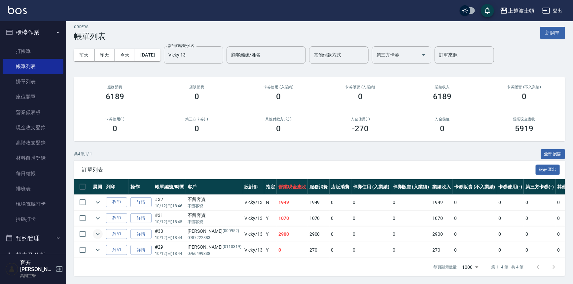
click at [97, 232] on icon "expand row" at bounding box center [98, 234] width 8 height 8
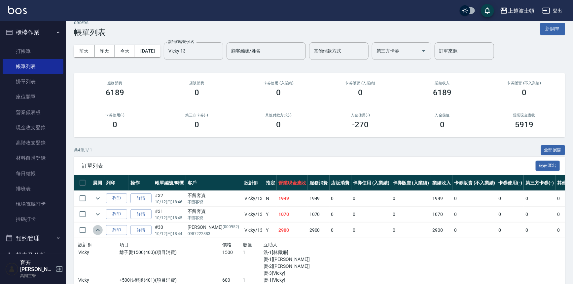
click at [97, 232] on icon "expand row" at bounding box center [98, 230] width 8 height 8
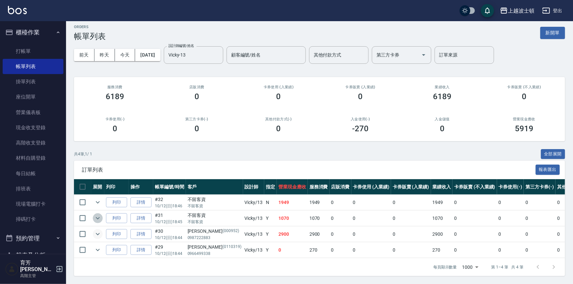
click at [98, 214] on icon "expand row" at bounding box center [98, 218] width 8 height 8
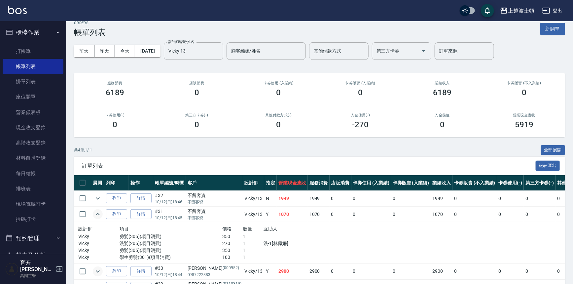
click at [96, 214] on icon "expand row" at bounding box center [98, 214] width 4 height 2
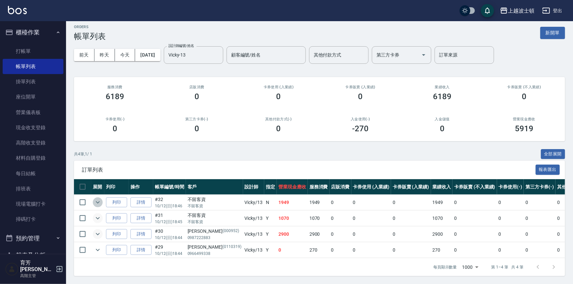
click at [99, 198] on icon "expand row" at bounding box center [98, 202] width 8 height 8
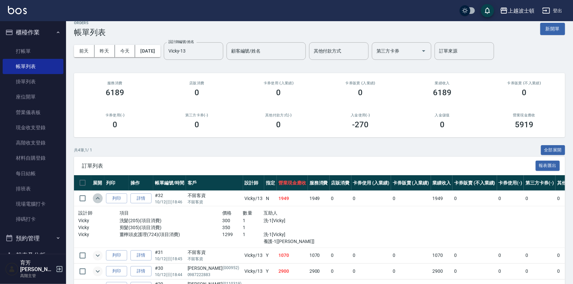
click at [99, 195] on icon "expand row" at bounding box center [98, 198] width 8 height 8
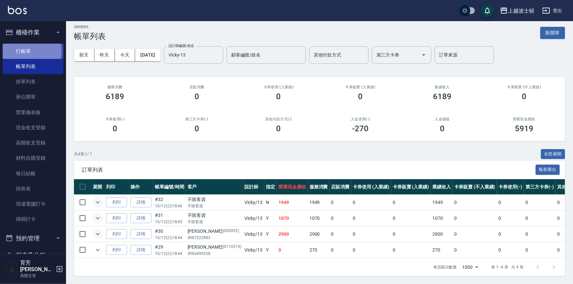
click at [26, 51] on link "打帳單" at bounding box center [33, 51] width 61 height 15
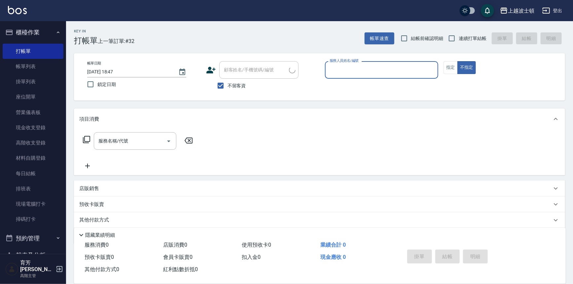
click at [32, 34] on button "櫃檯作業" at bounding box center [33, 32] width 61 height 17
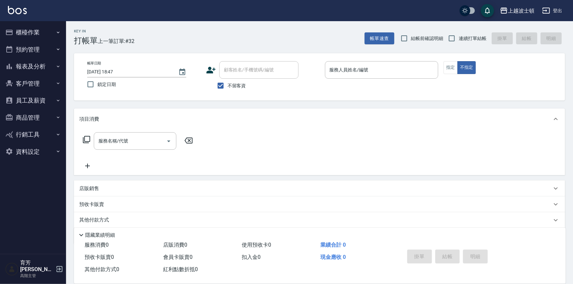
click at [229, 86] on span "不留客資" at bounding box center [237, 85] width 19 height 7
click at [228, 86] on input "不留客資" at bounding box center [221, 86] width 14 height 14
checkbox input "false"
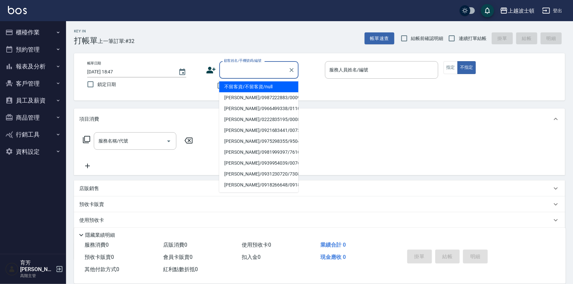
click at [234, 72] on input "顧客姓名/手機號碼/編號" at bounding box center [253, 70] width 63 height 12
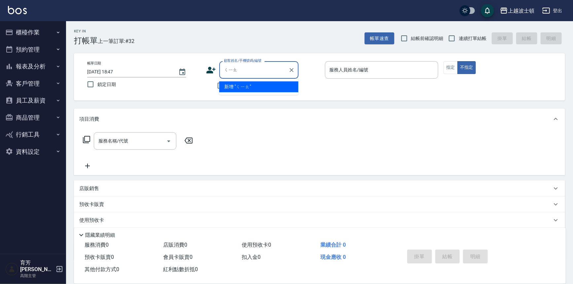
type input "敲"
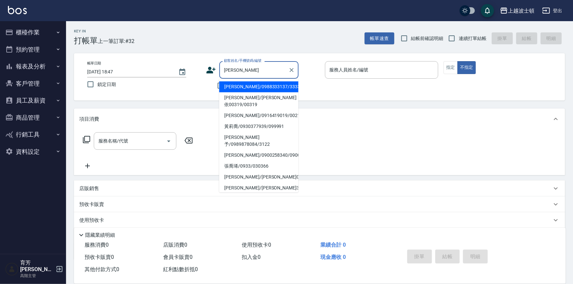
click at [235, 86] on li "喬喬/0988333137/333331" at bounding box center [258, 86] width 79 height 11
type input "喬喬/0988333137/333331"
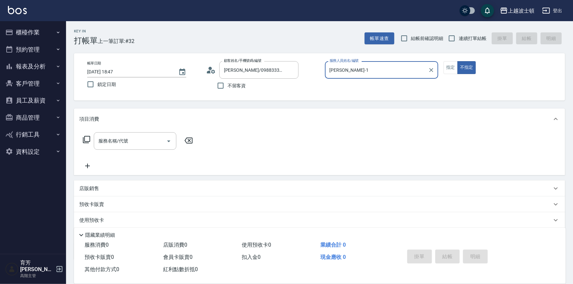
type input "麥可-1"
click at [447, 68] on button "指定" at bounding box center [451, 67] width 14 height 13
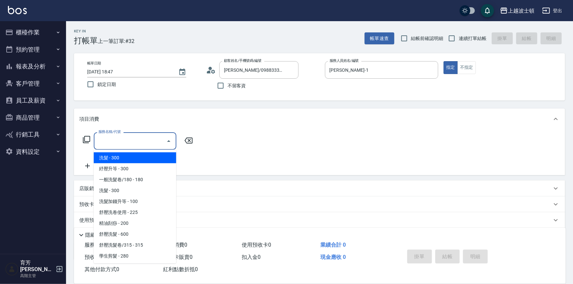
click at [152, 143] on input "服務名稱/代號" at bounding box center [130, 141] width 67 height 12
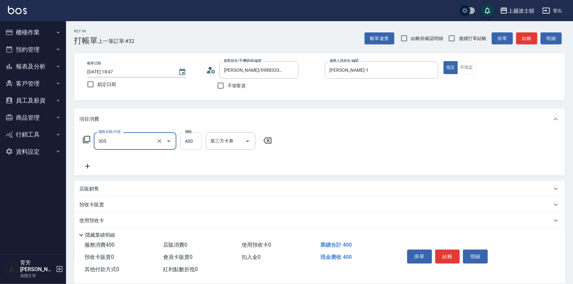
type input "剪髮(305)"
drag, startPoint x: 197, startPoint y: 142, endPoint x: 192, endPoint y: 144, distance: 5.3
click at [196, 142] on input "400" at bounding box center [190, 141] width 21 height 18
type input "300"
click at [456, 252] on button "結帳" at bounding box center [448, 256] width 25 height 14
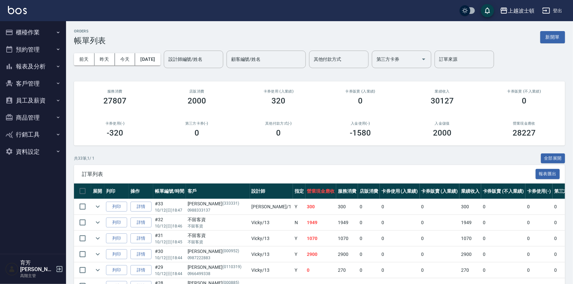
click at [29, 28] on button "櫃檯作業" at bounding box center [33, 32] width 61 height 17
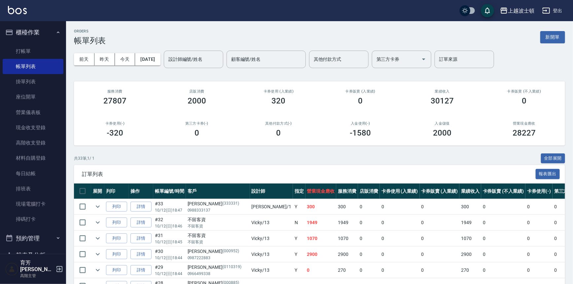
click at [31, 34] on button "櫃檯作業" at bounding box center [33, 32] width 61 height 17
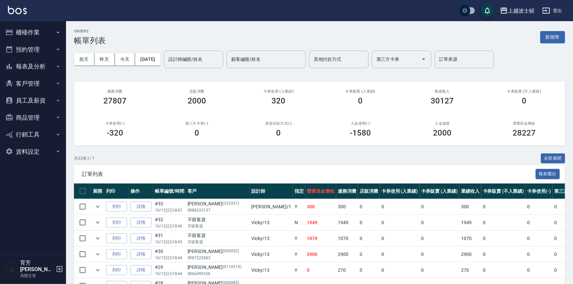
click at [29, 67] on button "報表及分析" at bounding box center [33, 66] width 61 height 17
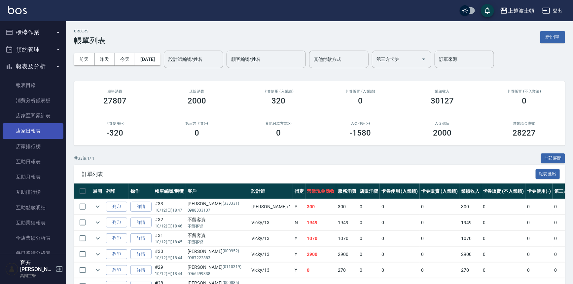
click at [30, 128] on link "店家日報表" at bounding box center [33, 130] width 61 height 15
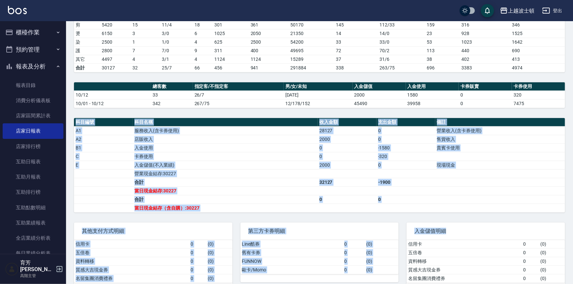
scroll to position [126, 0]
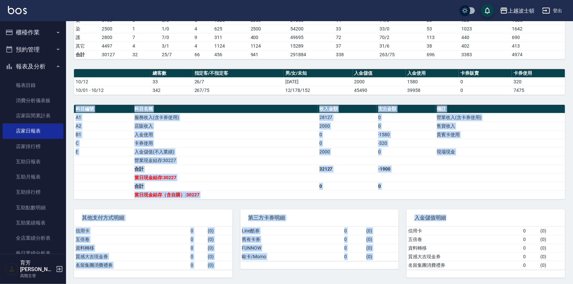
drag, startPoint x: 453, startPoint y: 257, endPoint x: 479, endPoint y: 298, distance: 48.0
click at [479, 284] on html "上越波士頓 登出 櫃檯作業 打帳單 帳單列表 掛單列表 座位開單 營業儀表板 現金收支登錄 高階收支登錄 材料自購登錄 每日結帳 排班表 現場電腦打卡 掃碼打…" at bounding box center [286, 79] width 573 height 411
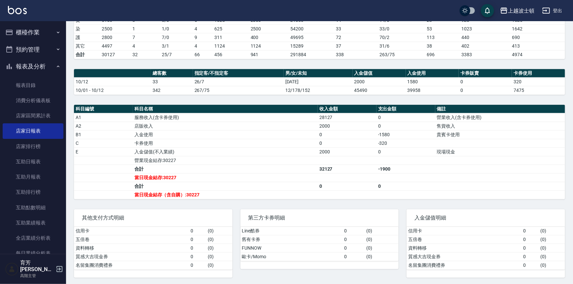
drag, startPoint x: 256, startPoint y: 168, endPoint x: 254, endPoint y: 172, distance: 4.3
click at [255, 171] on td "合計" at bounding box center [225, 169] width 185 height 9
click at [28, 33] on button "櫃檯作業" at bounding box center [33, 32] width 61 height 17
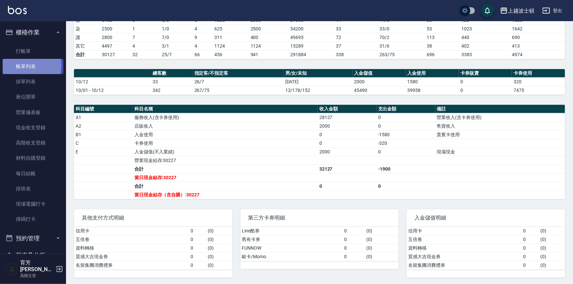
click at [27, 66] on link "帳單列表" at bounding box center [33, 66] width 61 height 15
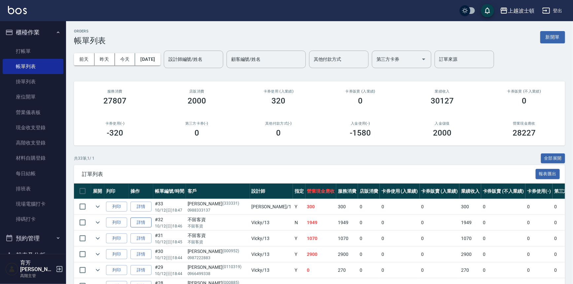
click at [141, 220] on link "詳情" at bounding box center [141, 222] width 21 height 10
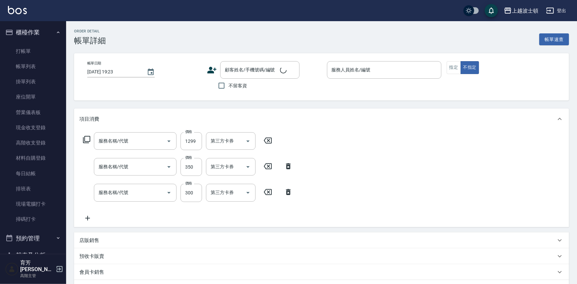
type input "2025/10/12 18:46"
checkbox input "true"
type input "Vicky-13"
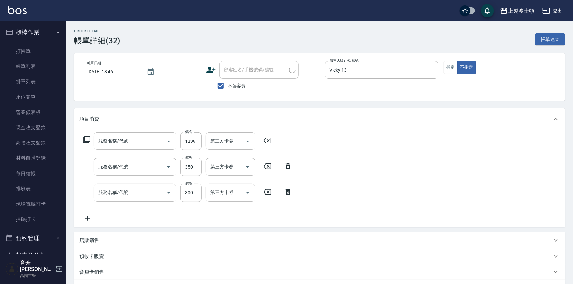
type input "薑檸頭皮護理(724)"
type input "剪髮(305)"
type input "洗髮(205)"
click at [192, 144] on input "1299" at bounding box center [190, 141] width 21 height 18
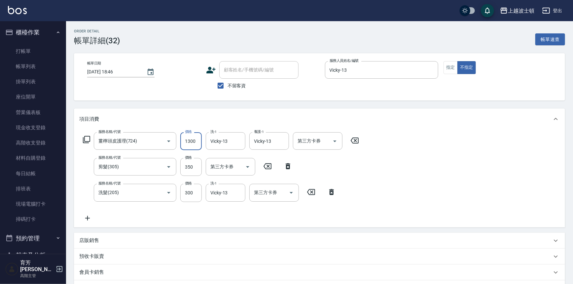
type input "1300"
click at [486, 167] on div "服務名稱/代號 薑檸頭皮護理(724) 服務名稱/代號 價格 1300 價格 洗-1 Vicky-13 洗-1 養護-1 Vicky-13 養護-1 第三方卡…" at bounding box center [319, 178] width 491 height 97
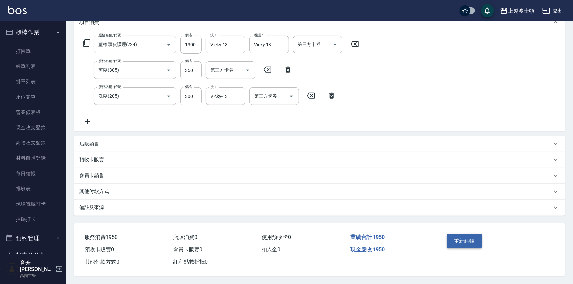
click at [459, 245] on button "重新結帳" at bounding box center [464, 241] width 35 height 14
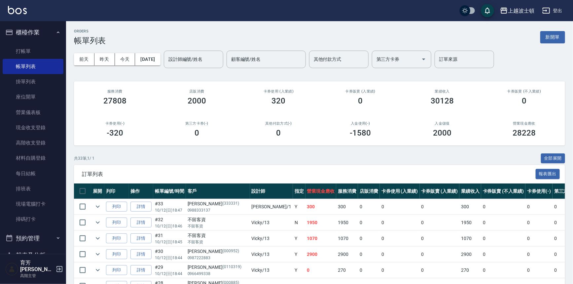
click at [43, 30] on button "櫃檯作業" at bounding box center [33, 32] width 61 height 17
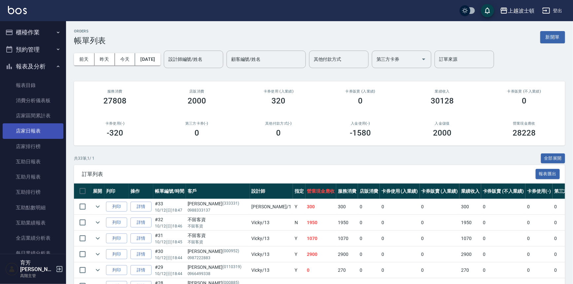
click at [29, 132] on link "店家日報表" at bounding box center [33, 130] width 61 height 15
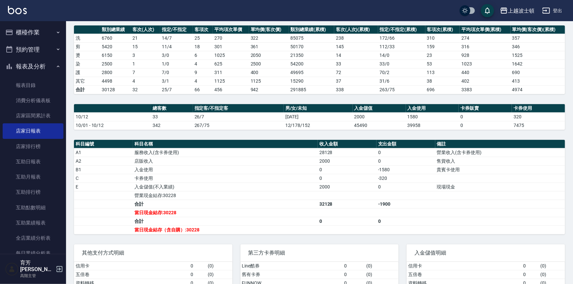
scroll to position [114, 0]
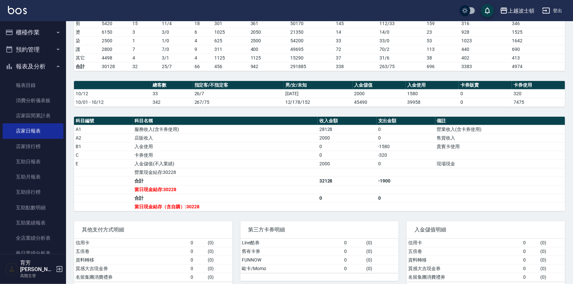
click at [24, 29] on button "櫃檯作業" at bounding box center [33, 32] width 61 height 17
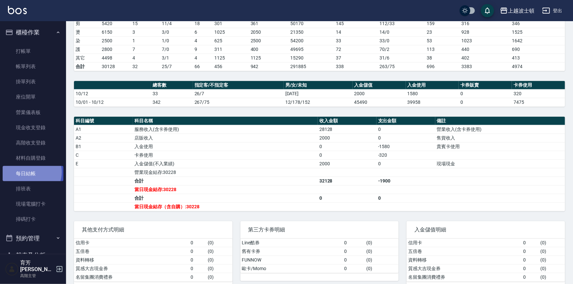
click at [31, 172] on link "每日結帳" at bounding box center [33, 173] width 61 height 15
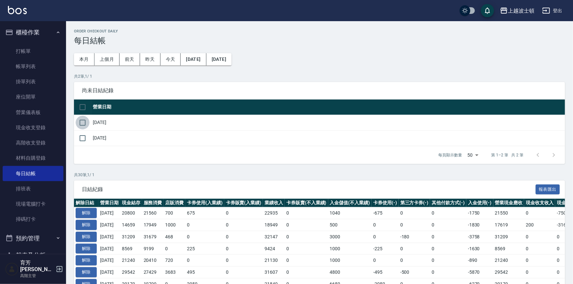
click at [84, 124] on input "checkbox" at bounding box center [83, 123] width 14 height 14
checkbox input "true"
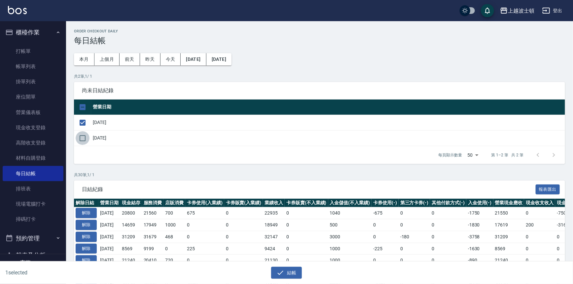
click at [82, 137] on input "checkbox" at bounding box center [83, 138] width 14 height 14
checkbox input "true"
click at [279, 272] on icon "button" at bounding box center [281, 273] width 8 height 8
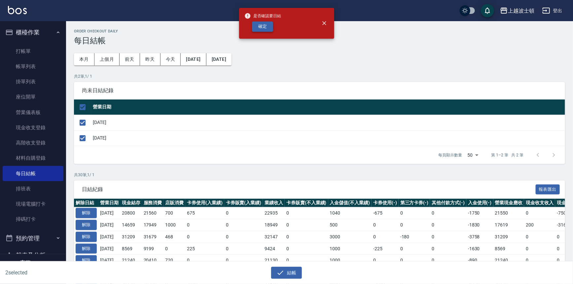
click at [256, 26] on button "確定" at bounding box center [262, 26] width 21 height 10
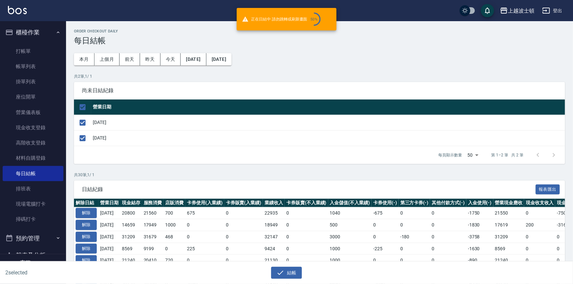
checkbox input "false"
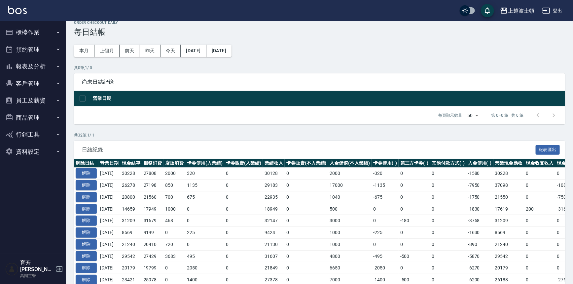
scroll to position [2, 0]
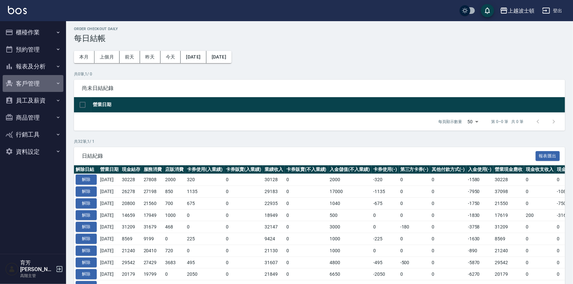
click at [23, 82] on button "客戶管理" at bounding box center [33, 83] width 61 height 17
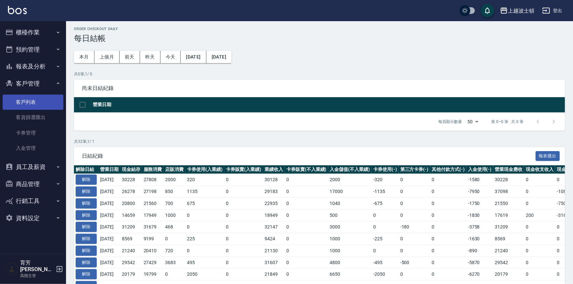
click at [19, 105] on link "客戶列表" at bounding box center [33, 102] width 61 height 15
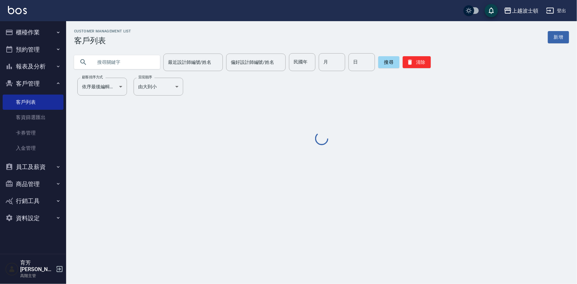
click at [115, 66] on input "text" at bounding box center [124, 62] width 62 height 18
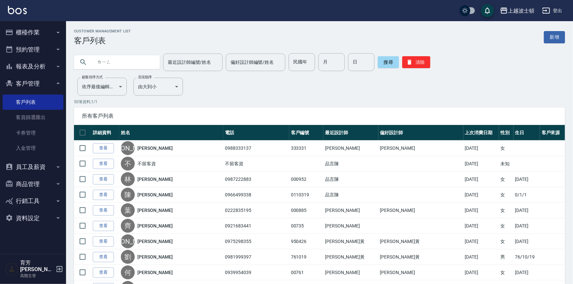
type input "領"
type input "玲"
click at [384, 58] on button "搜尋" at bounding box center [388, 62] width 21 height 12
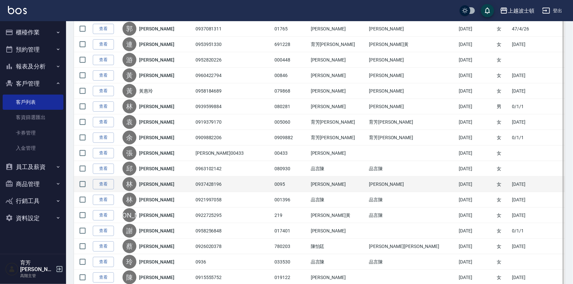
scroll to position [240, 0]
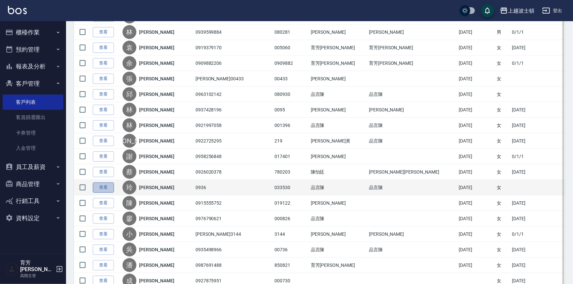
click at [104, 188] on link "查看" at bounding box center [103, 187] width 21 height 10
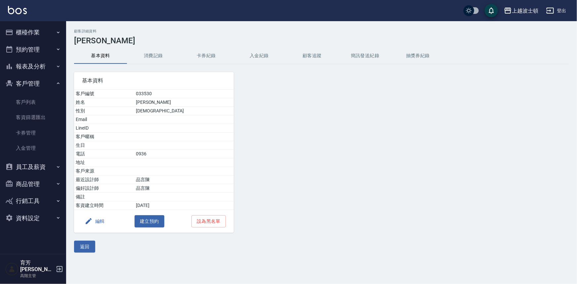
click at [170, 49] on button "消費記錄" at bounding box center [153, 56] width 53 height 16
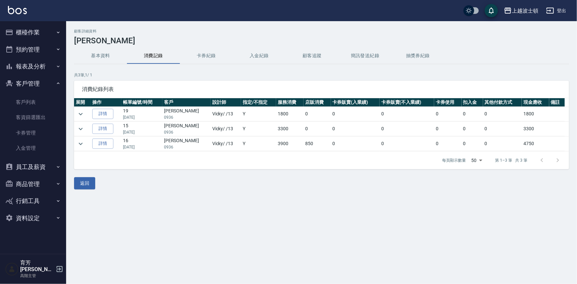
click at [162, 56] on button "消費記錄" at bounding box center [153, 56] width 53 height 16
click at [77, 113] on icon "expand row" at bounding box center [81, 114] width 8 height 8
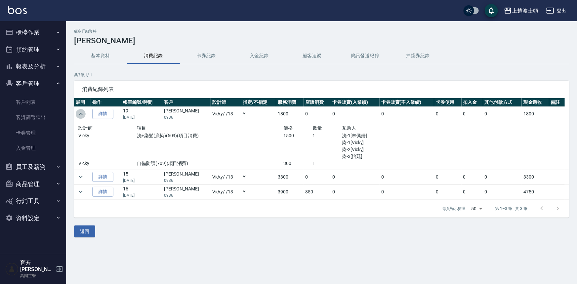
click at [77, 112] on icon "expand row" at bounding box center [81, 114] width 8 height 8
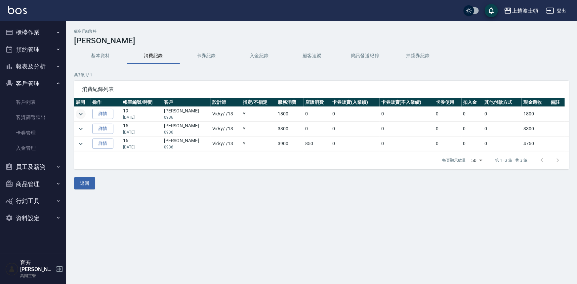
click at [36, 34] on button "櫃檯作業" at bounding box center [33, 32] width 61 height 17
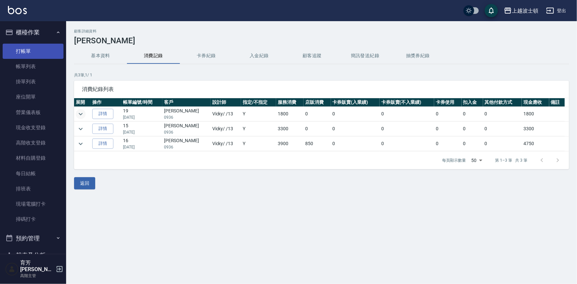
click at [27, 47] on link "打帳單" at bounding box center [33, 51] width 61 height 15
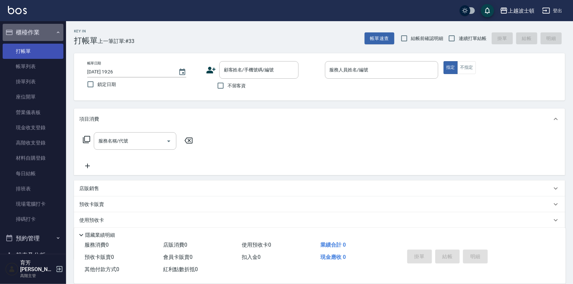
drag, startPoint x: 39, startPoint y: 29, endPoint x: 19, endPoint y: 53, distance: 31.2
click at [38, 29] on button "櫃檯作業" at bounding box center [33, 32] width 61 height 17
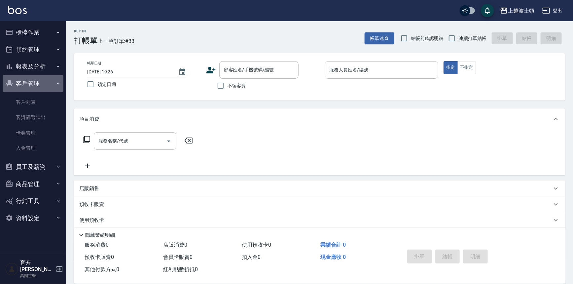
click at [30, 86] on button "客戶管理" at bounding box center [33, 83] width 61 height 17
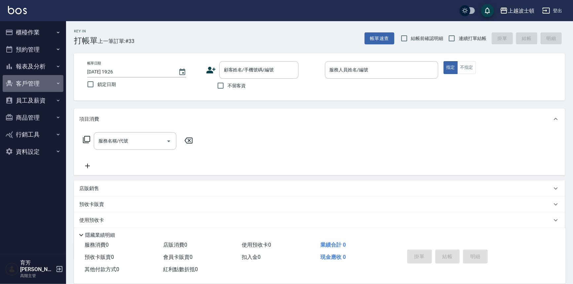
click at [35, 74] on ul "櫃檯作業 打帳單 帳單列表 掛單列表 座位開單 營業儀表板 現金收支登錄 高階收支登錄 材料自購登錄 每日結帳 排班表 現場電腦打卡 掃碼打卡 預約管理 預約…" at bounding box center [33, 91] width 61 height 141
click at [39, 66] on button "報表及分析" at bounding box center [33, 66] width 61 height 17
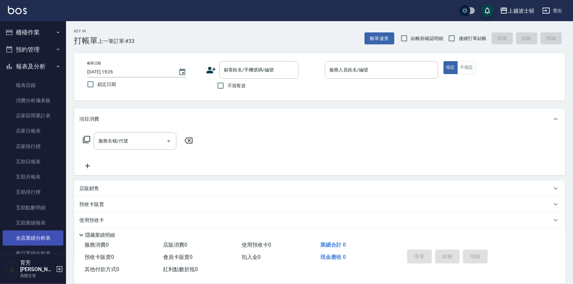
click at [27, 241] on link "全店業績分析表" at bounding box center [33, 237] width 61 height 15
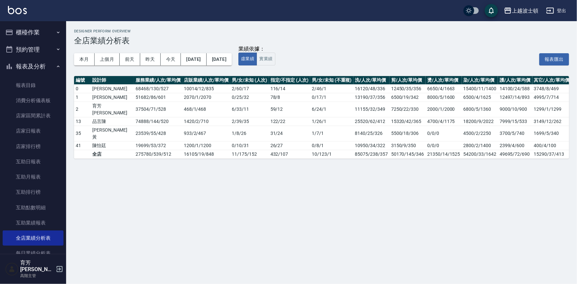
click at [34, 33] on button "櫃檯作業" at bounding box center [33, 32] width 61 height 17
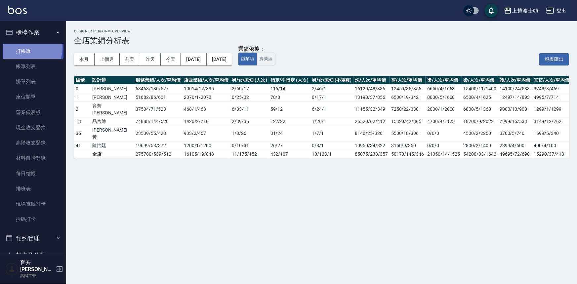
click at [31, 48] on link "打帳單" at bounding box center [33, 51] width 61 height 15
